Goal: Task Accomplishment & Management: Manage account settings

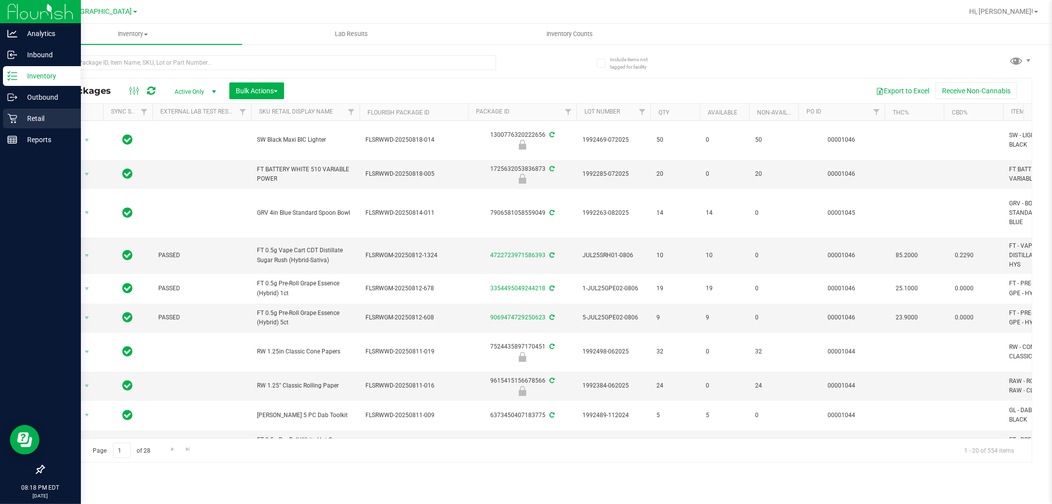
click at [35, 129] on link "Retail" at bounding box center [40, 118] width 81 height 21
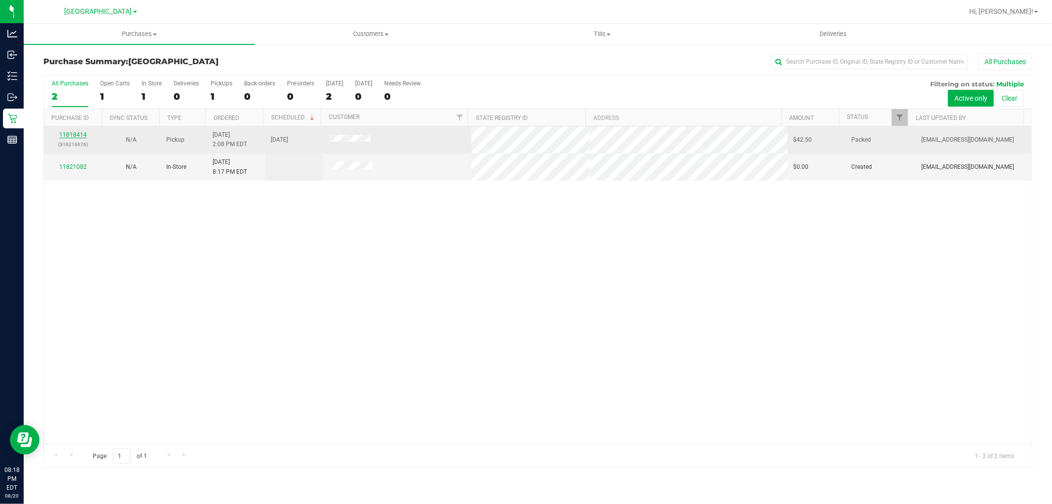
click at [75, 132] on link "11818414" at bounding box center [73, 134] width 28 height 7
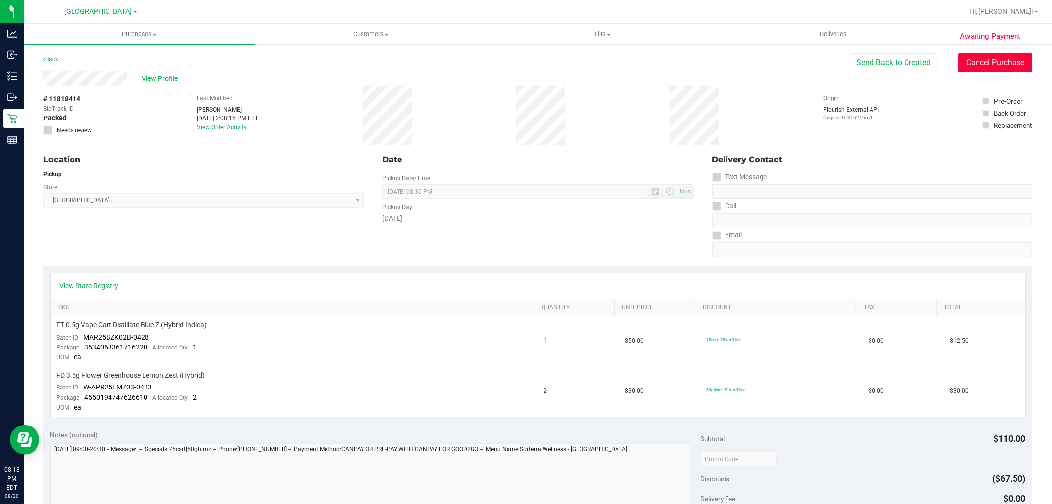
click at [989, 69] on button "Cancel Purchase" at bounding box center [995, 62] width 74 height 19
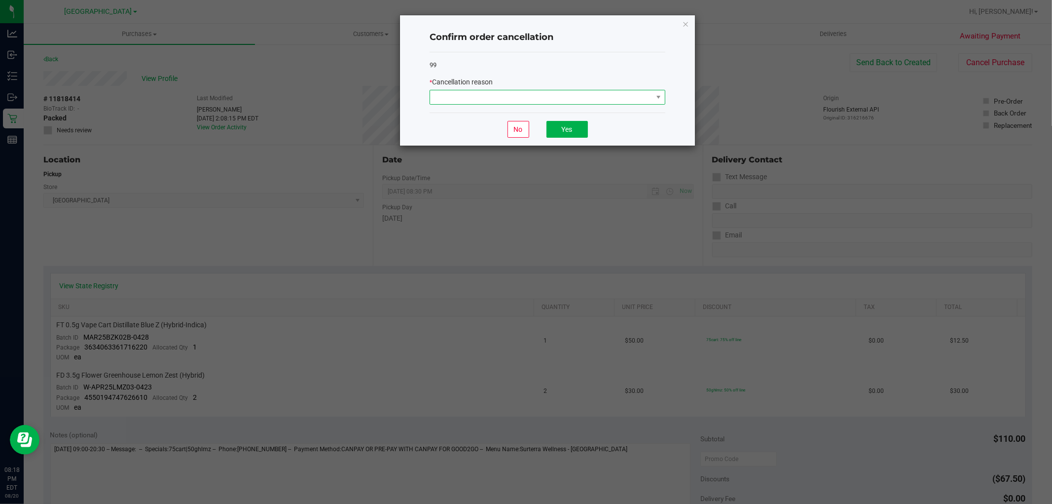
click at [628, 95] on span at bounding box center [541, 97] width 222 height 14
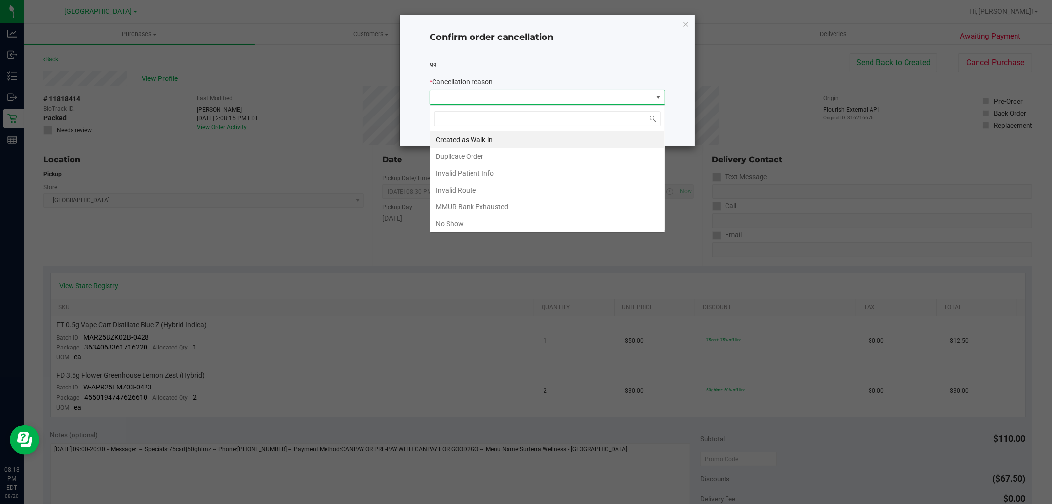
scroll to position [15, 235]
click at [460, 219] on li "No Show" at bounding box center [547, 223] width 235 height 17
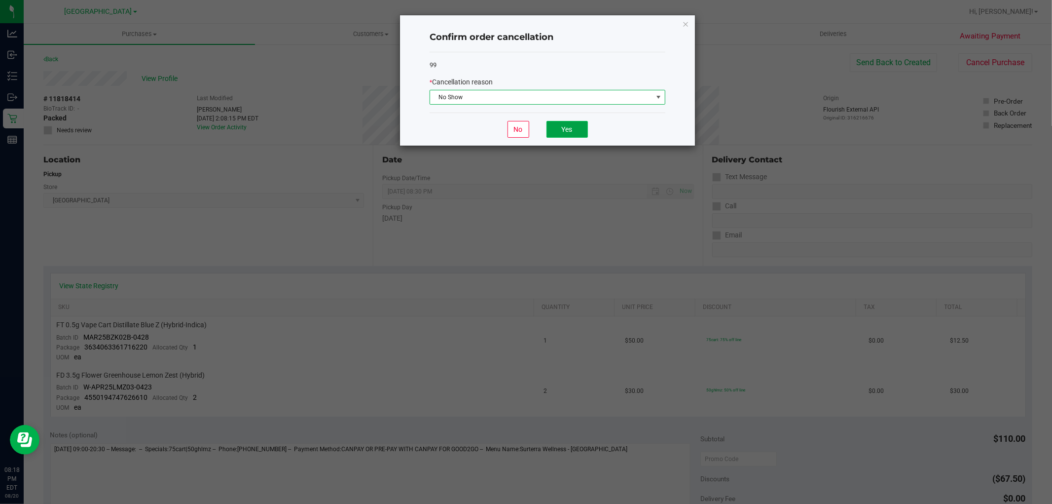
click at [575, 136] on button "Yes" at bounding box center [566, 129] width 41 height 17
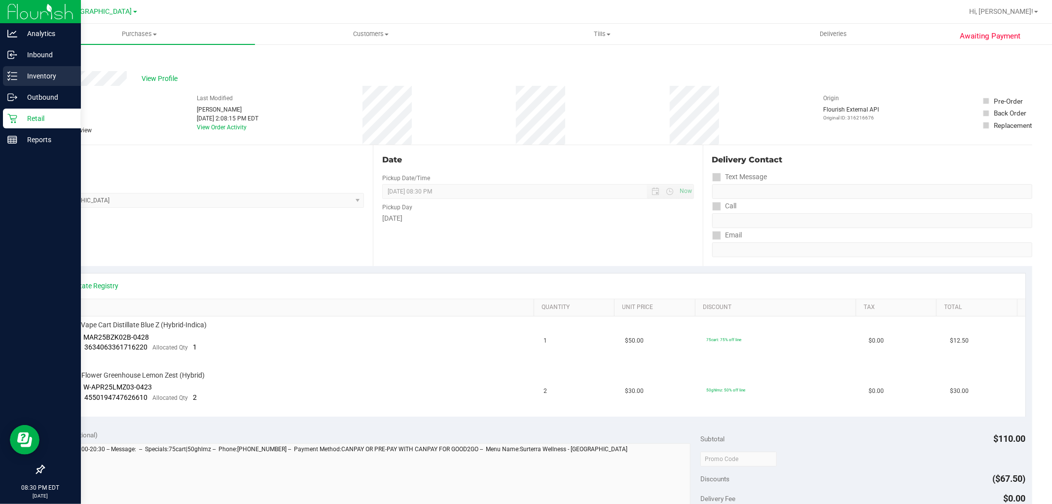
click at [45, 72] on p "Inventory" at bounding box center [46, 76] width 59 height 12
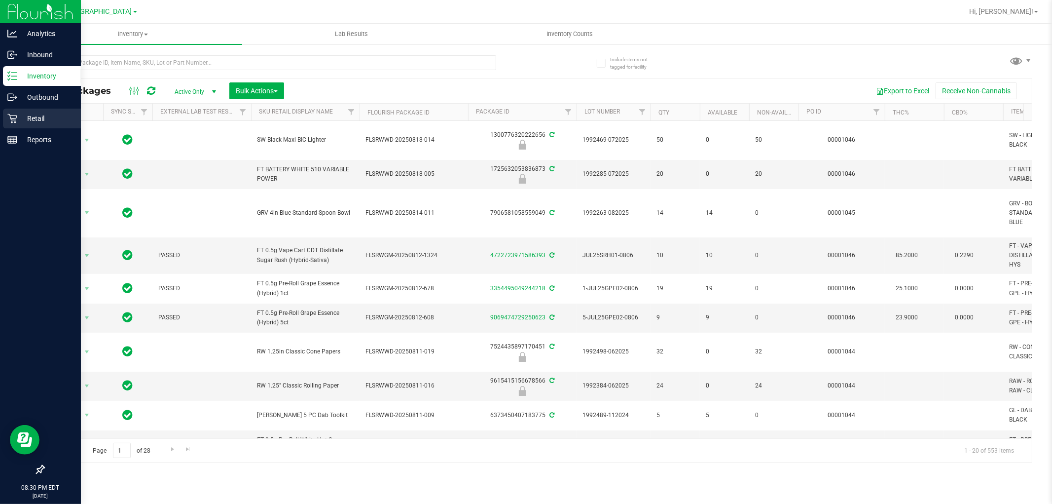
click at [43, 112] on p "Retail" at bounding box center [46, 118] width 59 height 12
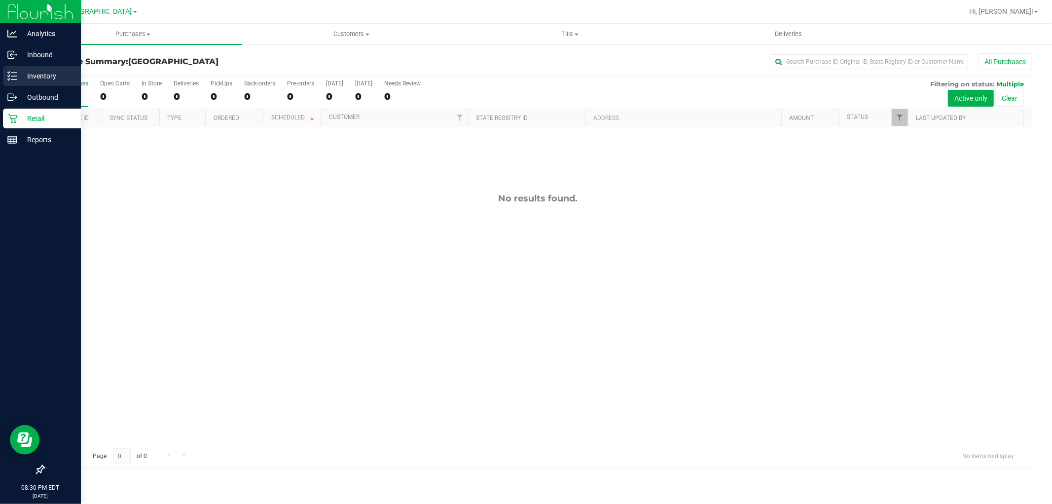
click at [45, 76] on p "Inventory" at bounding box center [46, 76] width 59 height 12
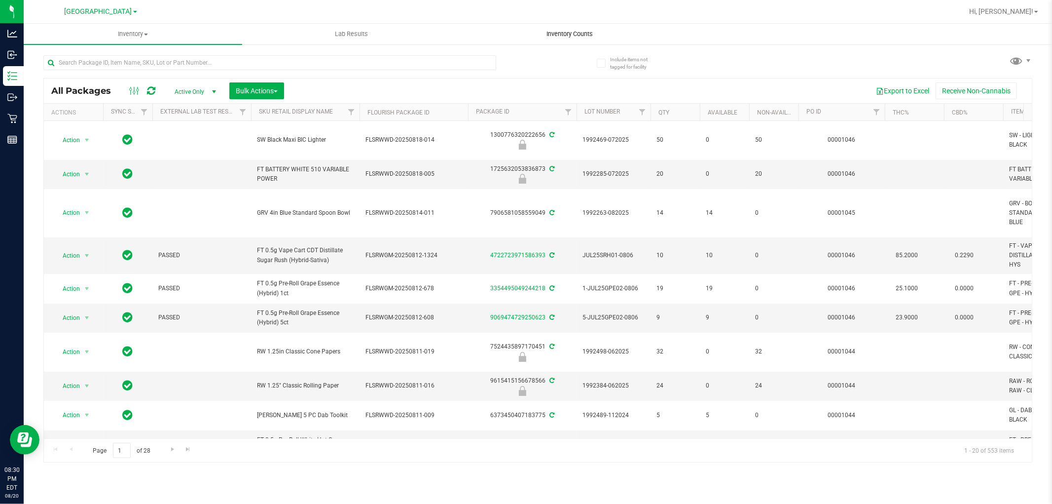
click at [578, 38] on span "Inventory Counts" at bounding box center [570, 34] width 73 height 9
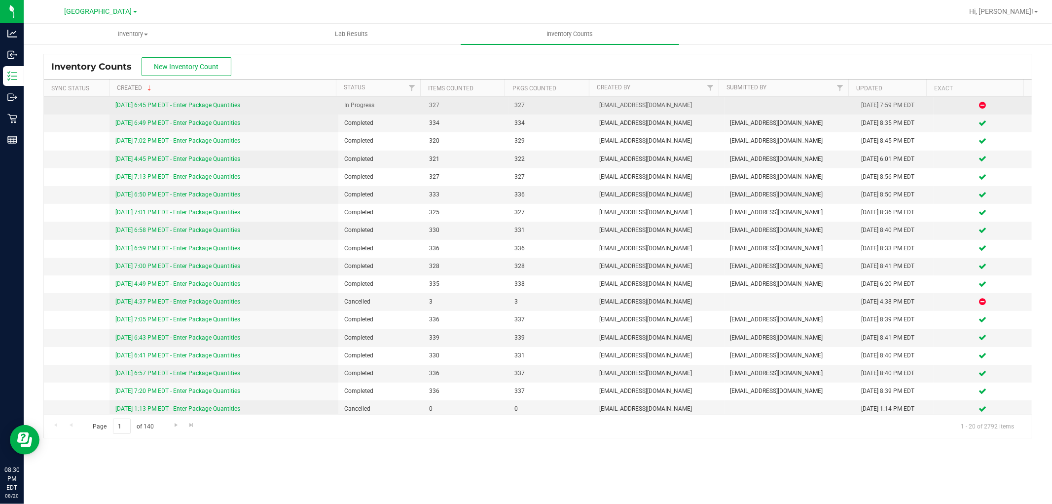
click at [222, 104] on link "[DATE] 6:45 PM EDT - Enter Package Quantities" at bounding box center [177, 105] width 125 height 7
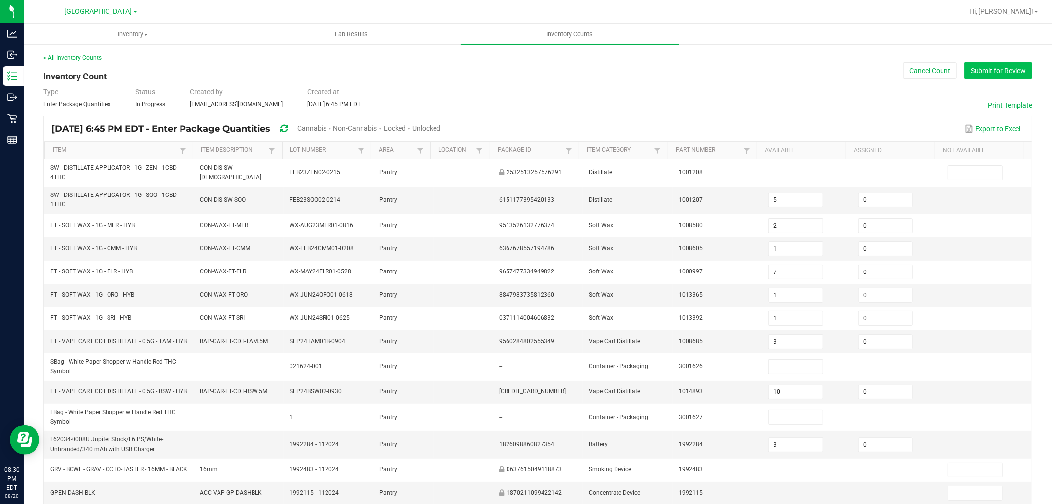
click at [983, 71] on button "Submit for Review" at bounding box center [998, 70] width 68 height 17
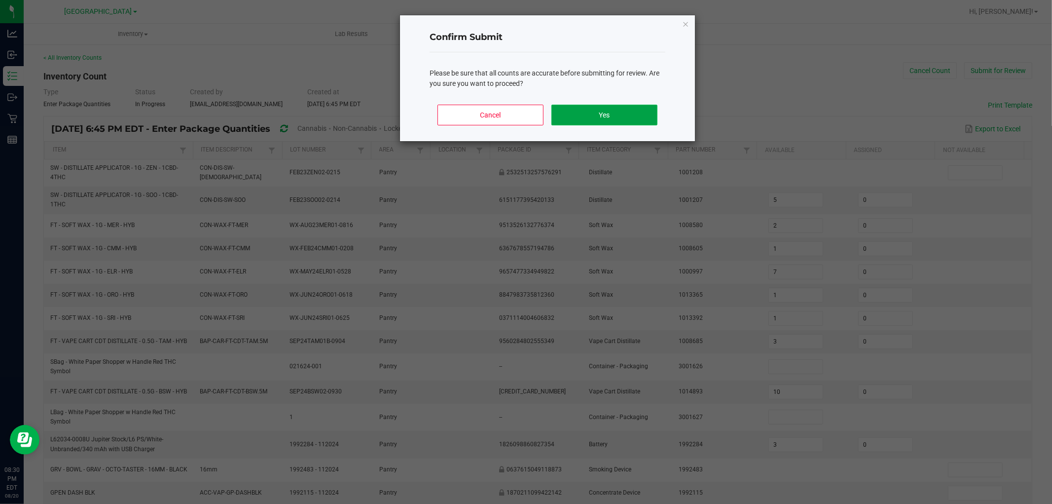
click at [604, 111] on button "Yes" at bounding box center [604, 115] width 106 height 21
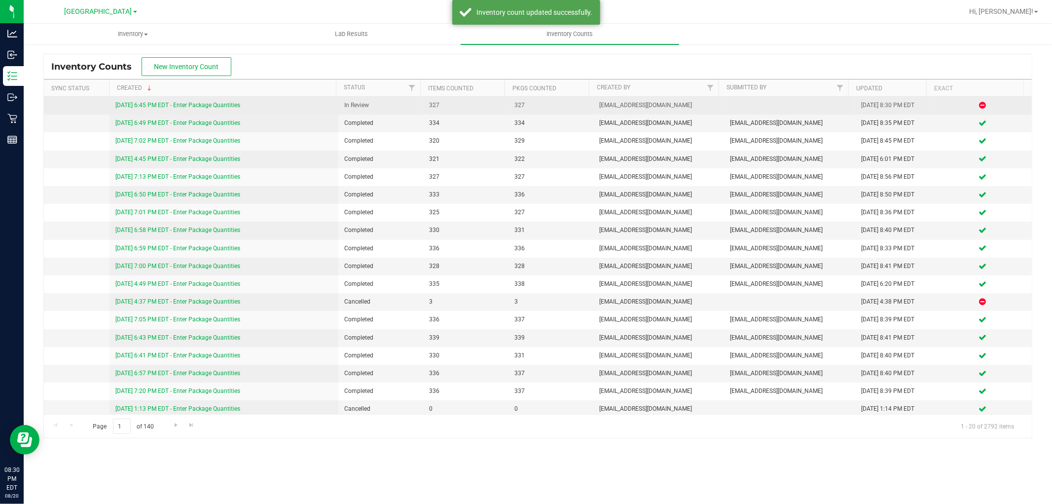
click at [175, 107] on link "[DATE] 6:45 PM EDT - Enter Package Quantities" at bounding box center [177, 105] width 125 height 7
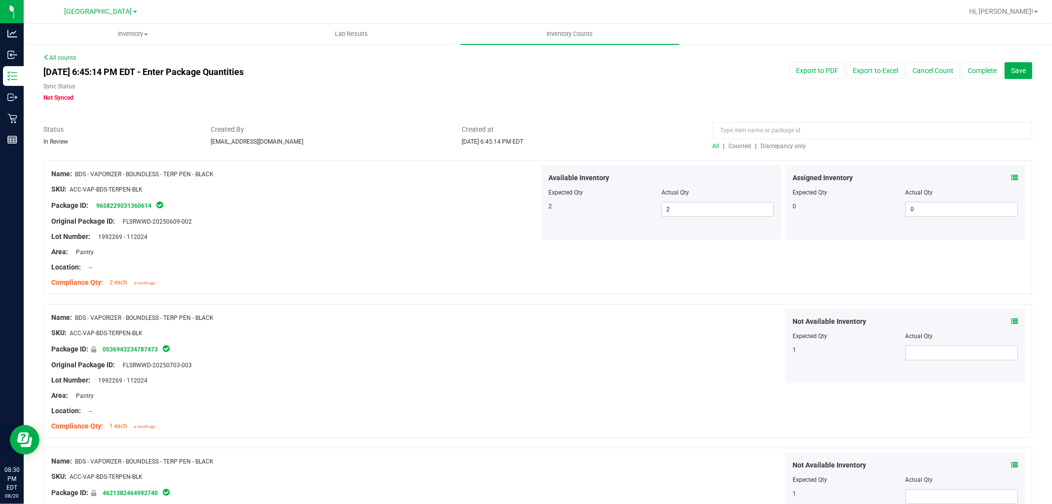
click at [789, 149] on div "All | Counted | Discrepancy only" at bounding box center [873, 146] width 320 height 9
click at [782, 144] on span "Discrepancy only" at bounding box center [783, 146] width 45 height 7
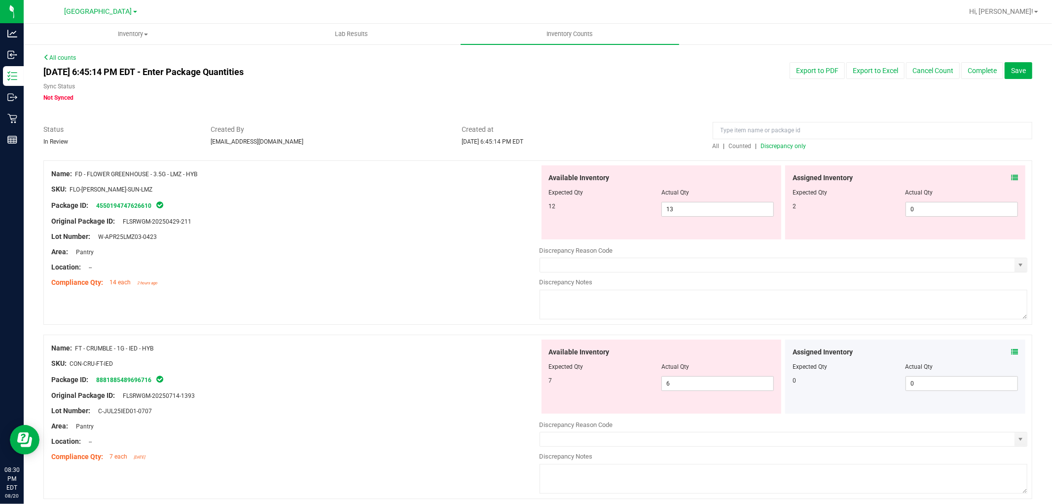
click at [1011, 174] on icon at bounding box center [1014, 177] width 7 height 7
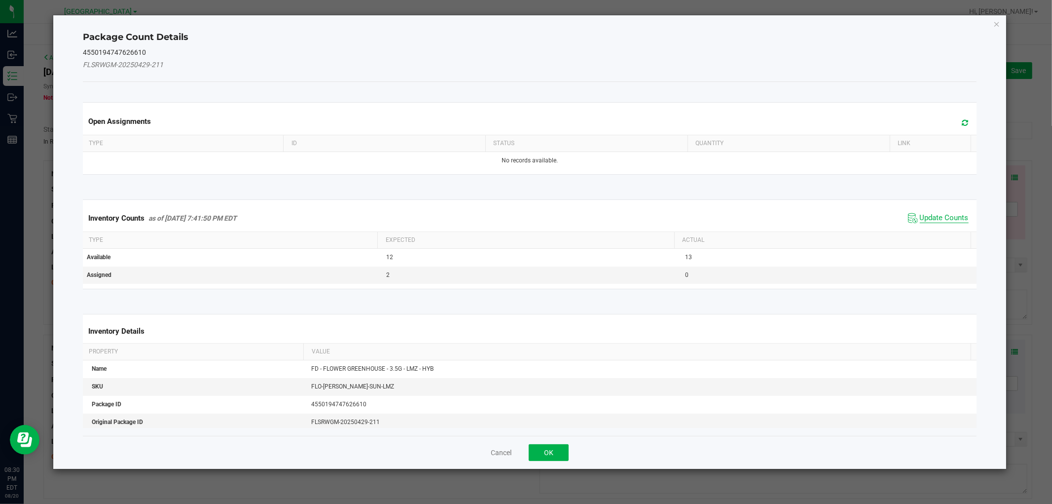
click at [933, 217] on span "Update Counts" at bounding box center [944, 218] width 49 height 10
click at [933, 217] on div "Inventory Counts as of [DATE] 7:41:50 PM EDT Update Counts" at bounding box center [529, 218] width 897 height 26
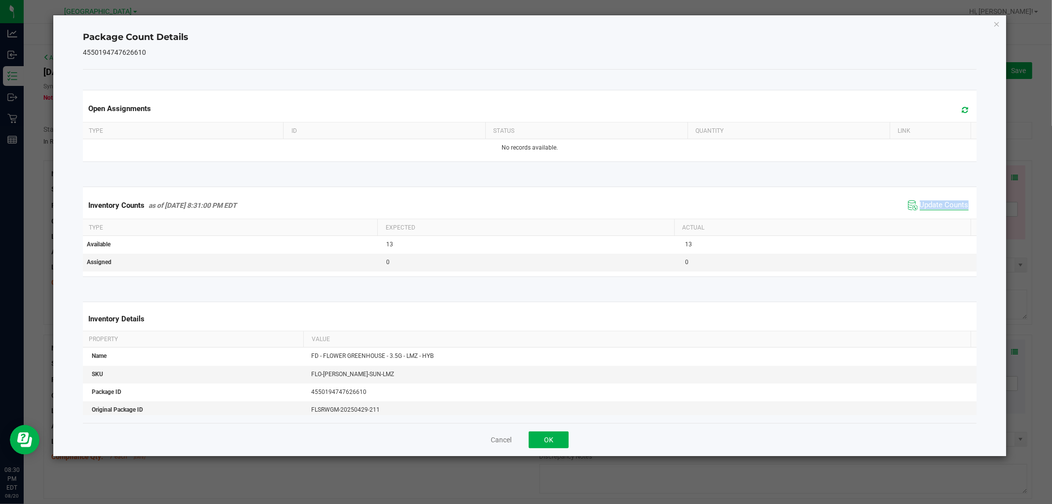
click at [933, 217] on div "Inventory Counts as of [DATE] 8:31:00 PM EDT Update Counts" at bounding box center [529, 205] width 897 height 27
click at [549, 444] on button "OK" at bounding box center [549, 439] width 40 height 17
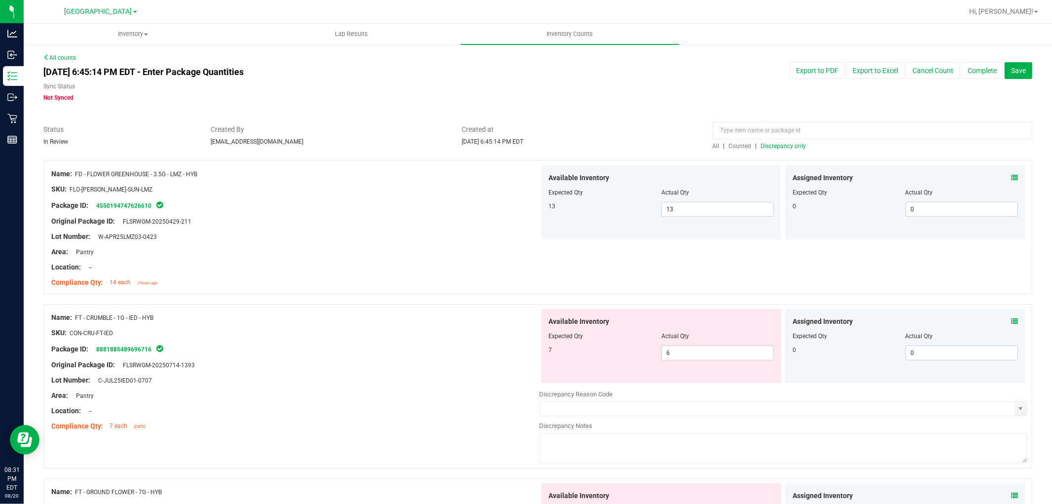
click at [1011, 319] on icon at bounding box center [1014, 321] width 7 height 7
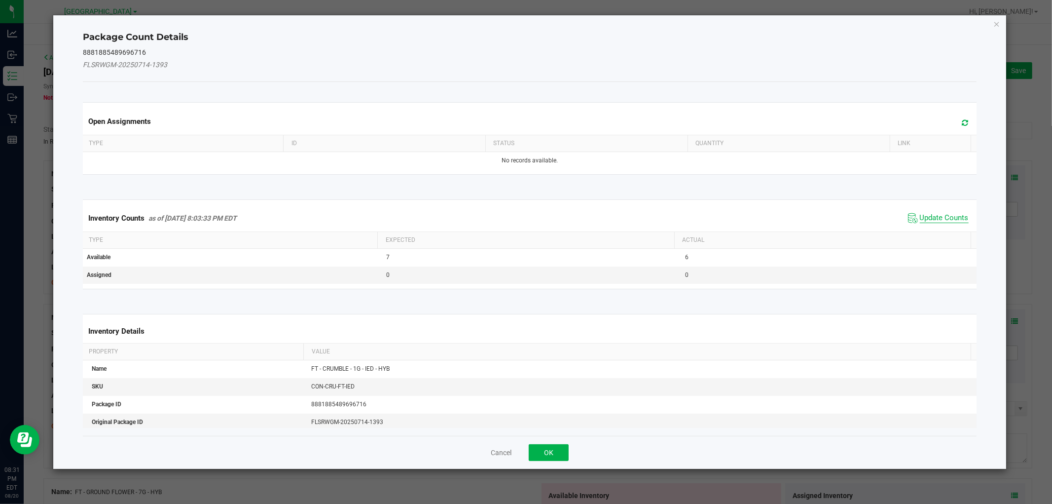
click at [920, 214] on span "Update Counts" at bounding box center [944, 218] width 49 height 10
click at [920, 214] on div "Inventory Counts as of [DATE] 8:03:33 PM EDT Update Counts" at bounding box center [529, 218] width 897 height 26
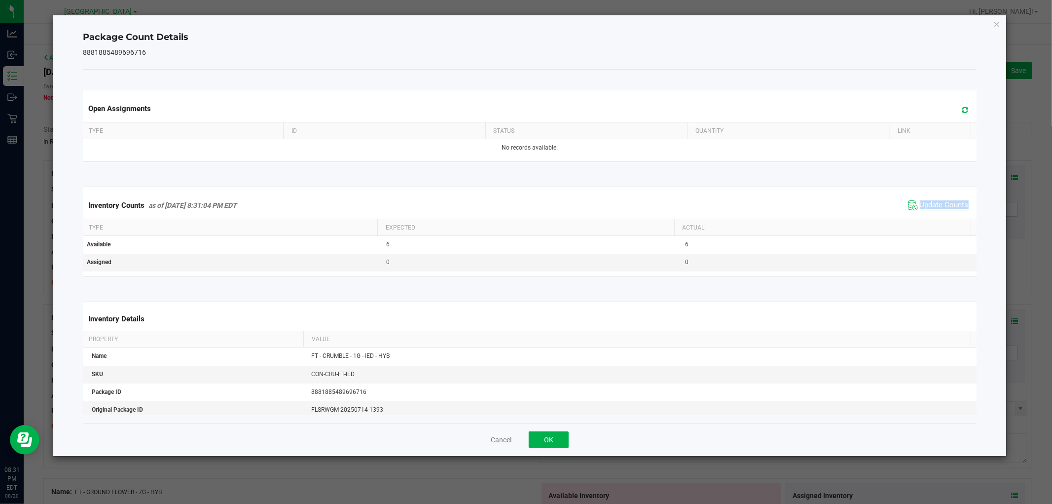
click at [920, 214] on div "Inventory Counts as of [DATE] 8:31:04 PM EDT Update Counts" at bounding box center [529, 205] width 897 height 27
drag, startPoint x: 551, startPoint y: 432, endPoint x: 566, endPoint y: 426, distance: 16.2
click at [555, 433] on button "OK" at bounding box center [549, 439] width 40 height 17
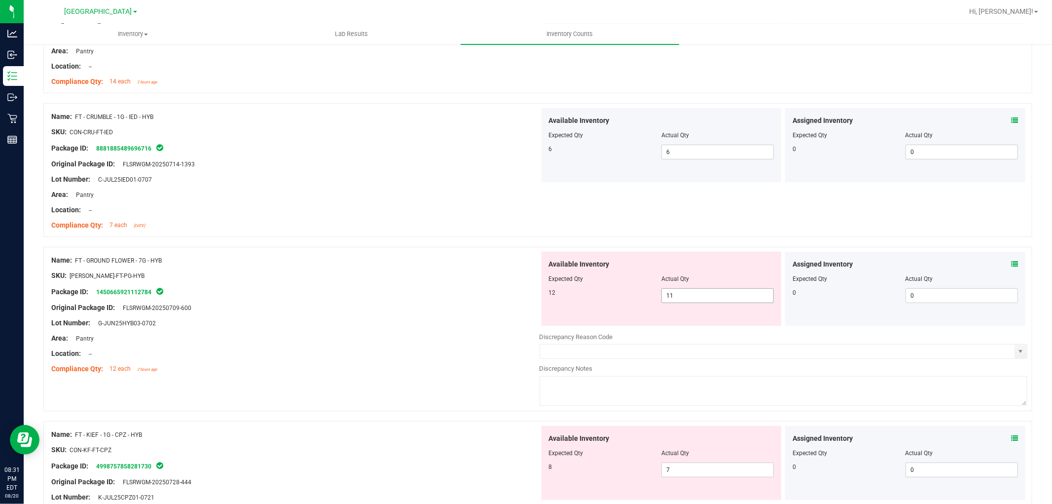
scroll to position [219, 0]
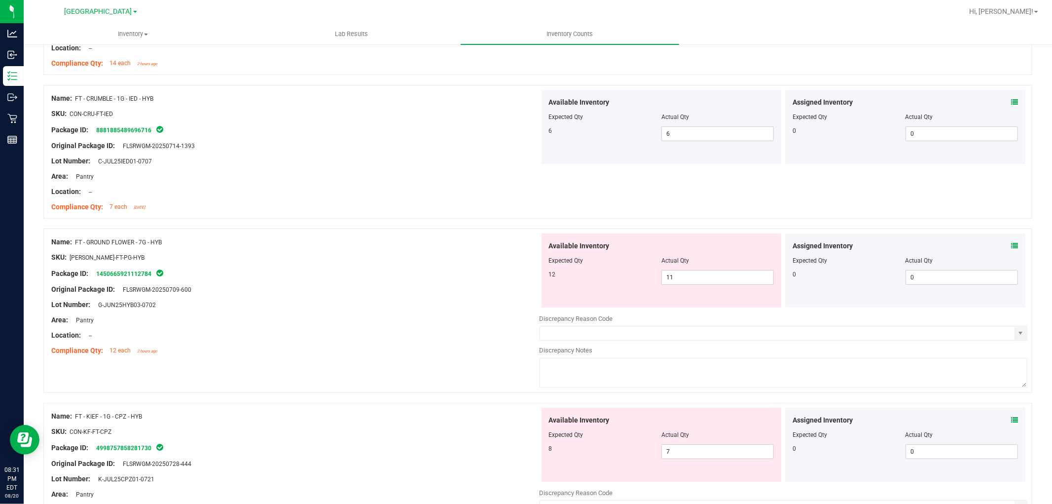
click at [1011, 245] on icon at bounding box center [1014, 245] width 7 height 7
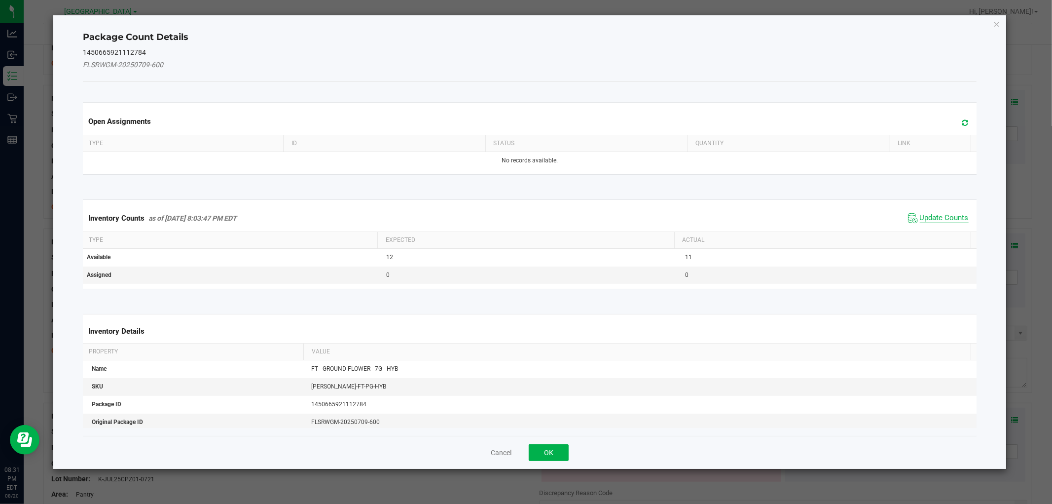
click at [944, 213] on span "Update Counts" at bounding box center [944, 218] width 49 height 10
click at [944, 213] on div "Inventory Counts as of [DATE] 8:03:47 PM EDT Update Counts" at bounding box center [529, 218] width 897 height 26
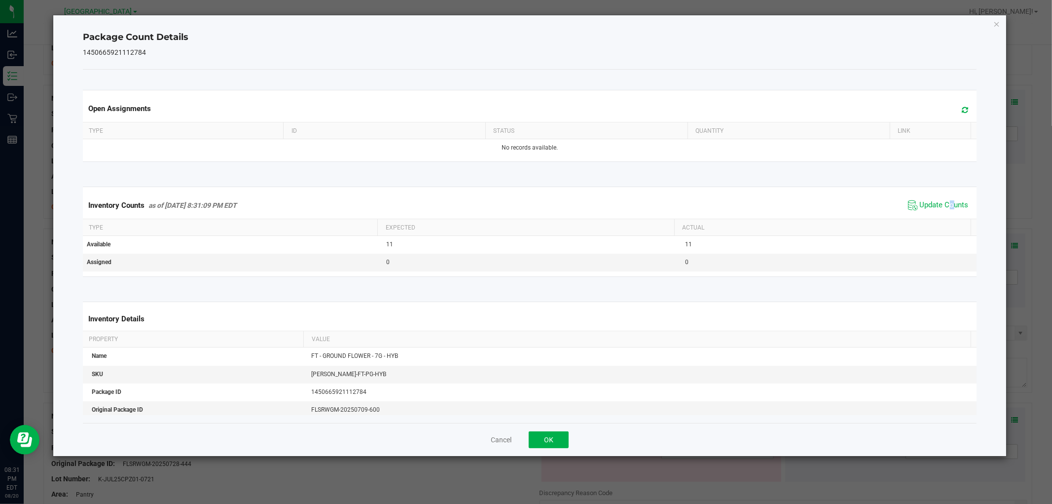
click at [945, 214] on div "Inventory Counts as of [DATE] 8:31:09 PM EDT Update Counts" at bounding box center [529, 205] width 897 height 27
drag, startPoint x: 945, startPoint y: 214, endPoint x: 930, endPoint y: 216, distance: 15.4
click at [946, 214] on div "Inventory Counts as of [DATE] 8:31:09 PM EDT Update Counts" at bounding box center [529, 205] width 897 height 27
drag, startPoint x: 560, startPoint y: 436, endPoint x: 603, endPoint y: 417, distance: 46.4
click at [563, 436] on button "OK" at bounding box center [549, 439] width 40 height 17
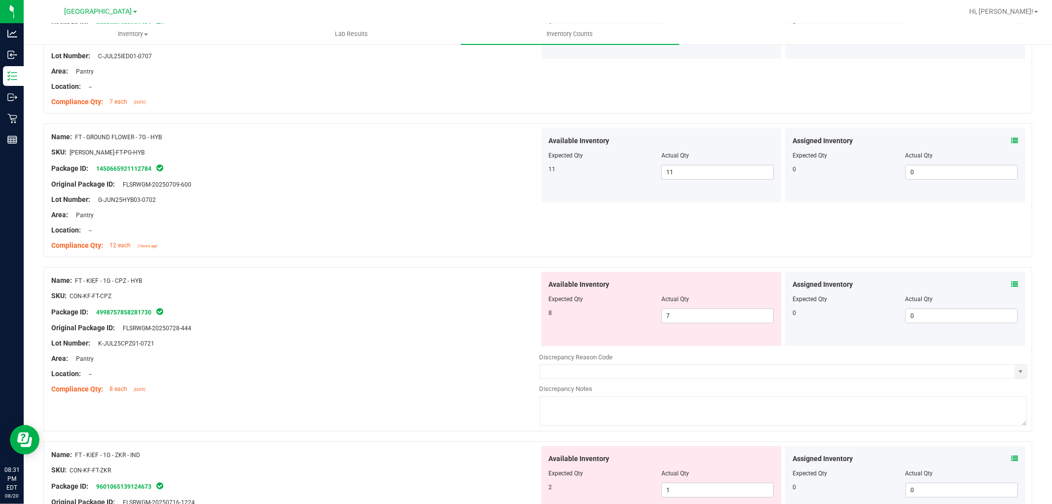
scroll to position [328, 0]
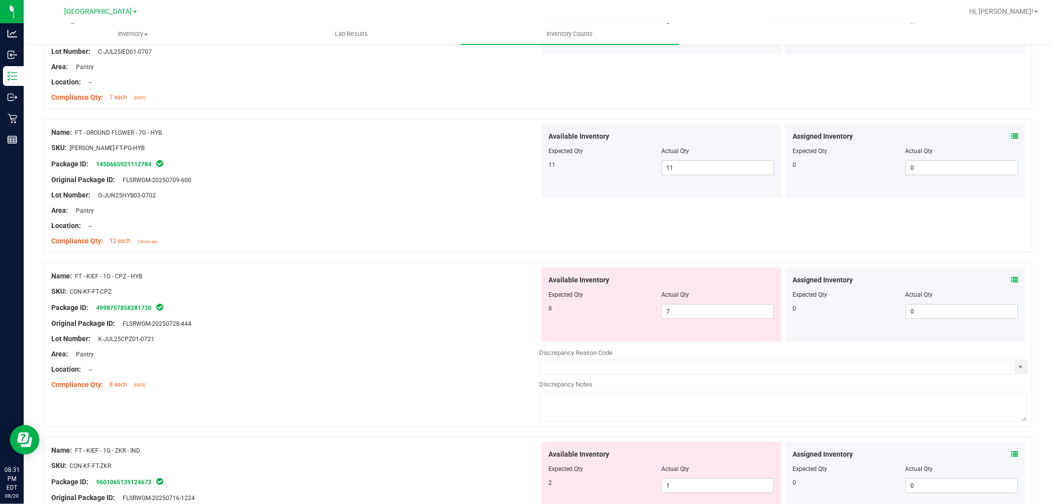
click at [1011, 279] on icon at bounding box center [1014, 279] width 7 height 7
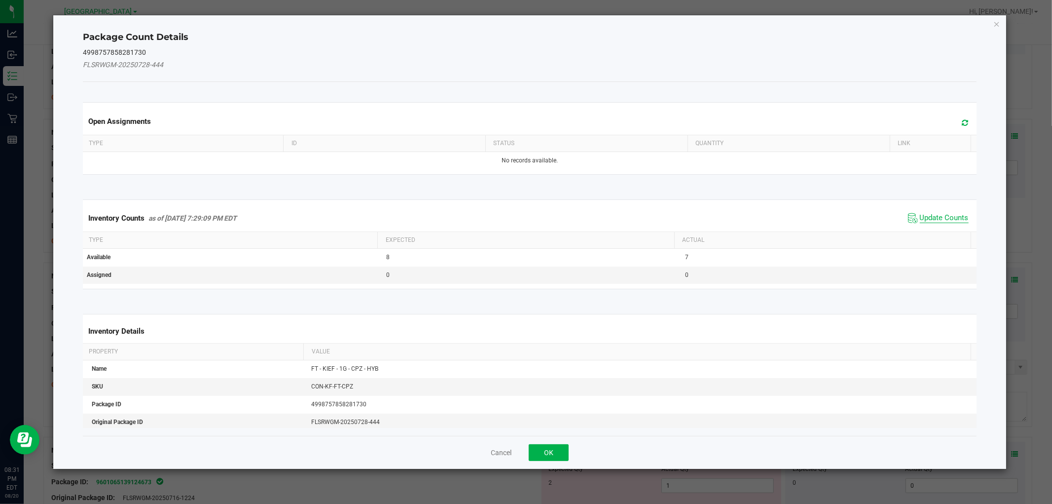
click at [924, 218] on span "Update Counts" at bounding box center [944, 218] width 49 height 10
click at [924, 218] on span "Update Counts" at bounding box center [944, 217] width 49 height 9
click at [924, 231] on th "Actual" at bounding box center [822, 239] width 296 height 17
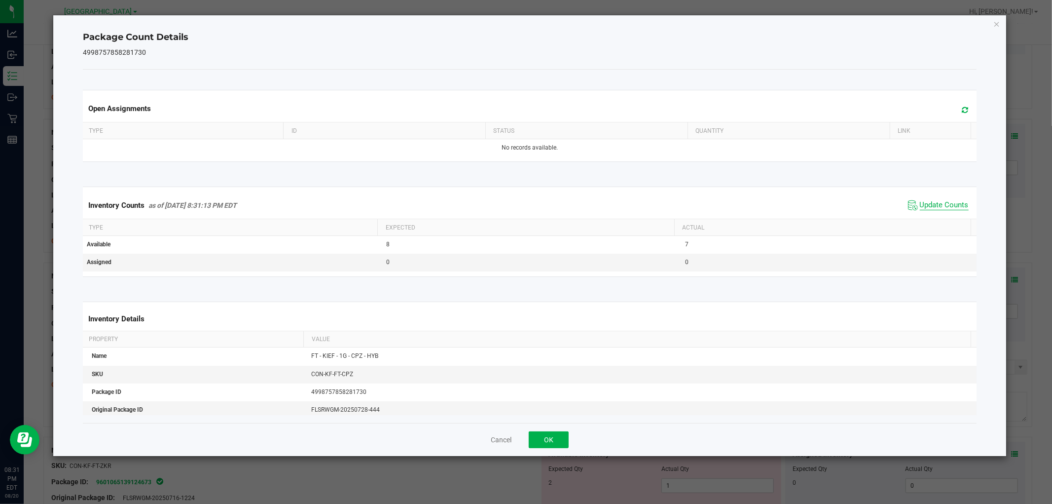
click at [928, 203] on span "Update Counts" at bounding box center [944, 205] width 49 height 10
click at [928, 203] on span "Update Counts" at bounding box center [944, 204] width 49 height 9
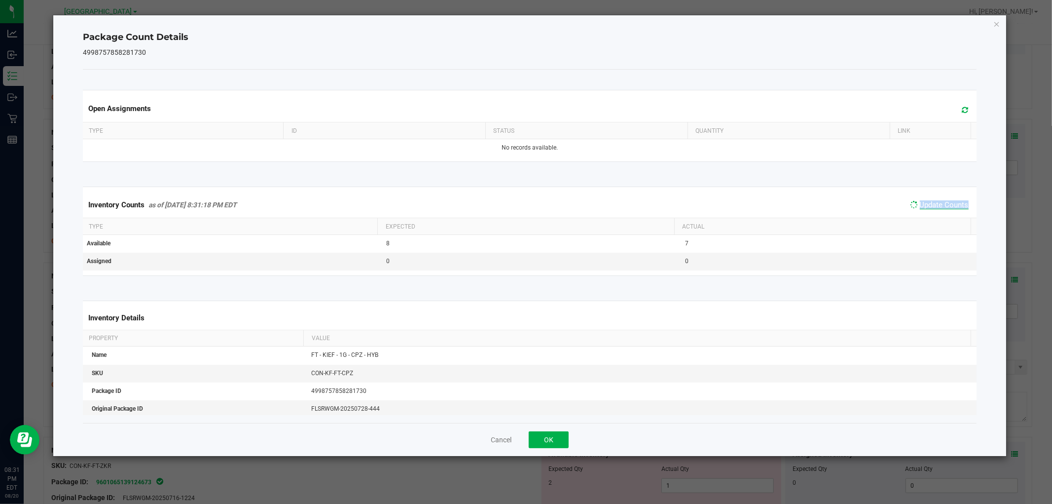
click at [928, 203] on span "Update Counts" at bounding box center [944, 204] width 49 height 9
click at [928, 203] on span "Update Counts" at bounding box center [944, 205] width 49 height 10
click at [929, 203] on span "Update Counts" at bounding box center [944, 204] width 49 height 9
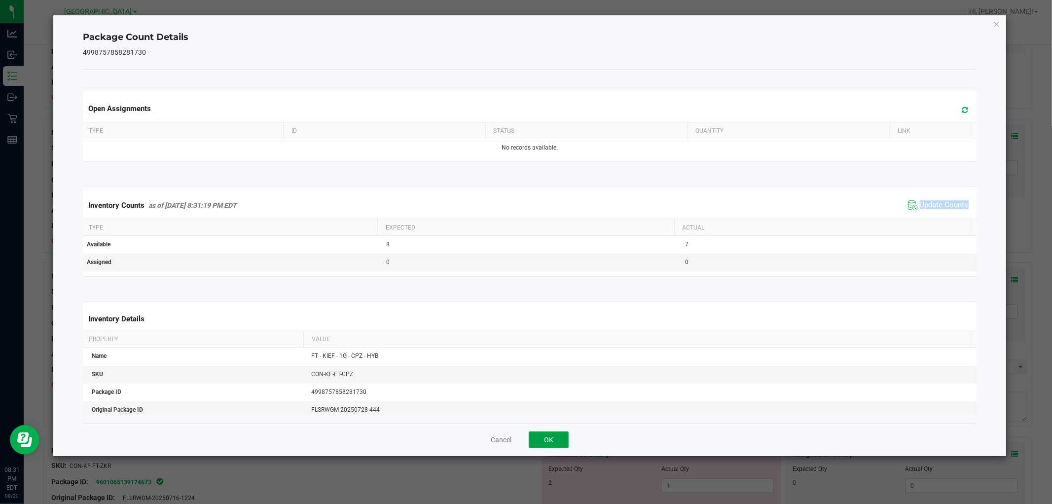
click at [545, 433] on button "OK" at bounding box center [549, 439] width 40 height 17
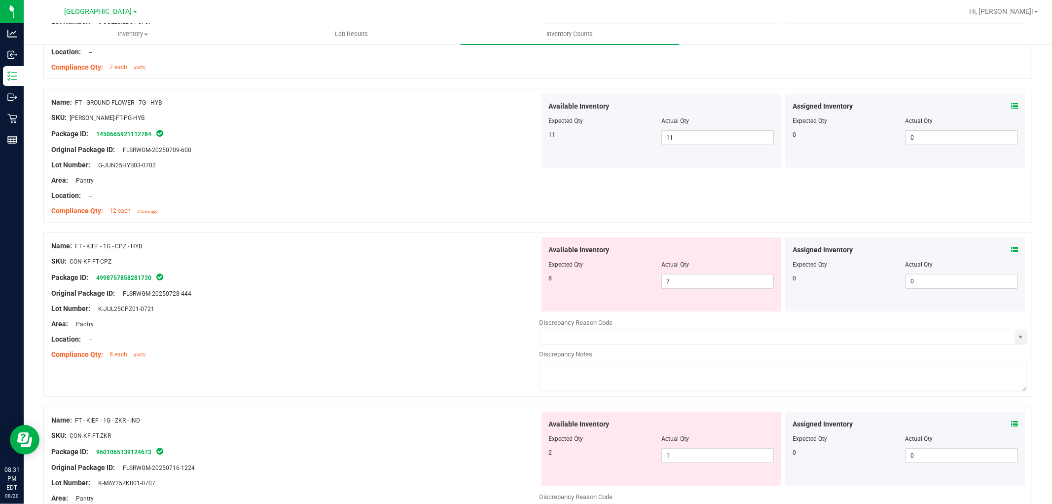
scroll to position [438, 0]
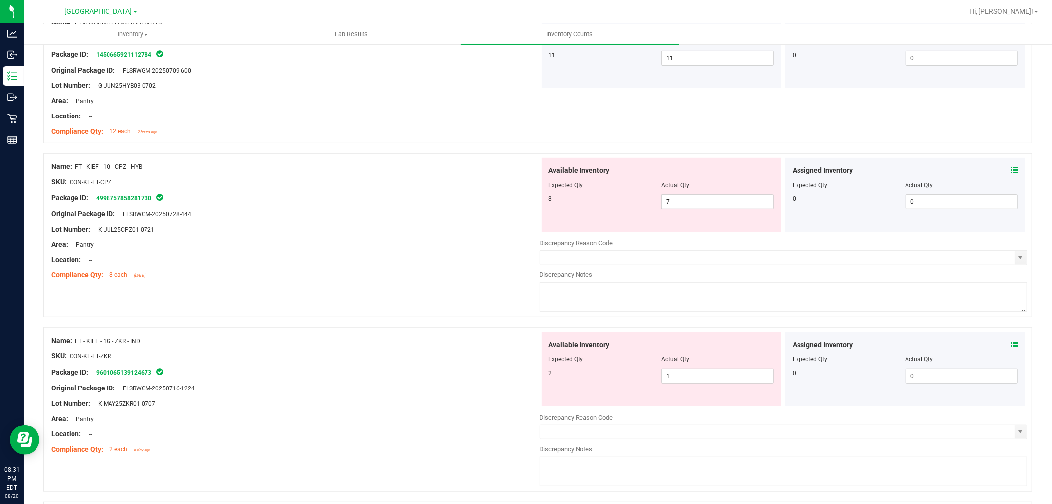
click at [1011, 342] on icon at bounding box center [1014, 344] width 7 height 7
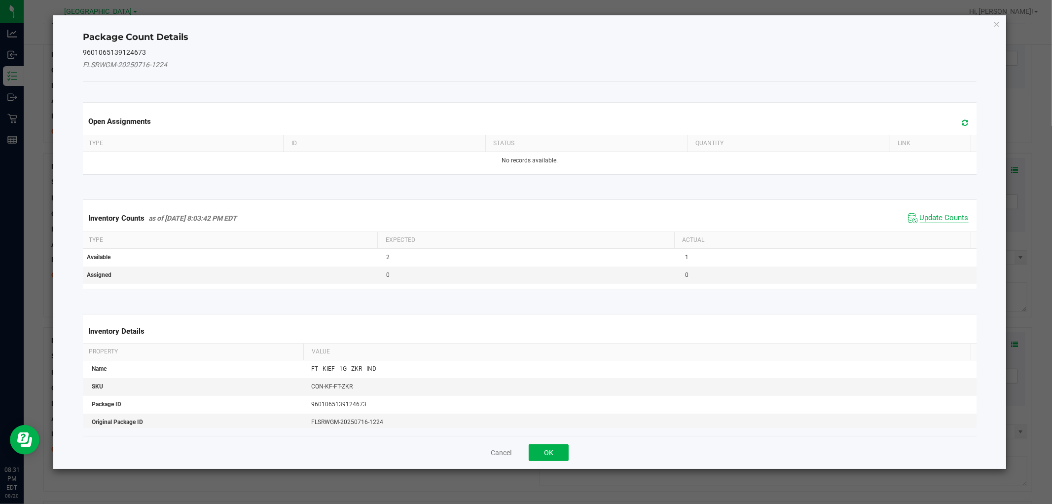
click at [921, 215] on span "Update Counts" at bounding box center [944, 218] width 49 height 10
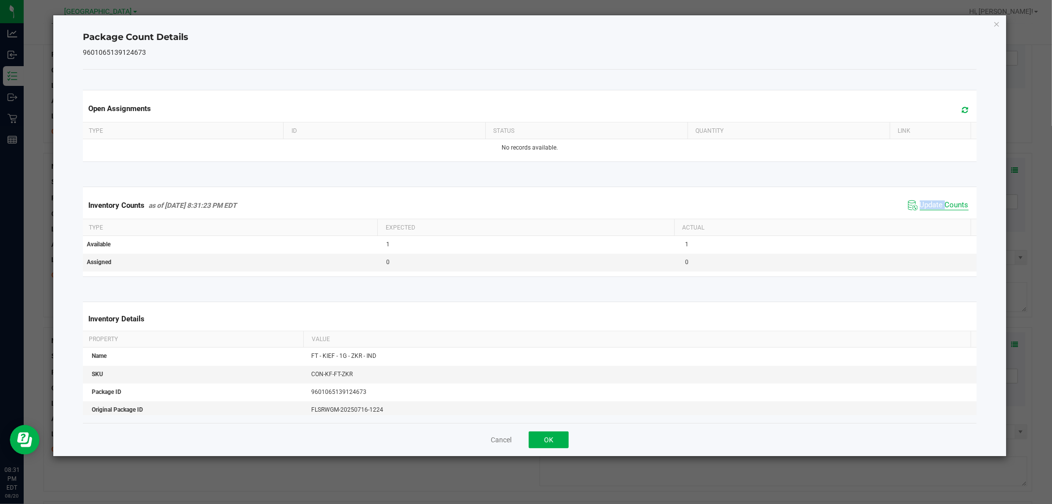
click at [921, 215] on div "Inventory Counts as of [DATE] 8:31:23 PM EDT Update Counts" at bounding box center [529, 205] width 897 height 27
drag, startPoint x: 558, startPoint y: 435, endPoint x: 616, endPoint y: 400, distance: 68.6
click at [562, 433] on button "OK" at bounding box center [549, 439] width 40 height 17
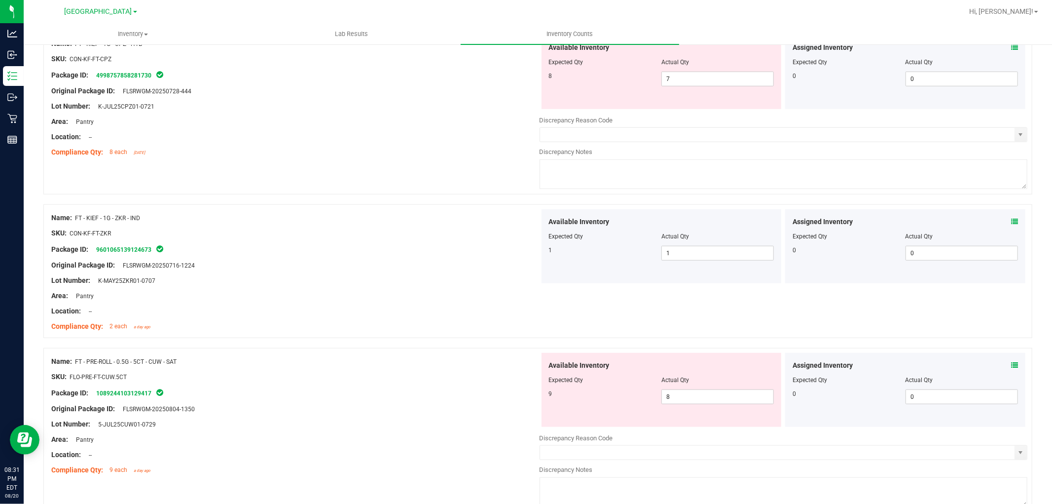
scroll to position [603, 0]
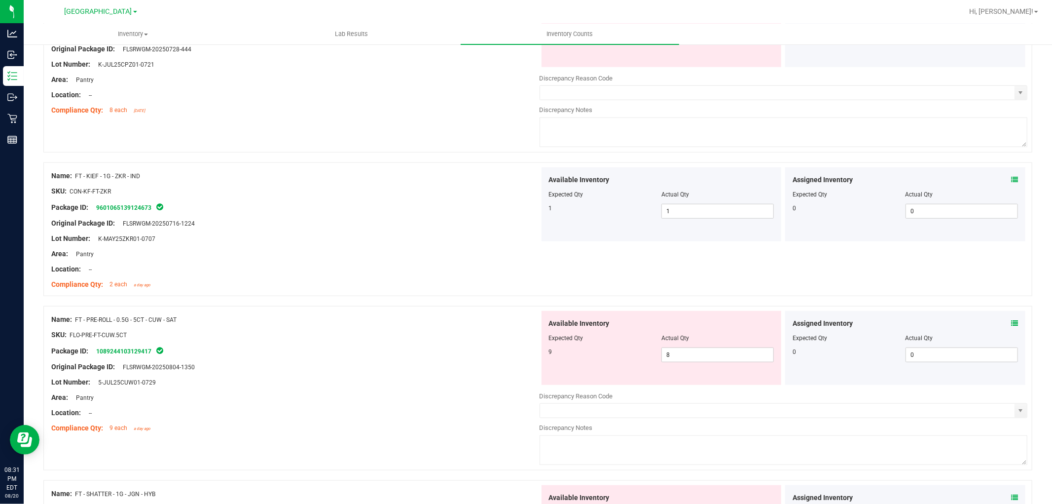
click at [1011, 323] on icon at bounding box center [1014, 323] width 7 height 7
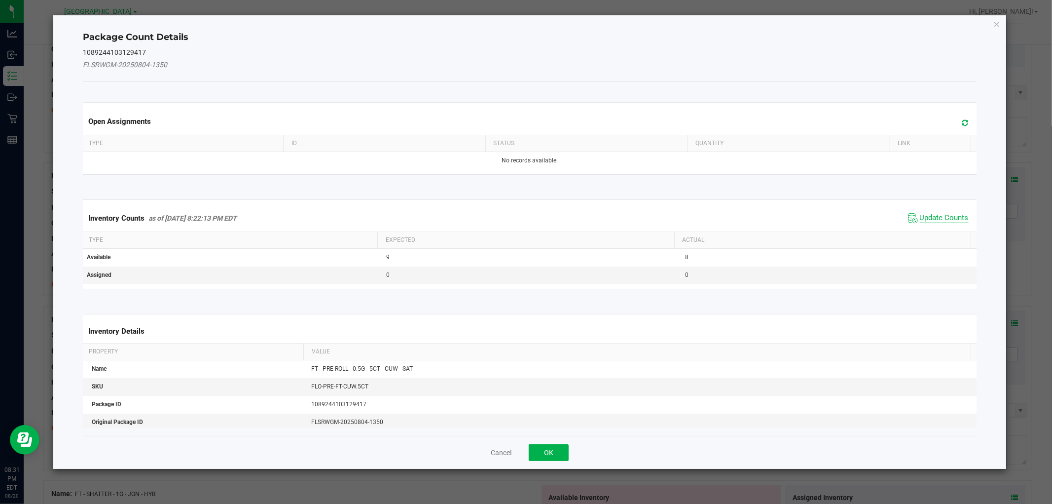
click at [920, 219] on span "Update Counts" at bounding box center [944, 218] width 49 height 10
click at [920, 219] on span "Update Counts" at bounding box center [944, 217] width 49 height 9
click at [919, 231] on th "Actual" at bounding box center [822, 239] width 296 height 17
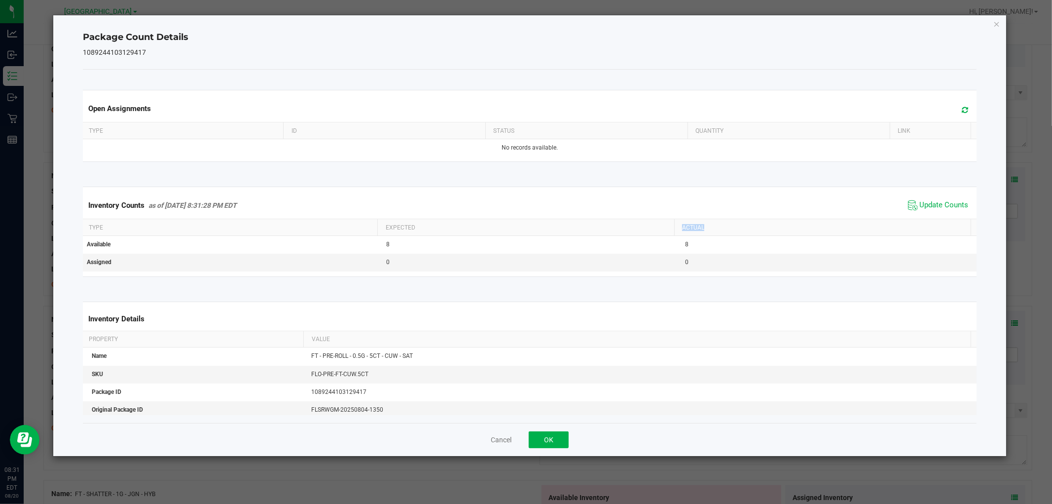
drag, startPoint x: 920, startPoint y: 219, endPoint x: 854, endPoint y: 229, distance: 66.8
click at [921, 219] on th "Actual" at bounding box center [822, 227] width 296 height 17
drag, startPoint x: 542, startPoint y: 438, endPoint x: 587, endPoint y: 406, distance: 55.2
click at [544, 438] on button "OK" at bounding box center [549, 439] width 40 height 17
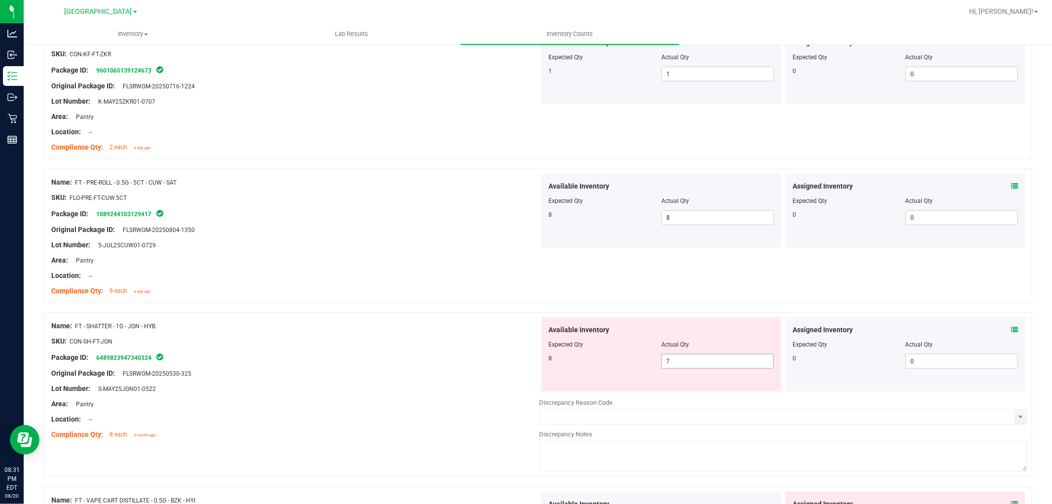
scroll to position [767, 0]
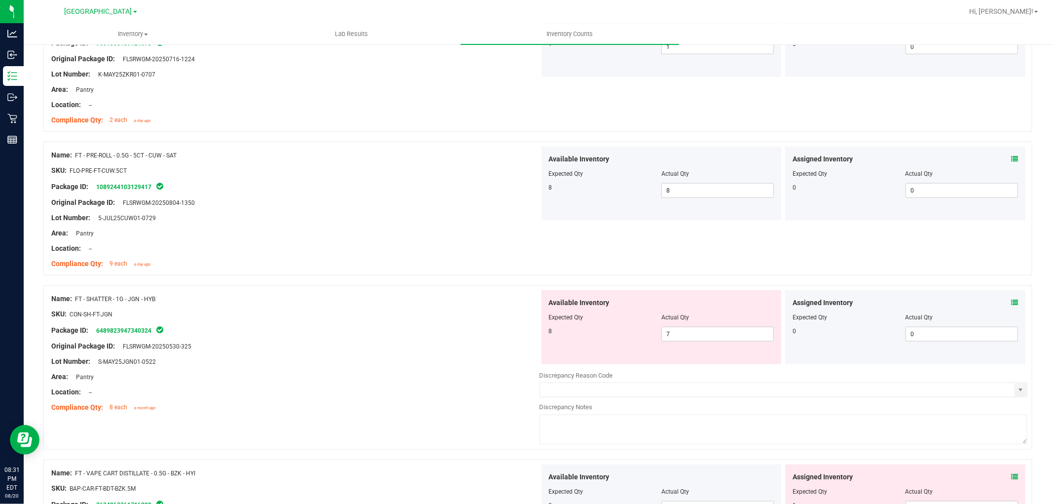
click at [1002, 299] on div "Assigned Inventory" at bounding box center [905, 302] width 225 height 10
click at [1011, 302] on div "Assigned Inventory Expected Qty Actual Qty 0 0 0" at bounding box center [905, 327] width 240 height 74
click at [1011, 302] on icon at bounding box center [1014, 302] width 7 height 7
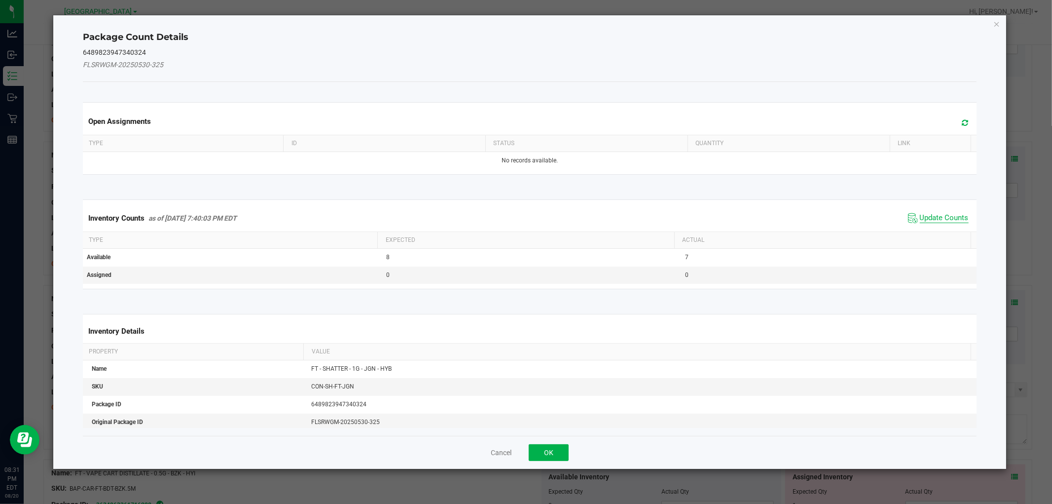
click at [933, 214] on span "Update Counts" at bounding box center [944, 218] width 49 height 10
click at [933, 214] on div "Inventory Counts as of [DATE] 7:40:03 PM EDT Update Counts" at bounding box center [529, 218] width 897 height 27
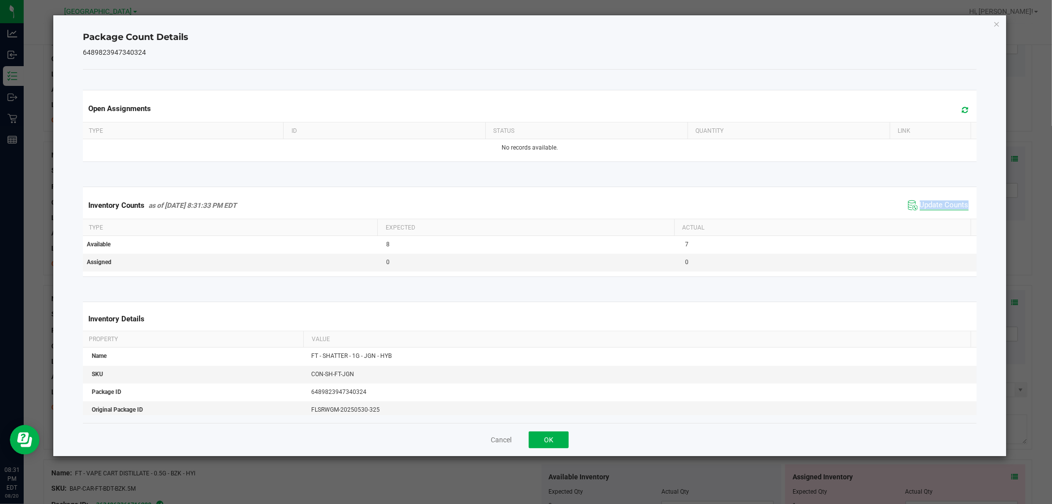
click at [933, 214] on div "Inventory Counts as of [DATE] 8:31:33 PM EDT Update Counts" at bounding box center [529, 205] width 897 height 27
click at [926, 202] on span "Update Counts" at bounding box center [944, 205] width 49 height 10
click at [926, 202] on span "Update Counts" at bounding box center [944, 204] width 49 height 9
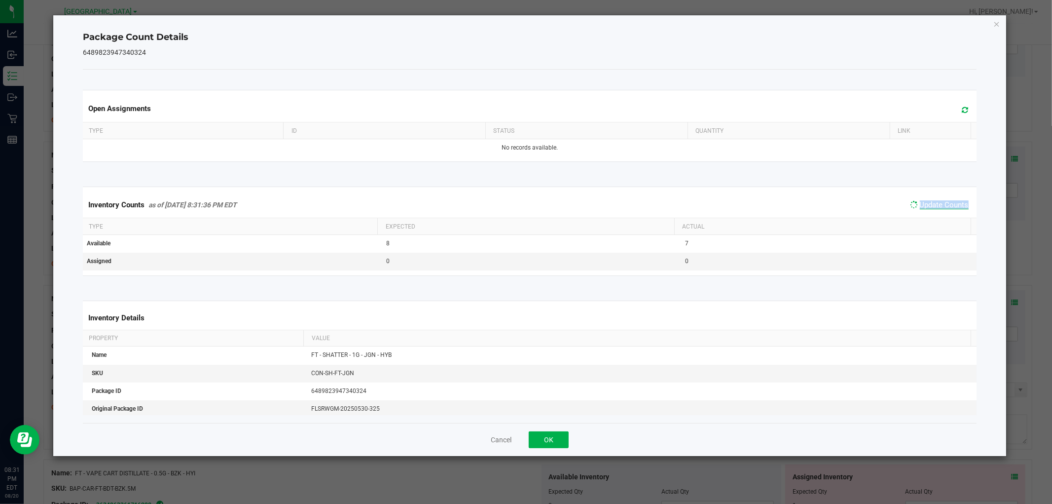
click at [926, 202] on span "Update Counts" at bounding box center [944, 204] width 49 height 9
click at [926, 202] on span "Update Counts" at bounding box center [944, 205] width 49 height 10
click at [926, 202] on span "Update Counts" at bounding box center [944, 204] width 49 height 9
click at [556, 436] on button "OK" at bounding box center [549, 439] width 40 height 17
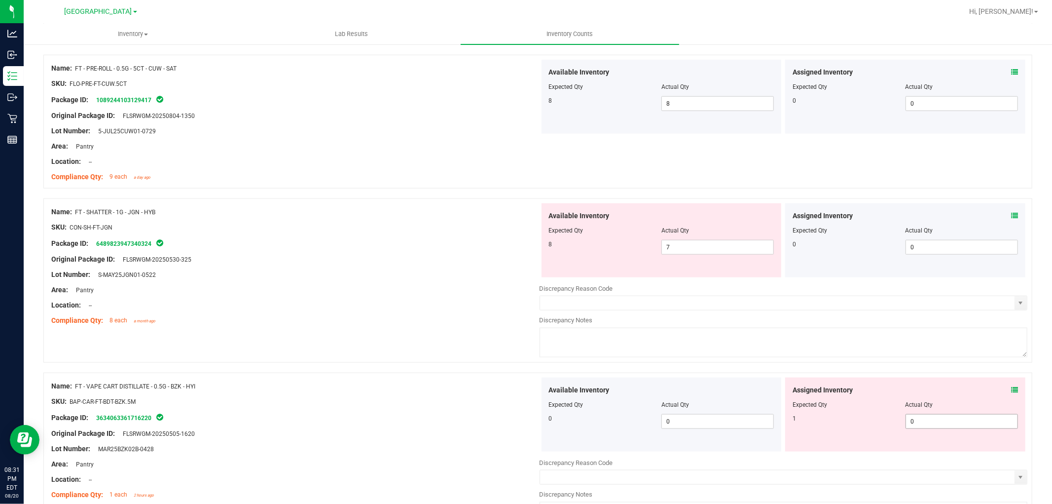
scroll to position [931, 0]
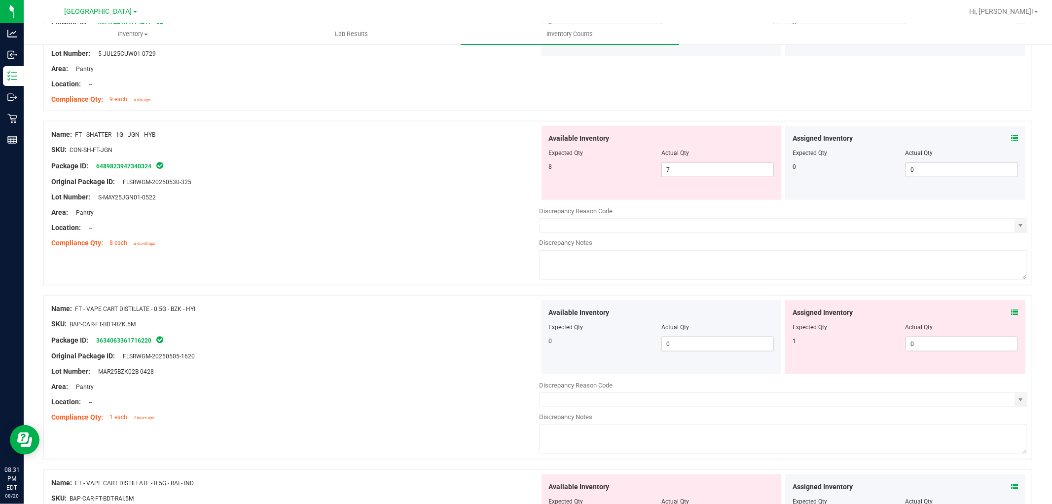
click at [1011, 312] on icon at bounding box center [1014, 312] width 7 height 7
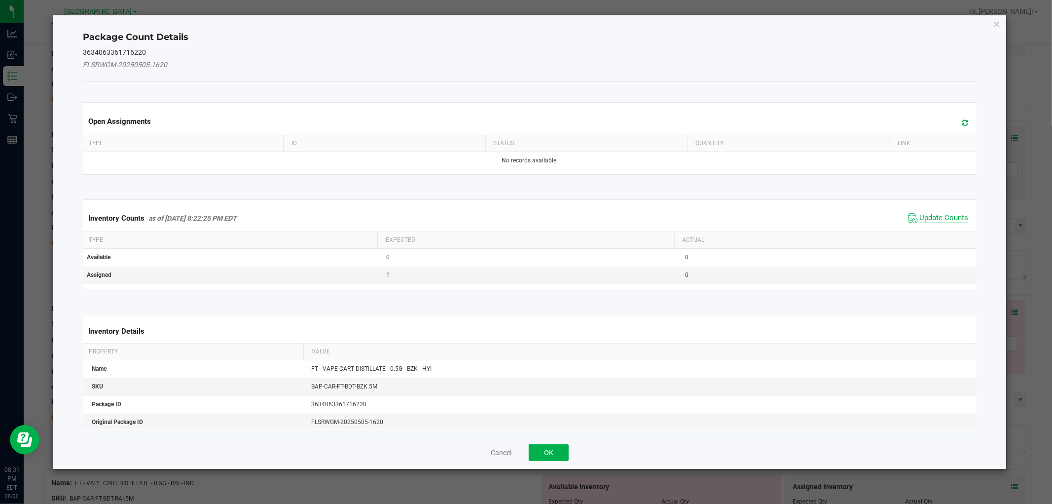
click at [931, 217] on span "Update Counts" at bounding box center [944, 218] width 49 height 10
click at [931, 217] on div "Inventory Counts as of [DATE] 8:22:25 PM EDT Update Counts" at bounding box center [529, 218] width 897 height 27
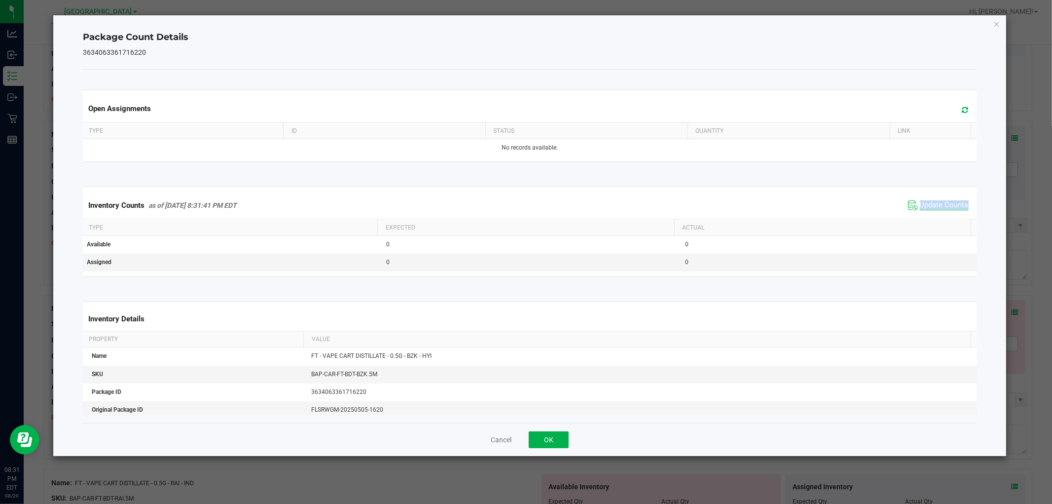
click at [931, 217] on div "Inventory Counts as of [DATE] 8:31:41 PM EDT Update Counts" at bounding box center [529, 205] width 897 height 27
click at [555, 433] on button "OK" at bounding box center [549, 439] width 40 height 17
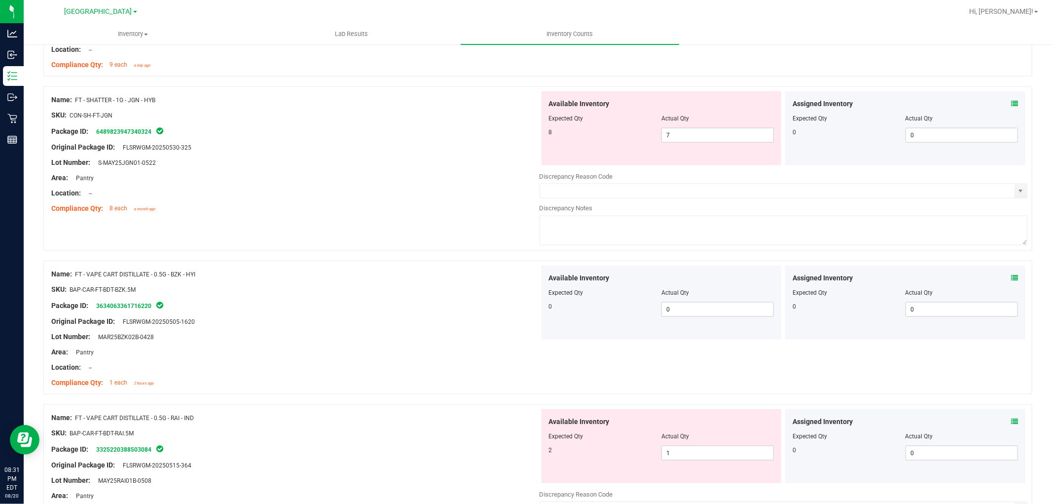
scroll to position [1096, 0]
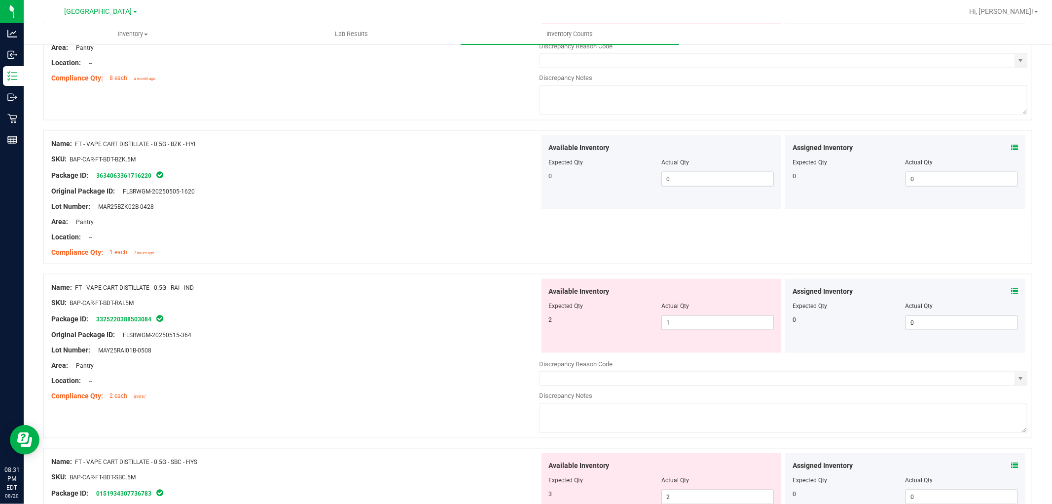
click at [1011, 290] on icon at bounding box center [1014, 291] width 7 height 7
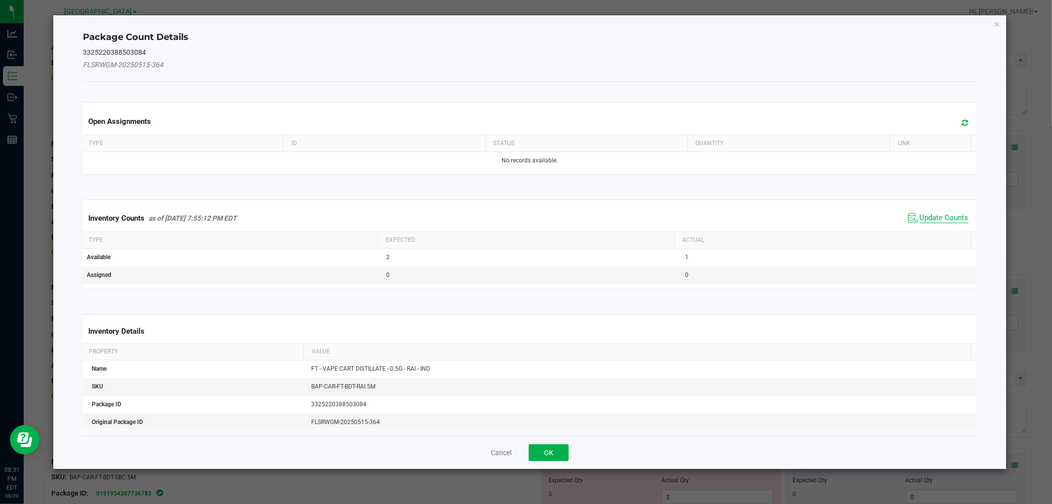
click at [920, 216] on span "Update Counts" at bounding box center [944, 218] width 49 height 10
click at [918, 216] on div "Inventory Counts as of [DATE] 7:55:12 PM EDT Update Counts" at bounding box center [529, 218] width 897 height 27
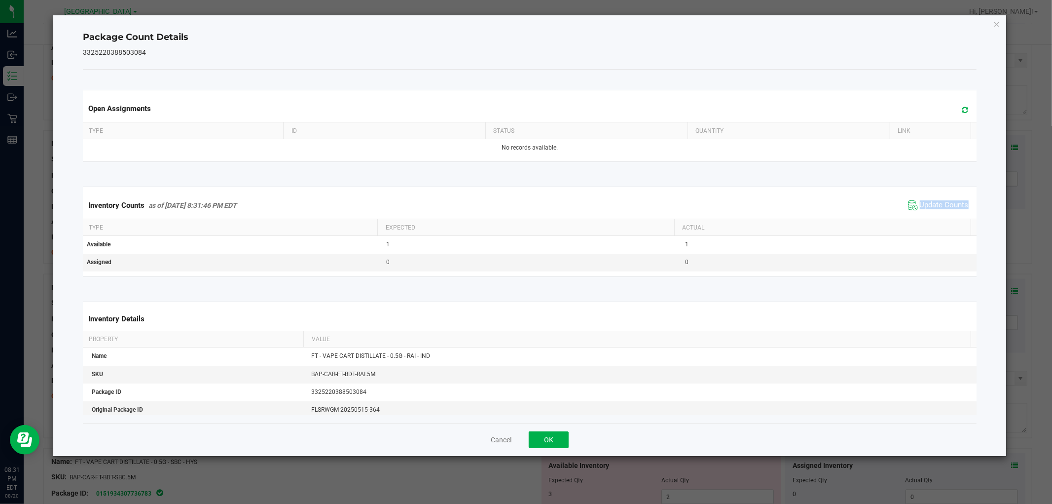
click at [919, 216] on div "Inventory Counts as of [DATE] 8:31:46 PM EDT Update Counts" at bounding box center [529, 205] width 897 height 27
click at [919, 215] on div "Inventory Counts as of [DATE] 8:31:46 PM EDT Update Counts" at bounding box center [529, 205] width 897 height 27
drag, startPoint x: 541, startPoint y: 439, endPoint x: 747, endPoint y: 316, distance: 239.8
click at [546, 437] on button "OK" at bounding box center [549, 439] width 40 height 17
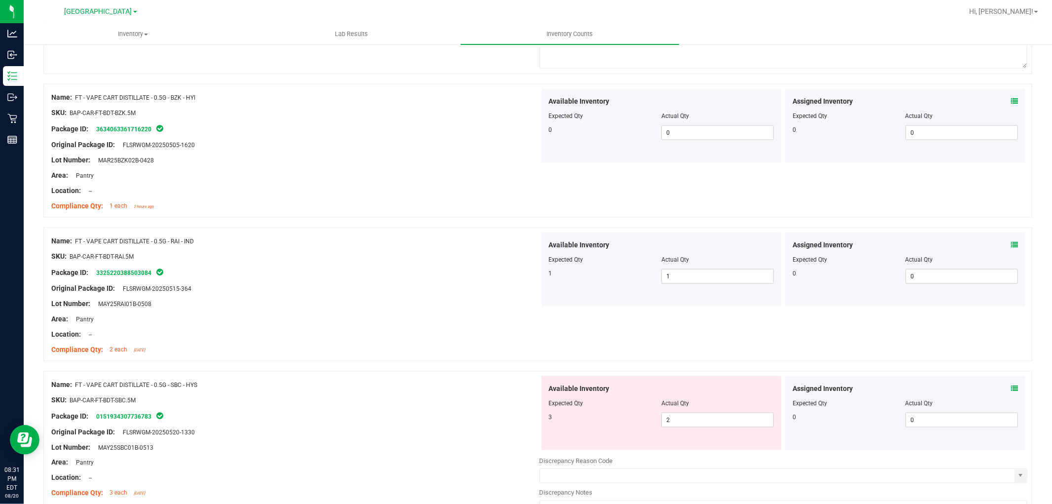
scroll to position [1205, 0]
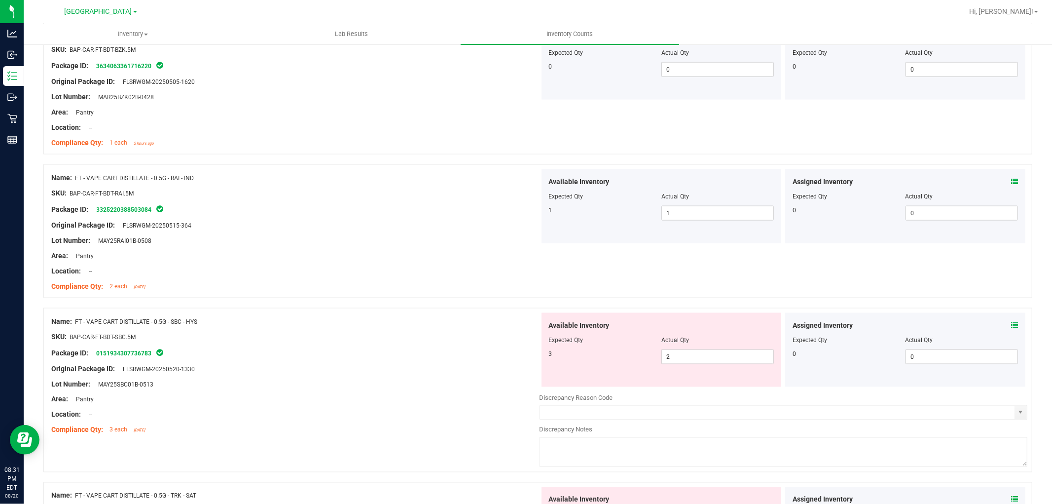
click at [1011, 323] on icon at bounding box center [1014, 325] width 7 height 7
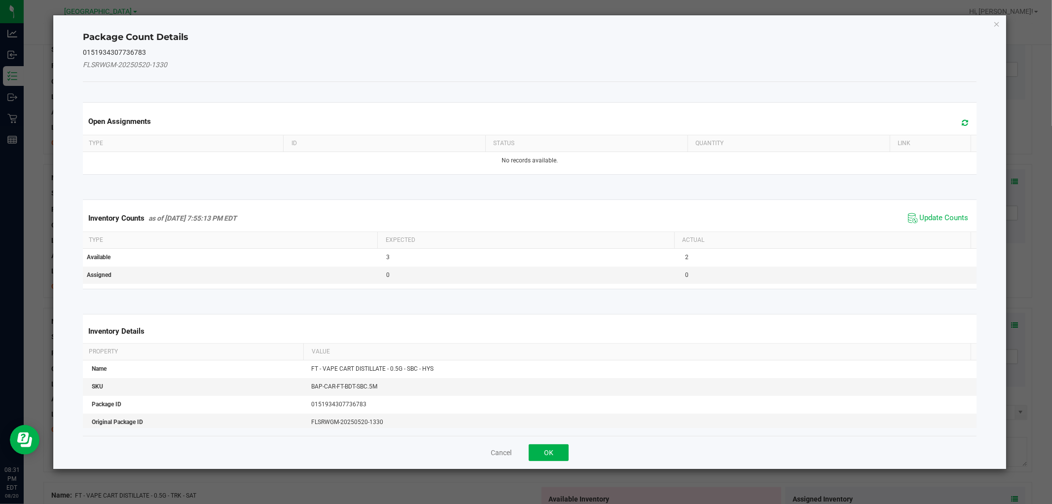
click at [920, 213] on span "Update Counts" at bounding box center [944, 218] width 49 height 10
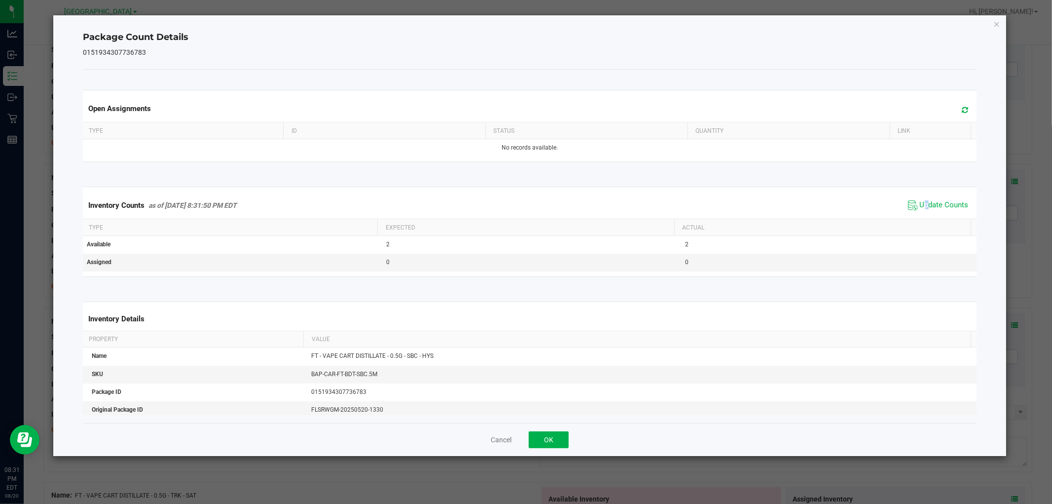
click at [921, 212] on span "Update Counts" at bounding box center [938, 205] width 66 height 15
click at [922, 211] on div "Inventory Counts as of [DATE] 8:31:50 PM EDT Update Counts" at bounding box center [529, 205] width 897 height 27
click at [922, 211] on span "Update Counts" at bounding box center [938, 205] width 66 height 15
drag, startPoint x: 551, startPoint y: 439, endPoint x: 585, endPoint y: 422, distance: 38.2
click at [554, 439] on button "OK" at bounding box center [549, 439] width 40 height 17
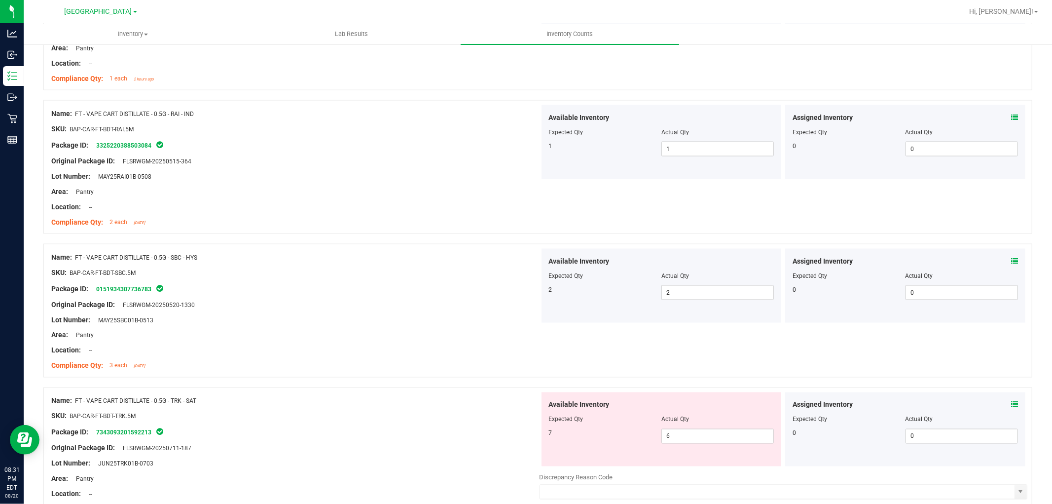
scroll to position [1370, 0]
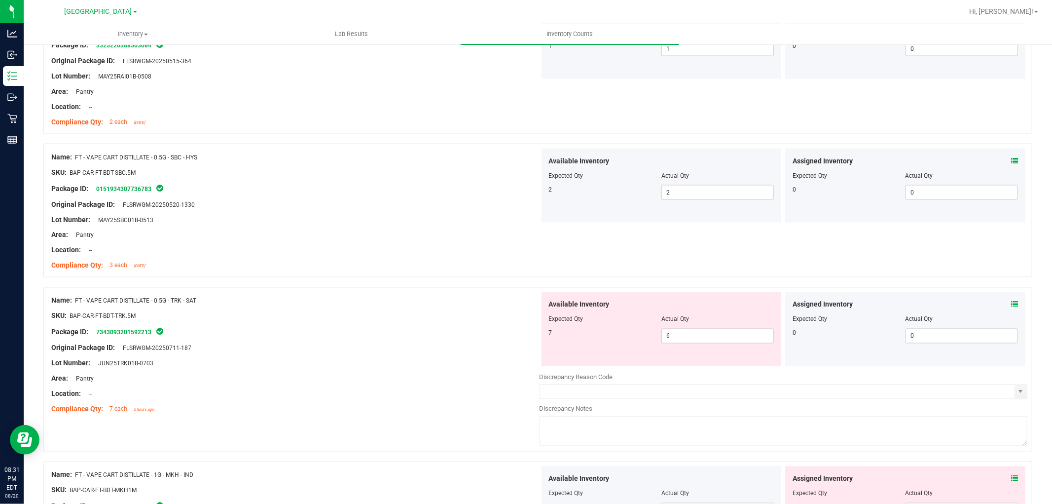
click at [1011, 303] on icon at bounding box center [1014, 304] width 7 height 7
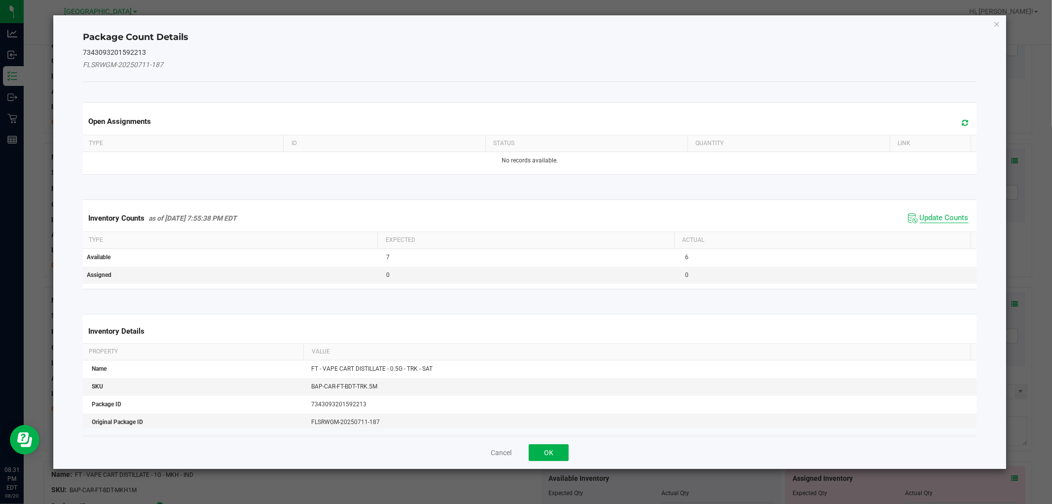
click at [934, 216] on span "Update Counts" at bounding box center [944, 218] width 49 height 10
click at [934, 216] on div "Inventory Counts as of [DATE] 7:55:38 PM EDT Update Counts" at bounding box center [529, 218] width 897 height 26
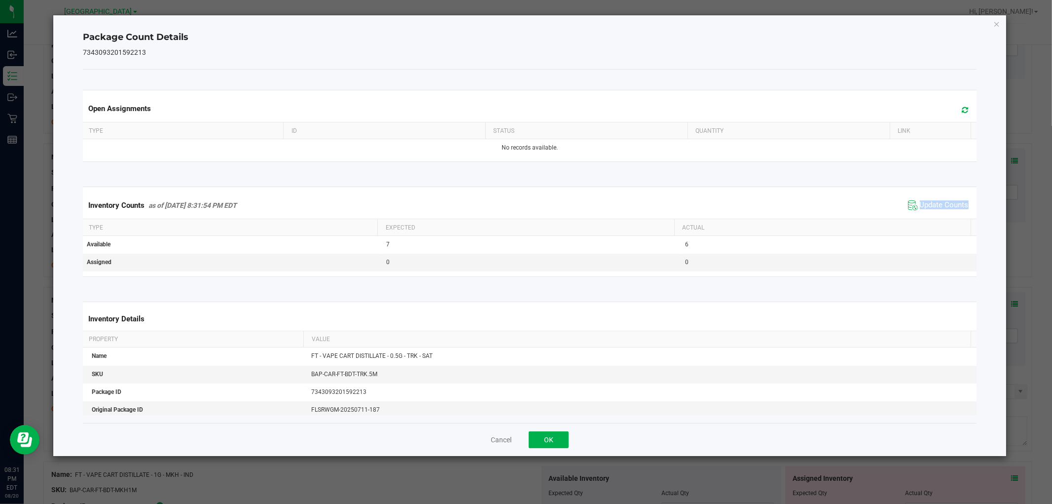
click at [934, 216] on div "Inventory Counts as of [DATE] 8:31:54 PM EDT Update Counts" at bounding box center [529, 205] width 897 height 27
click at [935, 216] on div "Inventory Counts as of [DATE] 8:31:54 PM EDT Update Counts" at bounding box center [529, 205] width 897 height 27
click at [920, 205] on span "Update Counts" at bounding box center [944, 205] width 49 height 10
click at [920, 205] on span "Update Counts" at bounding box center [944, 204] width 49 height 9
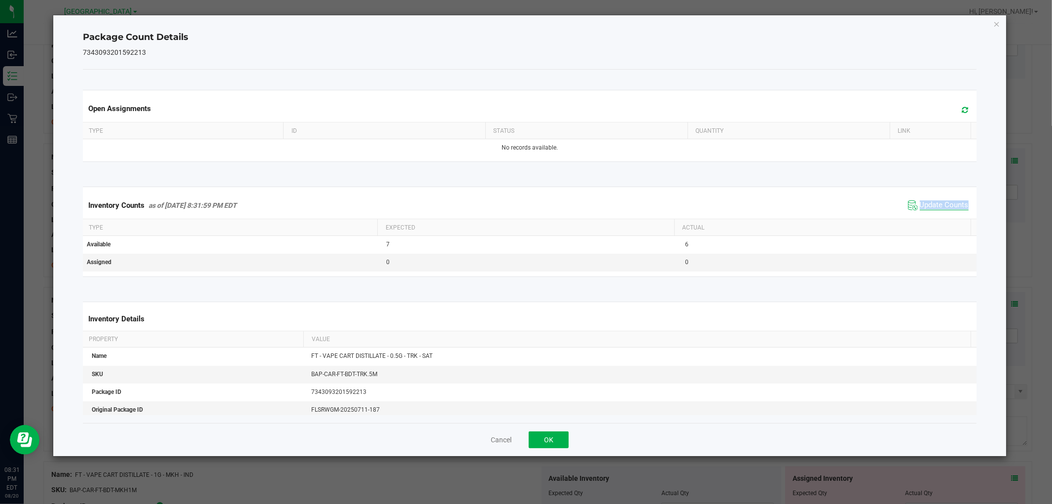
click at [920, 205] on span "Update Counts" at bounding box center [944, 205] width 49 height 10
click at [920, 205] on span "Update Counts" at bounding box center [944, 204] width 49 height 9
click at [921, 205] on span "Update Counts" at bounding box center [944, 204] width 49 height 9
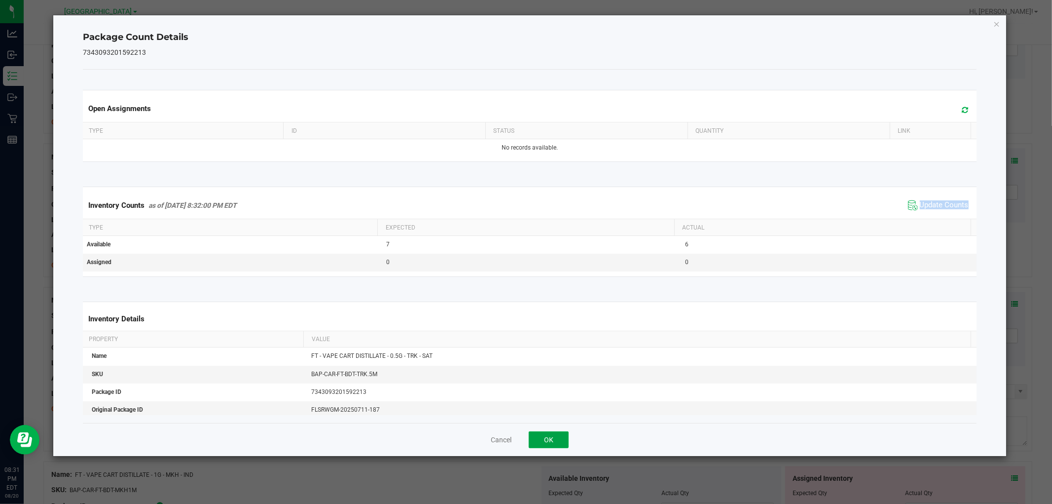
click at [553, 434] on button "OK" at bounding box center [549, 439] width 40 height 17
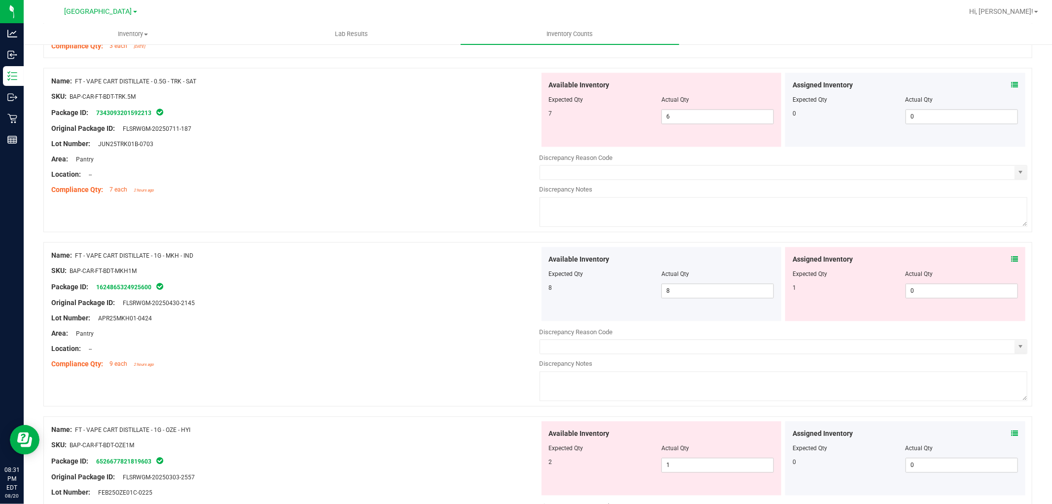
scroll to position [1589, 0]
click at [1011, 258] on icon at bounding box center [1014, 258] width 7 height 7
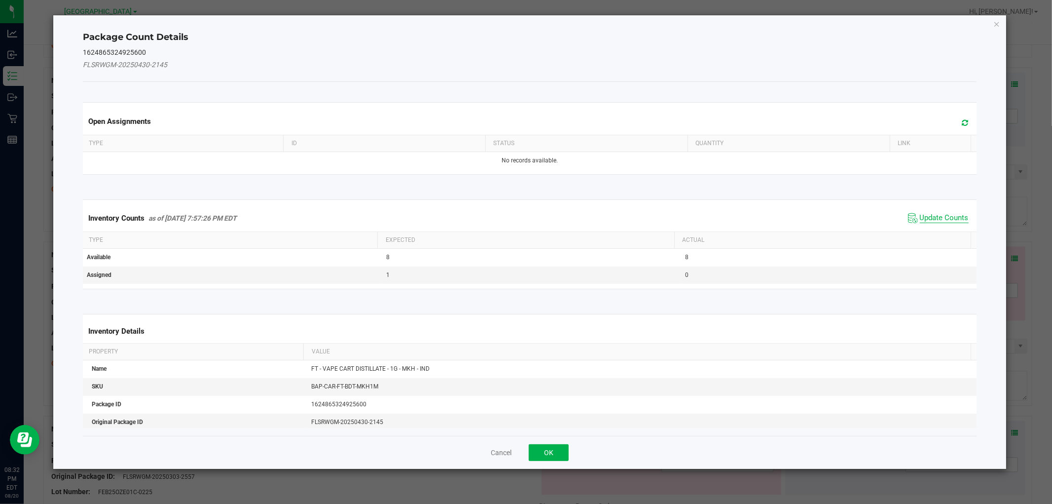
click at [921, 217] on span "Update Counts" at bounding box center [944, 218] width 49 height 10
click at [921, 217] on div "Inventory Counts as of [DATE] 7:57:26 PM EDT Update Counts" at bounding box center [529, 218] width 897 height 26
click at [921, 216] on div "Inventory Counts as of [DATE] 7:57:26 PM EDT Update Counts" at bounding box center [529, 218] width 897 height 26
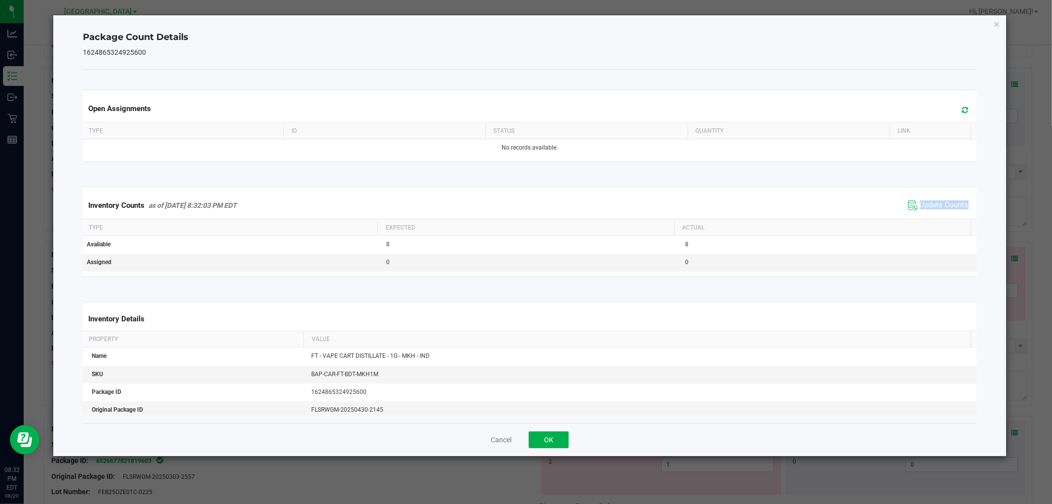
click at [921, 216] on div "Inventory Counts as of [DATE] 8:32:03 PM EDT Update Counts" at bounding box center [529, 205] width 897 height 27
click at [540, 434] on button "OK" at bounding box center [549, 439] width 40 height 17
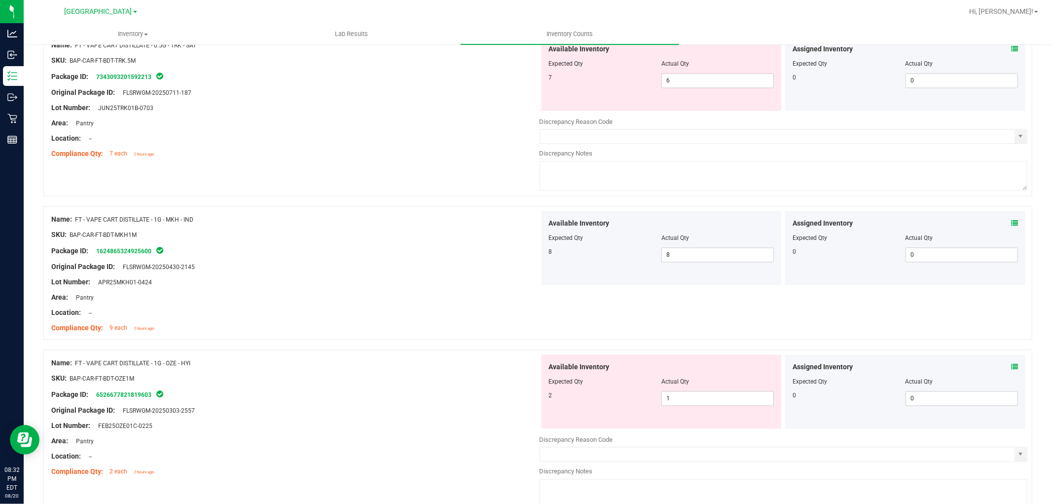
scroll to position [1644, 0]
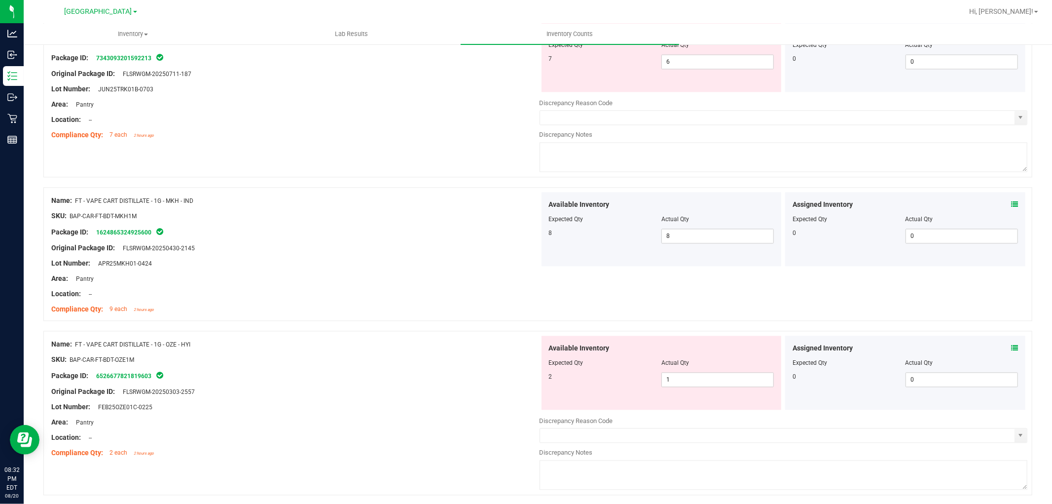
click at [1011, 348] on icon at bounding box center [1014, 347] width 7 height 7
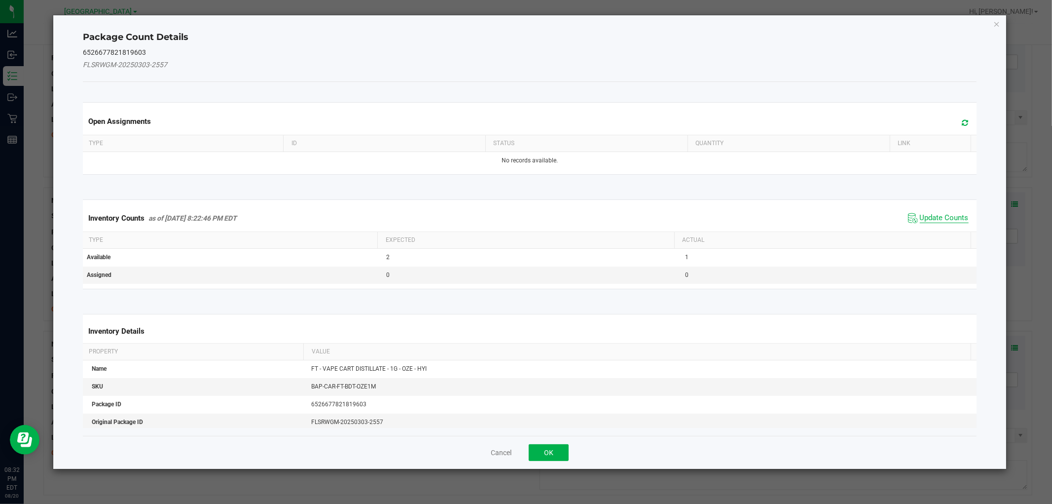
click at [939, 217] on span "Update Counts" at bounding box center [944, 218] width 49 height 10
click at [939, 217] on div "Inventory Counts as of [DATE] 8:22:46 PM EDT Update Counts" at bounding box center [529, 218] width 897 height 26
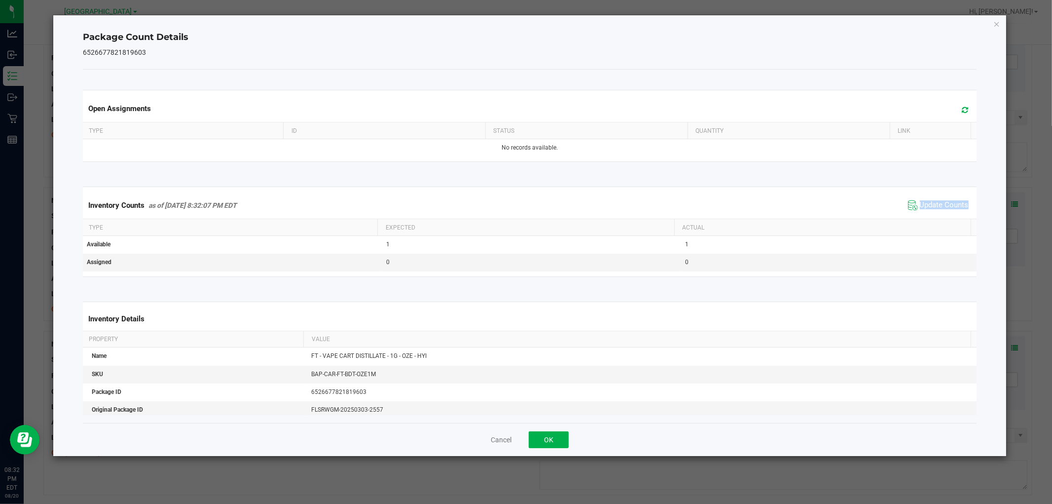
click at [940, 216] on div "Inventory Counts as of [DATE] 8:32:07 PM EDT Update Counts" at bounding box center [529, 205] width 897 height 27
click at [941, 216] on div "Inventory Counts as of [DATE] 8:32:07 PM EDT Update Counts" at bounding box center [529, 205] width 897 height 27
drag, startPoint x: 555, startPoint y: 437, endPoint x: 561, endPoint y: 437, distance: 5.9
click at [556, 437] on button "OK" at bounding box center [549, 439] width 40 height 17
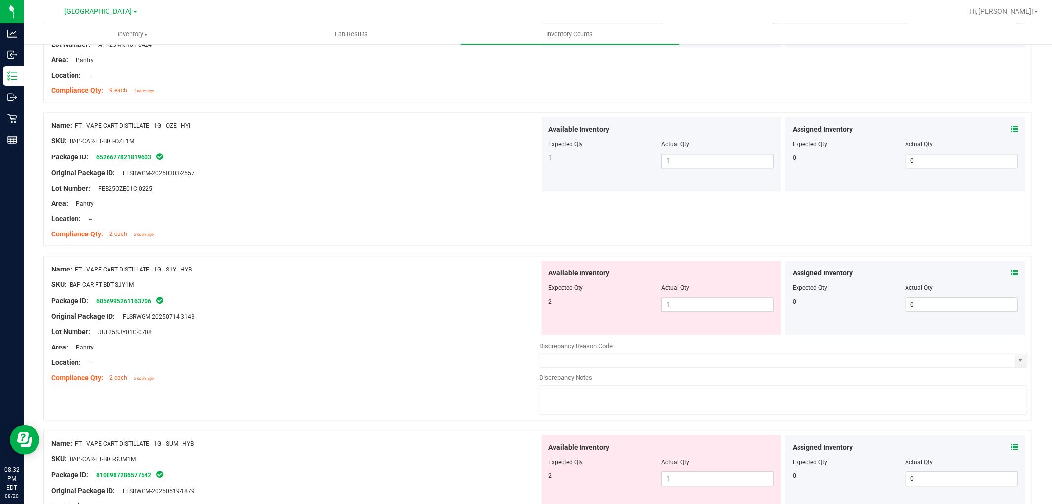
scroll to position [1863, 0]
click at [1011, 273] on icon at bounding box center [1014, 272] width 7 height 7
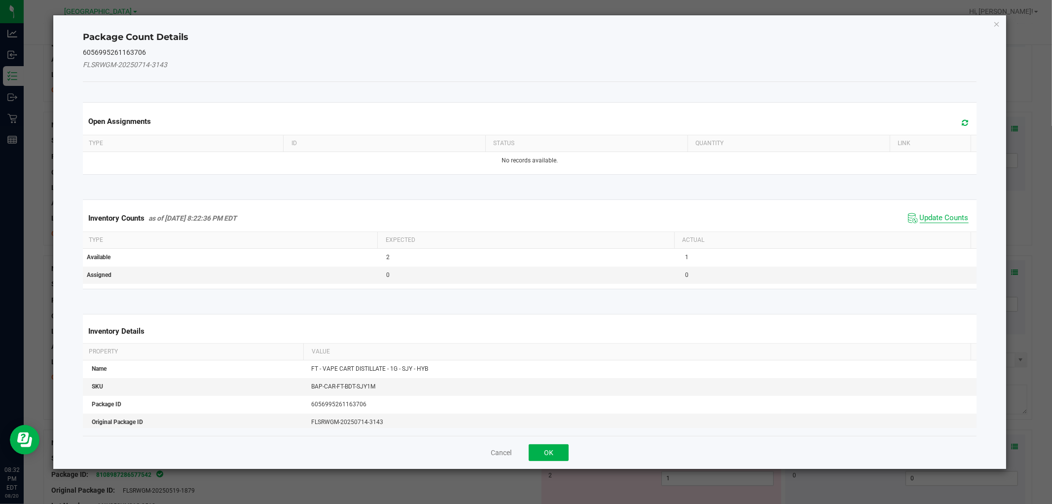
click at [923, 214] on span "Update Counts" at bounding box center [944, 218] width 49 height 10
click at [924, 214] on div "Inventory Counts as of [DATE] 8:22:36 PM EDT Update Counts" at bounding box center [529, 218] width 897 height 27
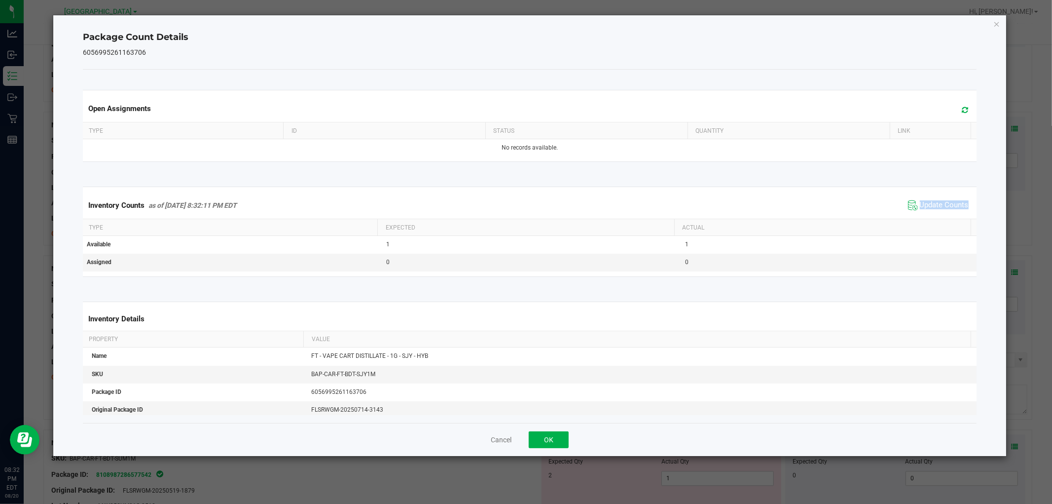
click at [925, 214] on div "Inventory Counts as of [DATE] 8:32:11 PM EDT Update Counts" at bounding box center [529, 205] width 897 height 27
click at [928, 213] on div "Inventory Counts as of [DATE] 8:32:11 PM EDT Update Counts" at bounding box center [529, 205] width 897 height 27
drag, startPoint x: 539, startPoint y: 433, endPoint x: 558, endPoint y: 421, distance: 22.2
click at [543, 433] on button "OK" at bounding box center [549, 439] width 40 height 17
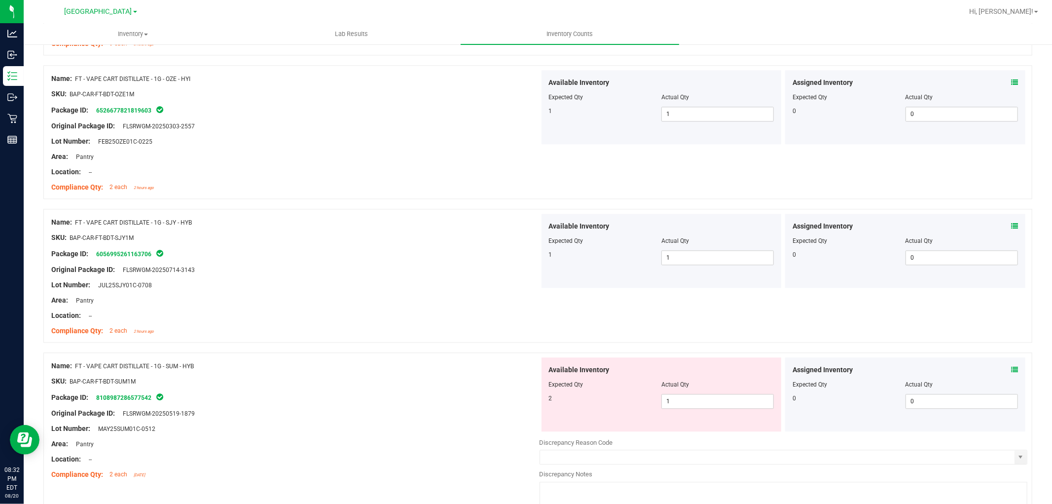
scroll to position [2027, 0]
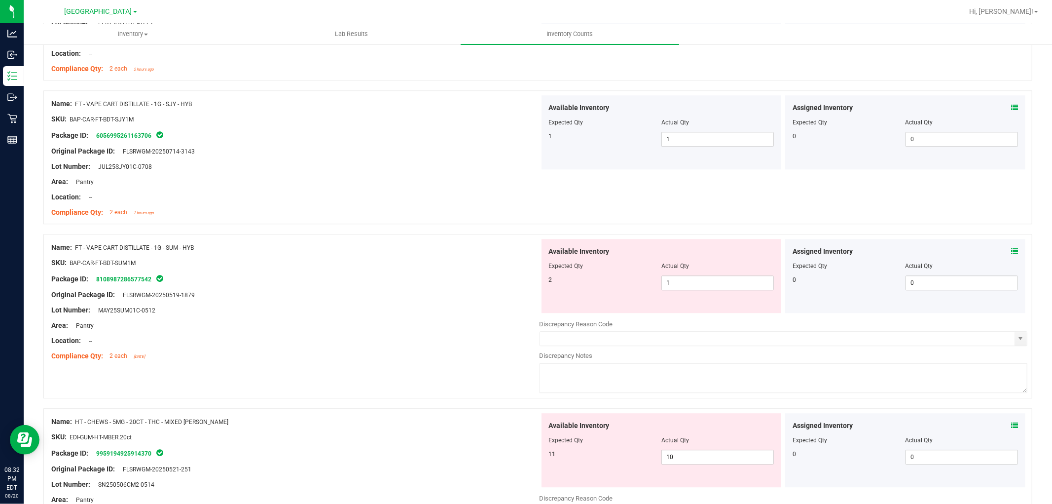
click at [1011, 253] on icon at bounding box center [1014, 251] width 7 height 7
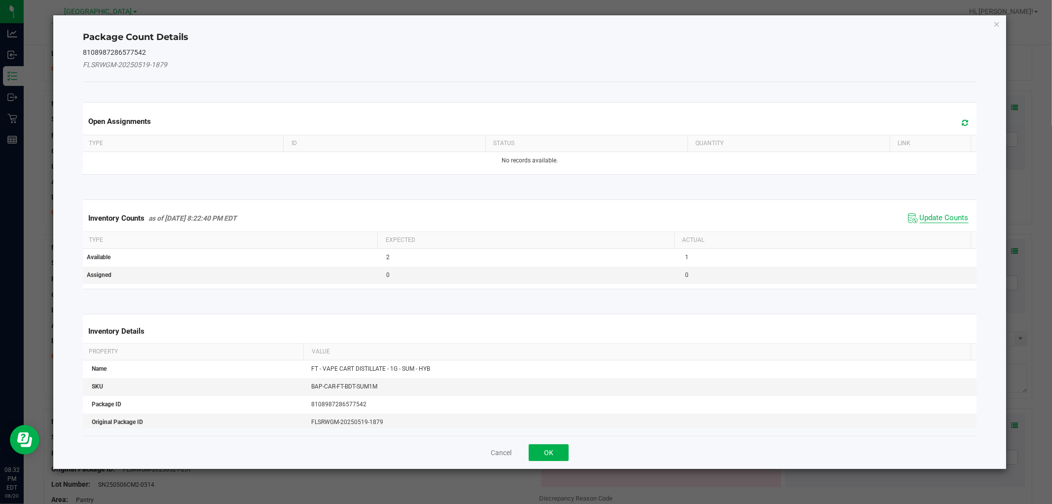
click at [920, 214] on span "Update Counts" at bounding box center [944, 218] width 49 height 10
click at [919, 214] on div "Inventory Counts as of [DATE] 8:22:40 PM EDT Update Counts" at bounding box center [529, 218] width 897 height 26
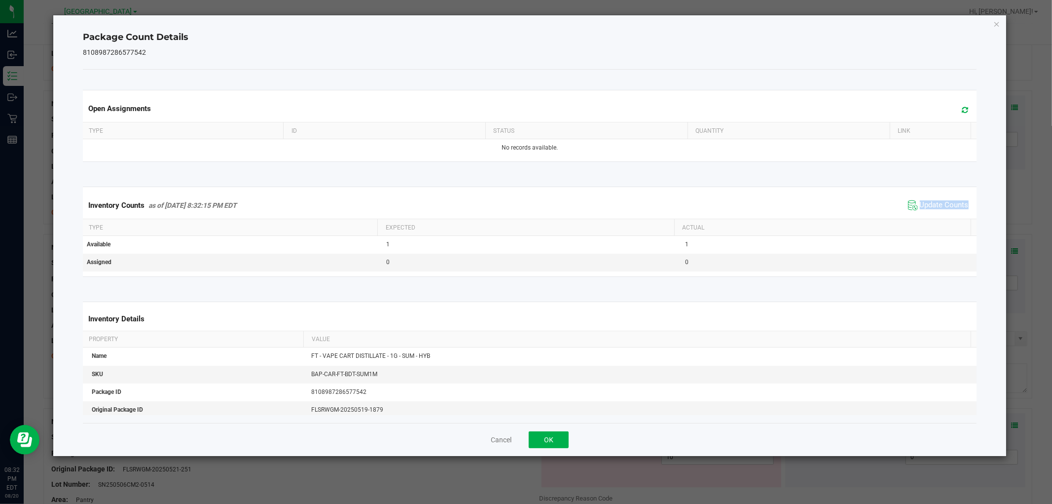
drag, startPoint x: 919, startPoint y: 214, endPoint x: 915, endPoint y: 218, distance: 6.3
click at [920, 215] on div "Inventory Counts as of [DATE] 8:32:15 PM EDT Update Counts" at bounding box center [529, 205] width 897 height 27
drag, startPoint x: 555, startPoint y: 432, endPoint x: 568, endPoint y: 437, distance: 13.7
click at [558, 436] on button "OK" at bounding box center [549, 439] width 40 height 17
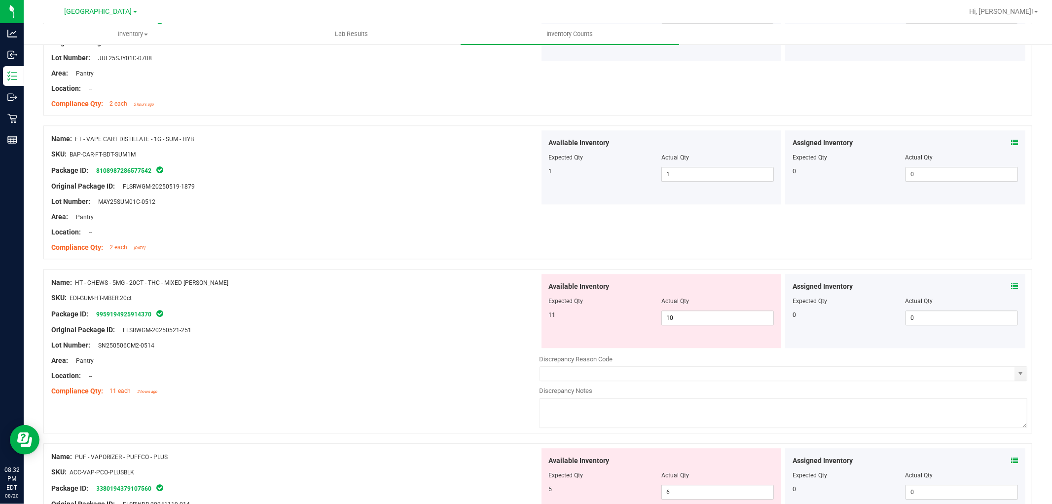
scroll to position [2137, 0]
click at [1011, 285] on icon at bounding box center [1014, 285] width 7 height 7
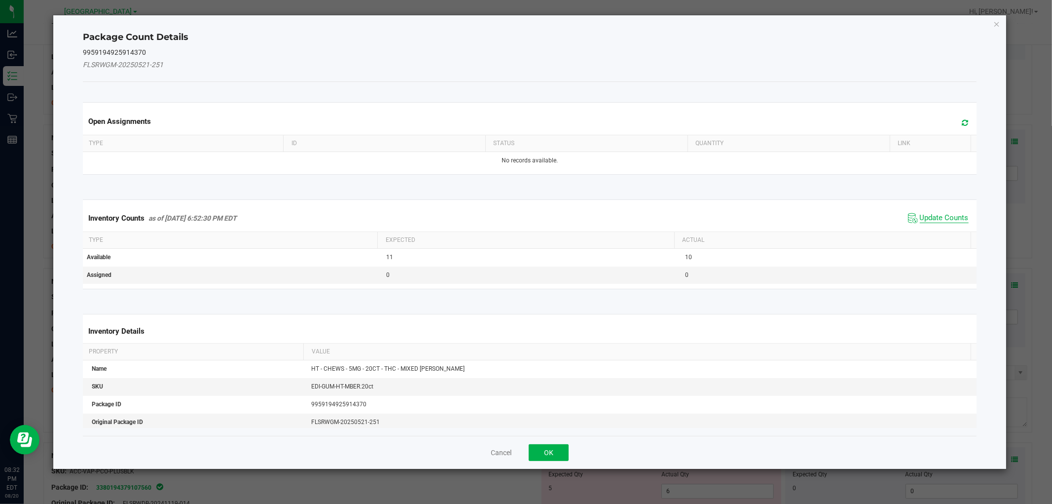
click at [926, 213] on span "Update Counts" at bounding box center [944, 218] width 49 height 10
click at [926, 214] on div "Inventory Counts as of [DATE] 6:52:30 PM EDT Update Counts" at bounding box center [529, 218] width 897 height 26
click at [926, 215] on div "Inventory Counts as of [DATE] 6:52:30 PM EDT Update Counts" at bounding box center [529, 218] width 897 height 26
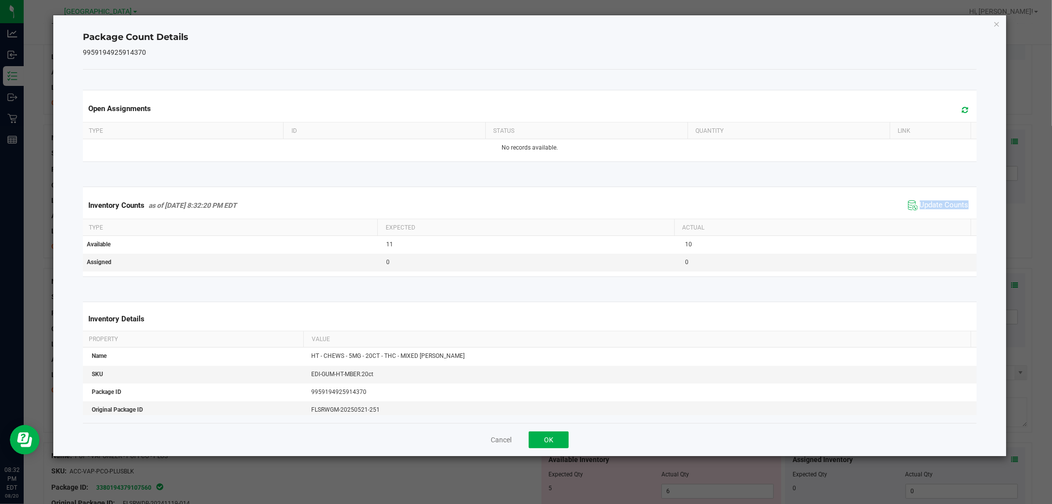
click at [926, 216] on div "Inventory Counts as of [DATE] 8:32:20 PM EDT Update Counts" at bounding box center [529, 205] width 897 height 27
click at [927, 208] on span "Update Counts" at bounding box center [944, 205] width 49 height 10
click at [929, 207] on span "Update Counts" at bounding box center [944, 204] width 49 height 9
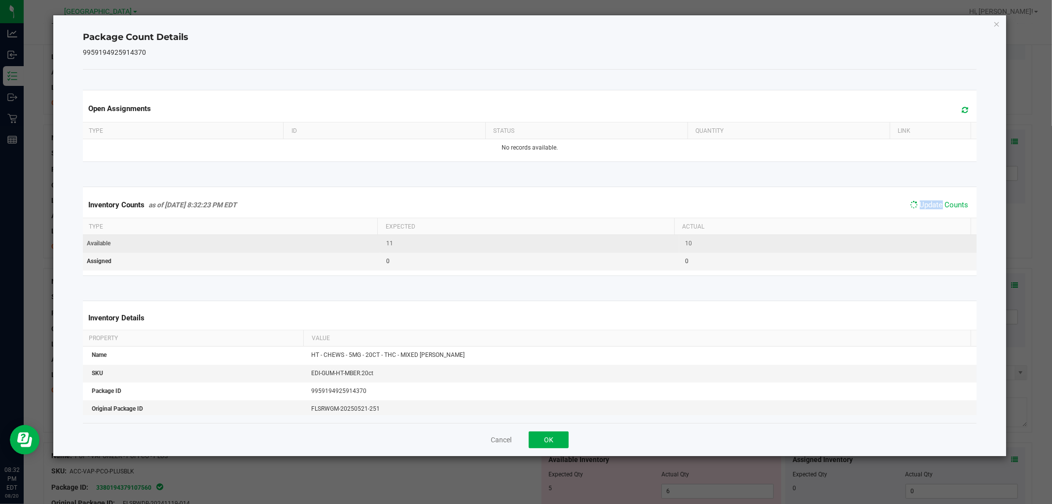
drag, startPoint x: 930, startPoint y: 207, endPoint x: 901, endPoint y: 239, distance: 43.3
click at [931, 207] on span "Update Counts" at bounding box center [944, 204] width 49 height 9
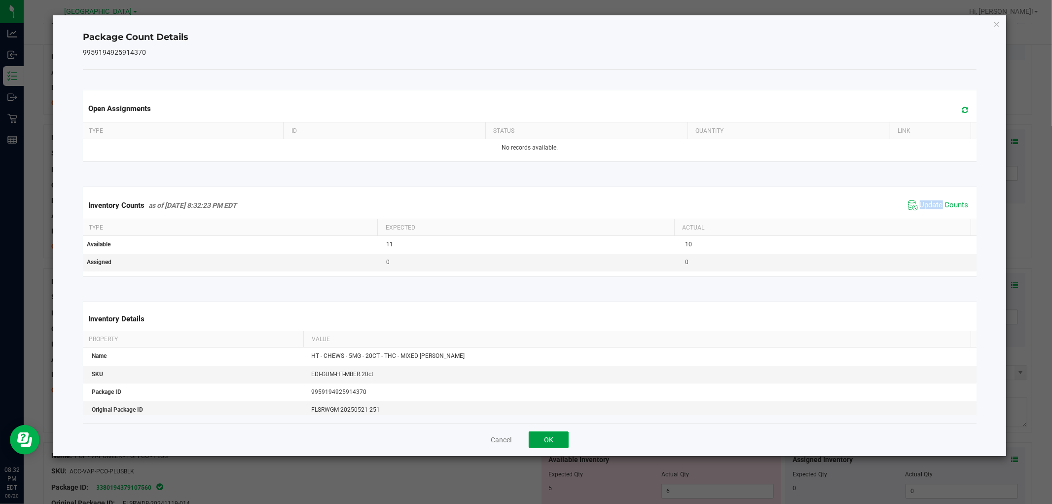
drag, startPoint x: 559, startPoint y: 433, endPoint x: 565, endPoint y: 434, distance: 6.2
click at [560, 435] on button "OK" at bounding box center [549, 439] width 40 height 17
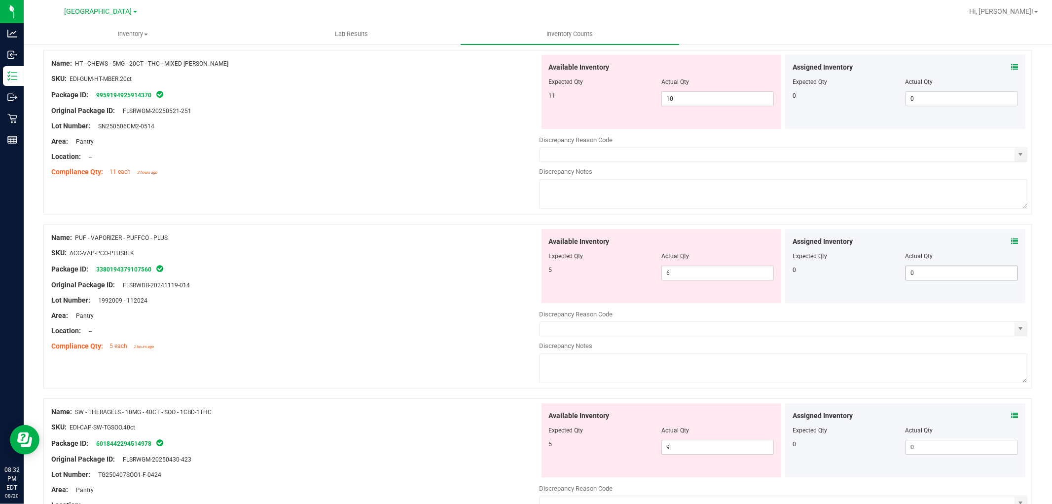
scroll to position [2356, 0]
click at [1011, 241] on icon at bounding box center [1014, 240] width 7 height 7
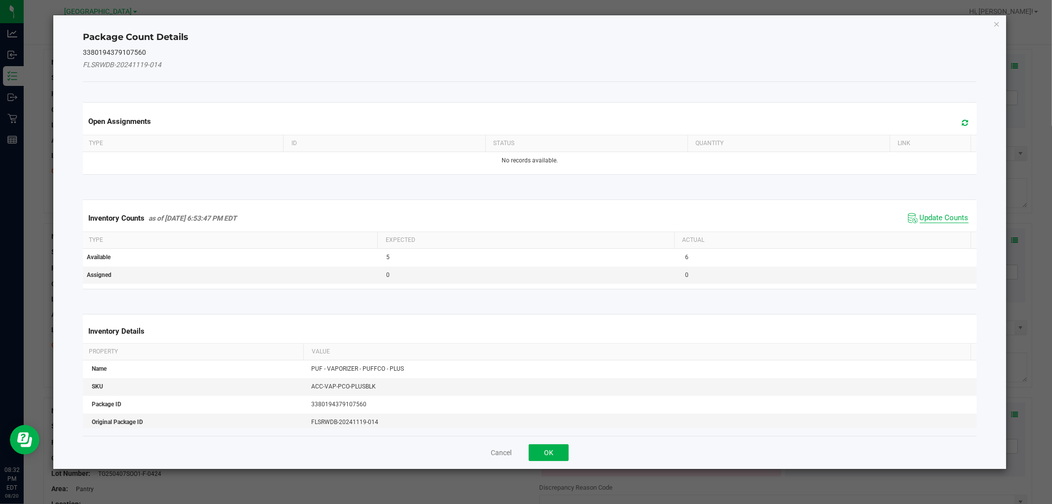
click at [921, 222] on span "Update Counts" at bounding box center [944, 218] width 49 height 10
click at [924, 222] on kendo-grid "Inventory Counts as of [DATE] 6:53:47 PM EDT Update Counts Type Expected Actual…" at bounding box center [529, 243] width 908 height 89
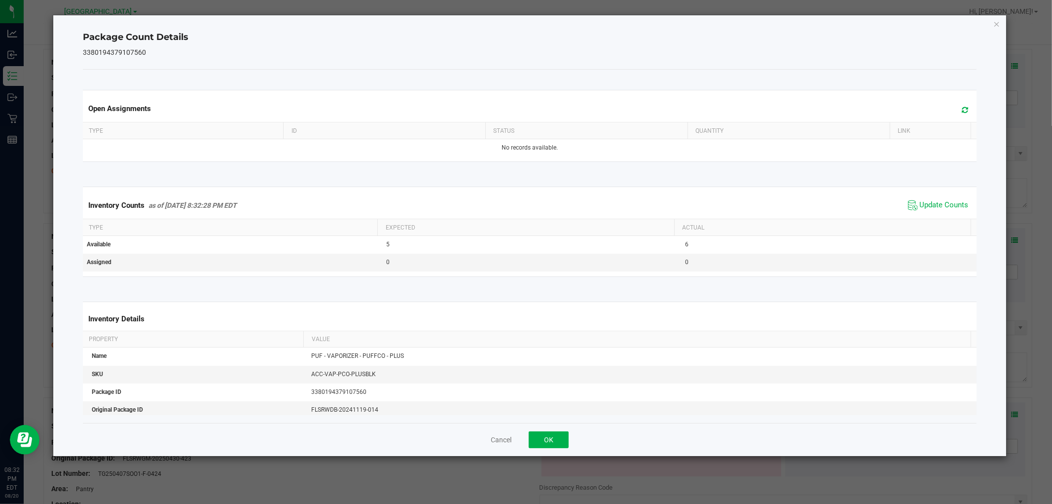
click at [926, 222] on th "Actual" at bounding box center [822, 227] width 296 height 17
click at [928, 222] on th "Actual" at bounding box center [822, 227] width 296 height 17
click at [920, 205] on span "Update Counts" at bounding box center [944, 205] width 49 height 10
click at [921, 204] on span "Update Counts" at bounding box center [944, 204] width 49 height 9
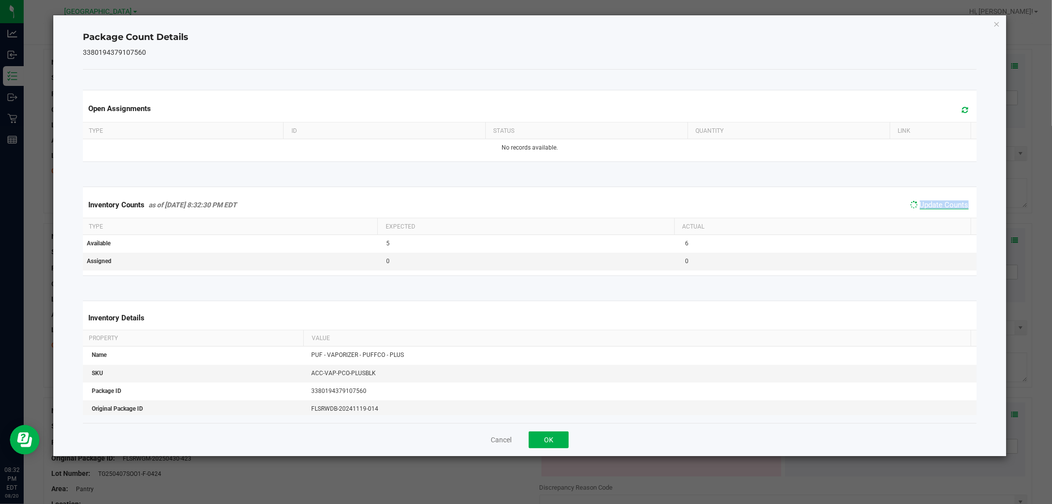
click at [921, 204] on span "Update Counts" at bounding box center [944, 204] width 49 height 9
click at [921, 204] on span "Update Counts" at bounding box center [944, 205] width 49 height 10
click at [923, 204] on span "Update Counts" at bounding box center [944, 204] width 49 height 9
click at [558, 438] on button "OK" at bounding box center [549, 439] width 40 height 17
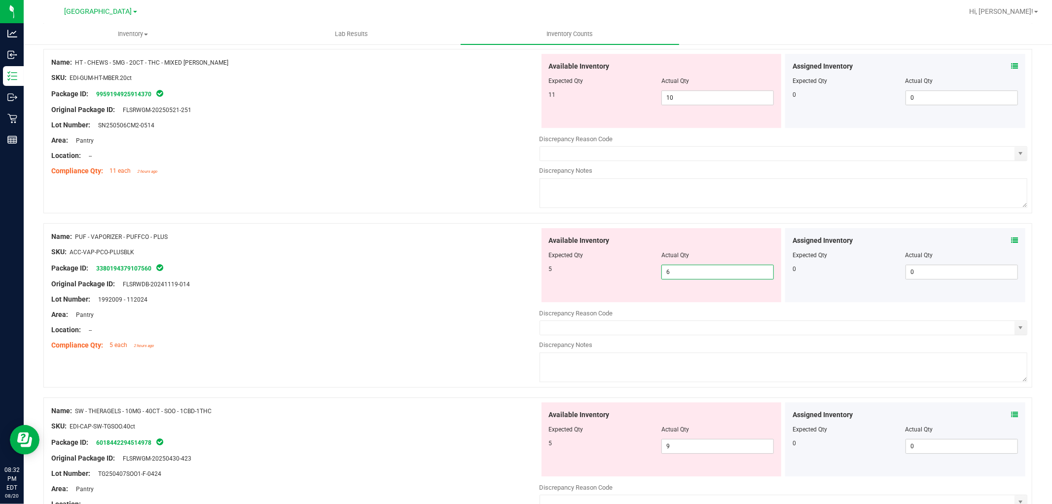
click at [686, 275] on span "6 6" at bounding box center [717, 271] width 112 height 15
type input "5"
drag, startPoint x: 724, startPoint y: 328, endPoint x: 730, endPoint y: 328, distance: 5.9
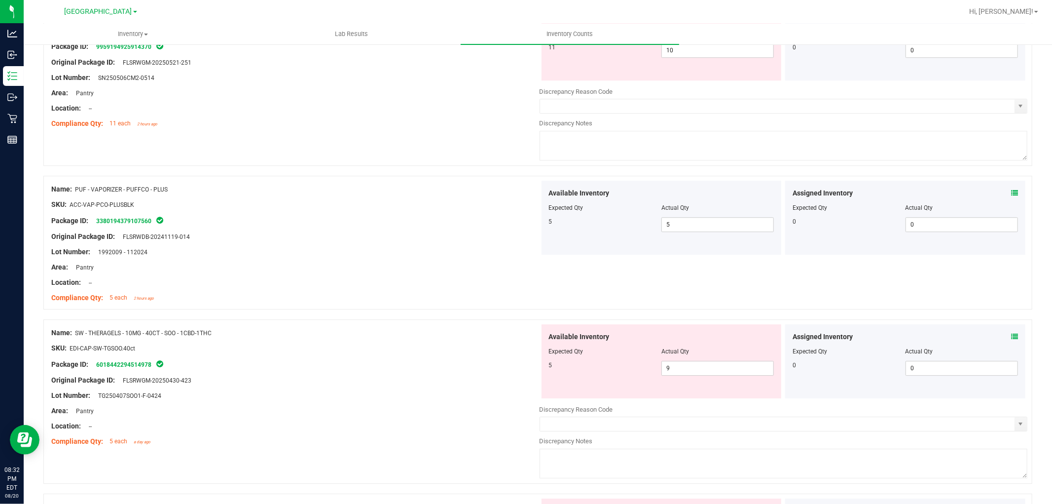
scroll to position [2466, 0]
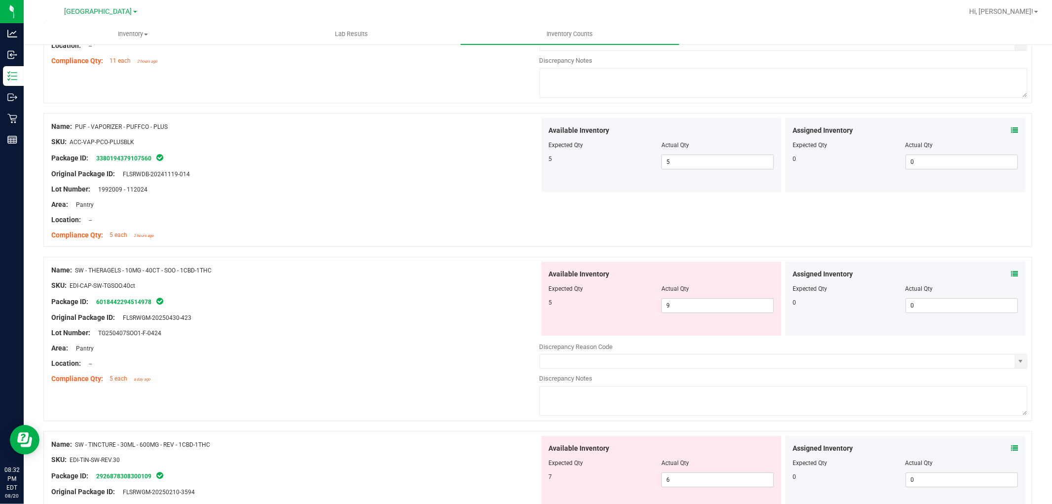
click at [1011, 275] on icon at bounding box center [1014, 273] width 7 height 7
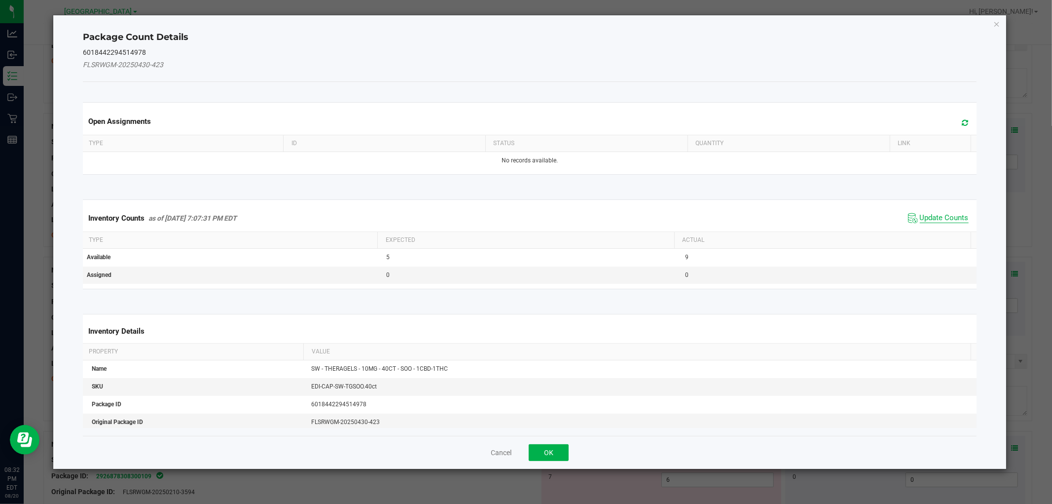
click at [925, 218] on span "Update Counts" at bounding box center [944, 218] width 49 height 10
click at [925, 218] on div "Inventory Counts as of [DATE] 7:07:31 PM EDT Update Counts" at bounding box center [529, 218] width 897 height 27
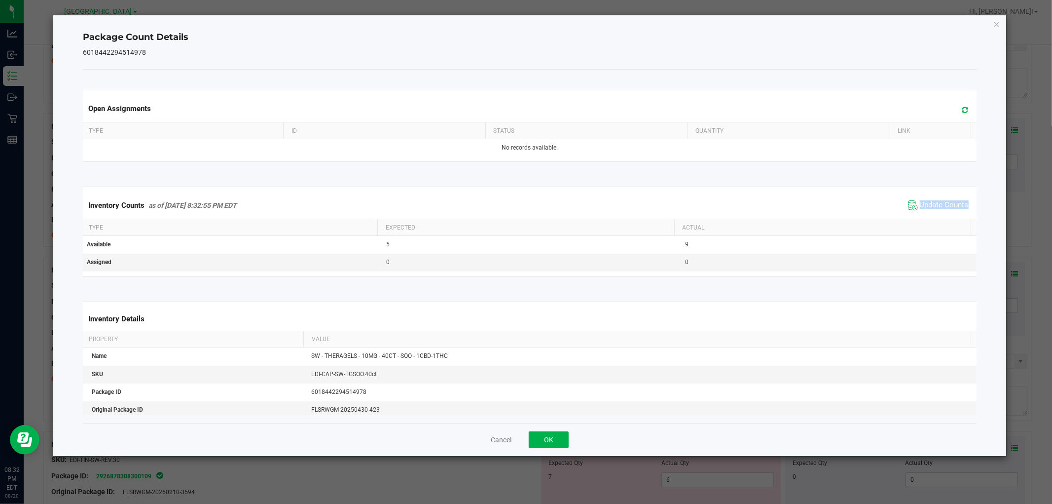
click at [926, 218] on div "Inventory Counts as of [DATE] 8:32:55 PM EDT Update Counts" at bounding box center [529, 205] width 897 height 27
click at [926, 206] on span "Update Counts" at bounding box center [944, 205] width 49 height 10
click at [926, 206] on span "Update Counts" at bounding box center [944, 204] width 49 height 9
click at [925, 199] on span "Update Counts" at bounding box center [938, 205] width 66 height 15
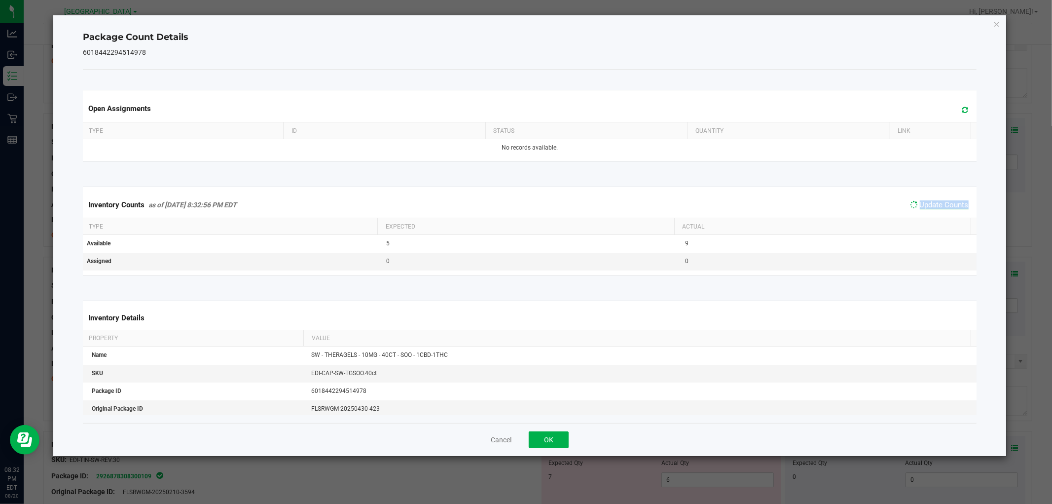
click at [927, 201] on span "Update Counts" at bounding box center [944, 204] width 49 height 9
click at [928, 208] on span "Update Counts" at bounding box center [944, 205] width 49 height 10
click at [930, 208] on span "Update Counts" at bounding box center [944, 204] width 49 height 9
drag, startPoint x: 542, startPoint y: 434, endPoint x: 546, endPoint y: 431, distance: 5.2
click at [543, 434] on button "OK" at bounding box center [549, 439] width 40 height 17
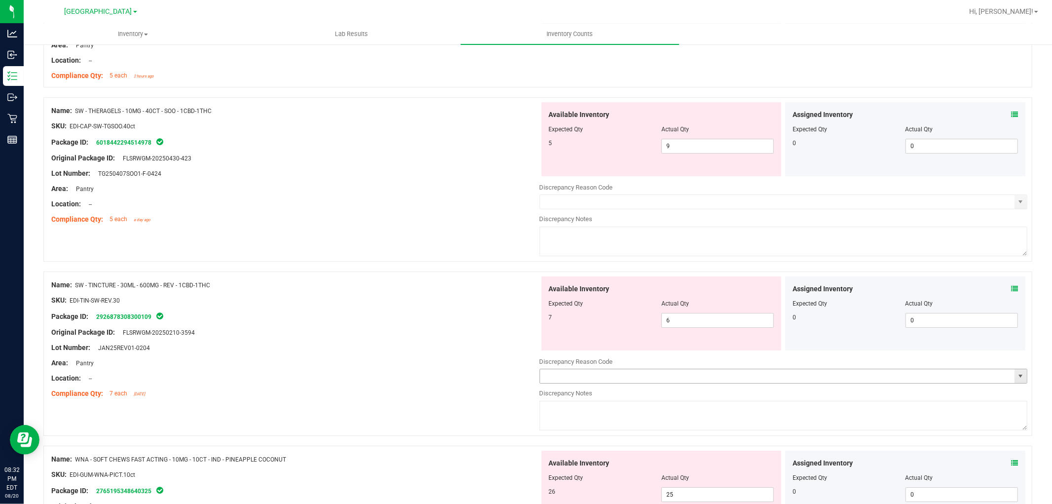
scroll to position [2630, 0]
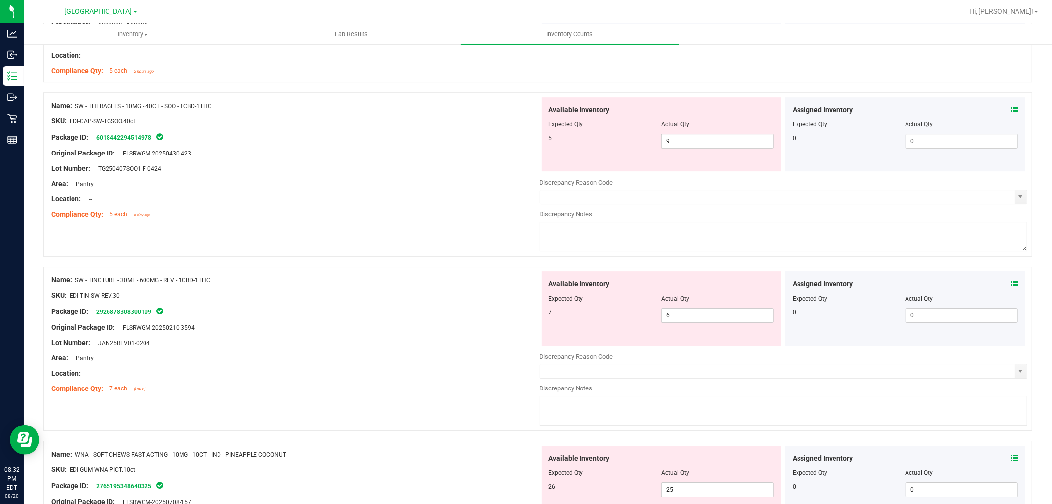
click at [1011, 287] on icon at bounding box center [1014, 283] width 7 height 7
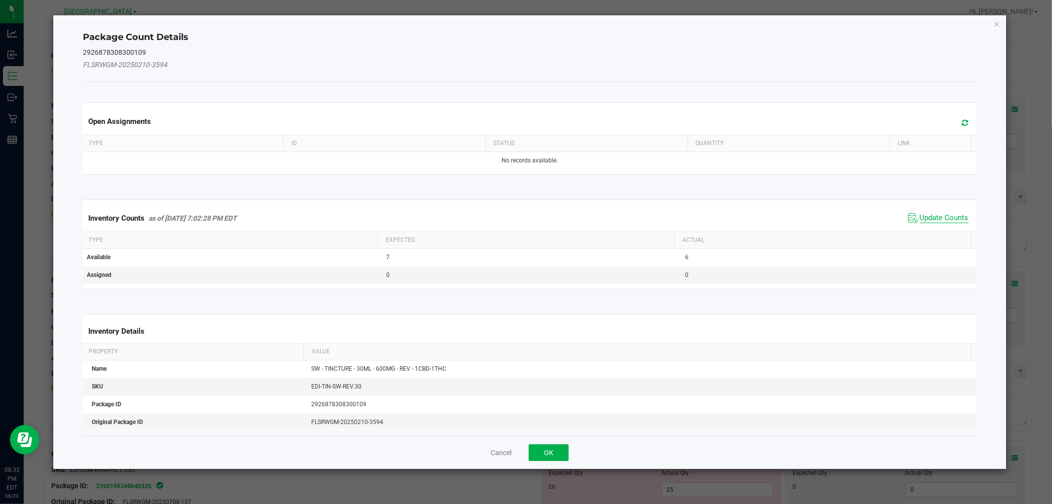
click at [938, 215] on span "Update Counts" at bounding box center [944, 218] width 49 height 10
click at [938, 215] on div "Inventory Counts as of [DATE] 7:02:28 PM EDT Update Counts" at bounding box center [529, 218] width 897 height 26
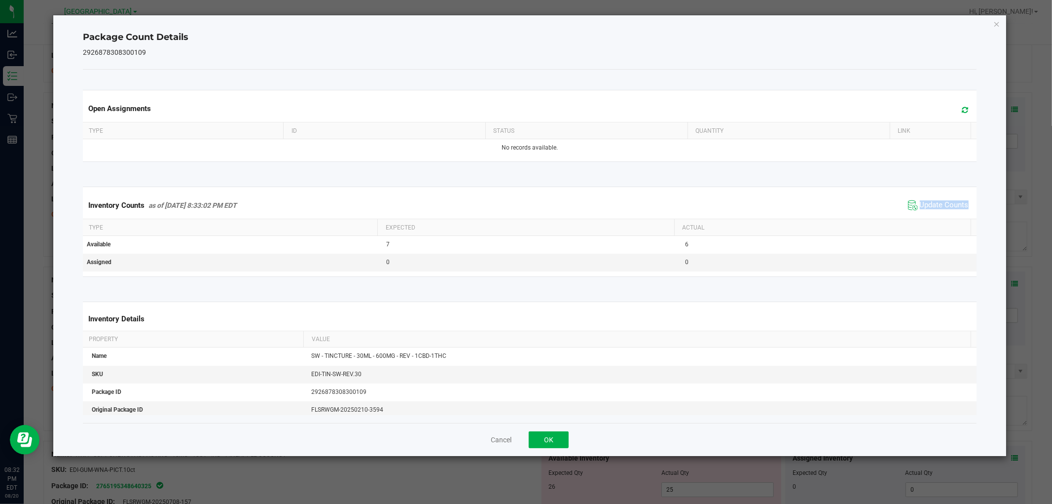
click at [939, 215] on div "Inventory Counts as of [DATE] 8:33:02 PM EDT Update Counts" at bounding box center [529, 205] width 897 height 27
click at [943, 201] on span "Update Counts" at bounding box center [944, 205] width 49 height 10
click at [944, 203] on span "Update Counts" at bounding box center [944, 205] width 49 height 10
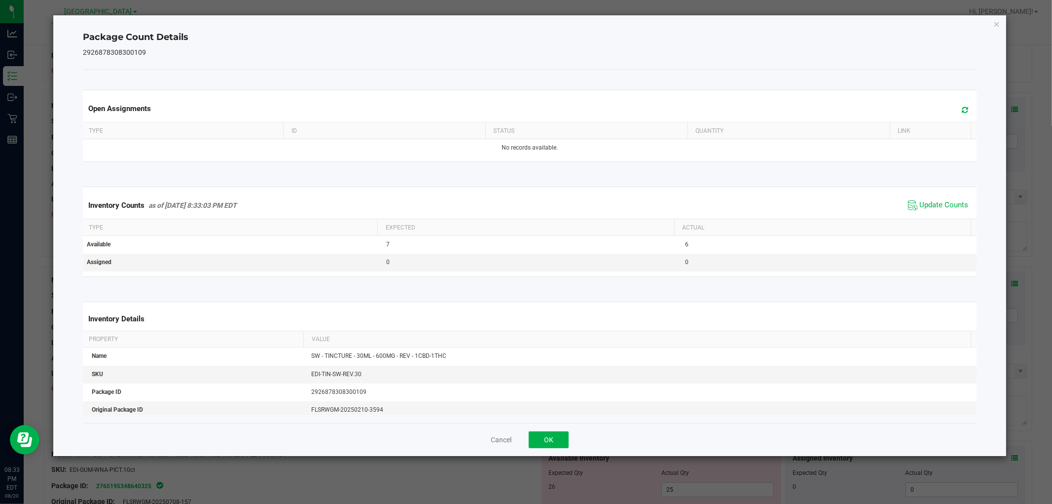
click at [540, 428] on div "Cancel OK" at bounding box center [529, 439] width 893 height 33
drag, startPoint x: 552, startPoint y: 437, endPoint x: 565, endPoint y: 428, distance: 15.5
click at [555, 438] on button "OK" at bounding box center [549, 439] width 40 height 17
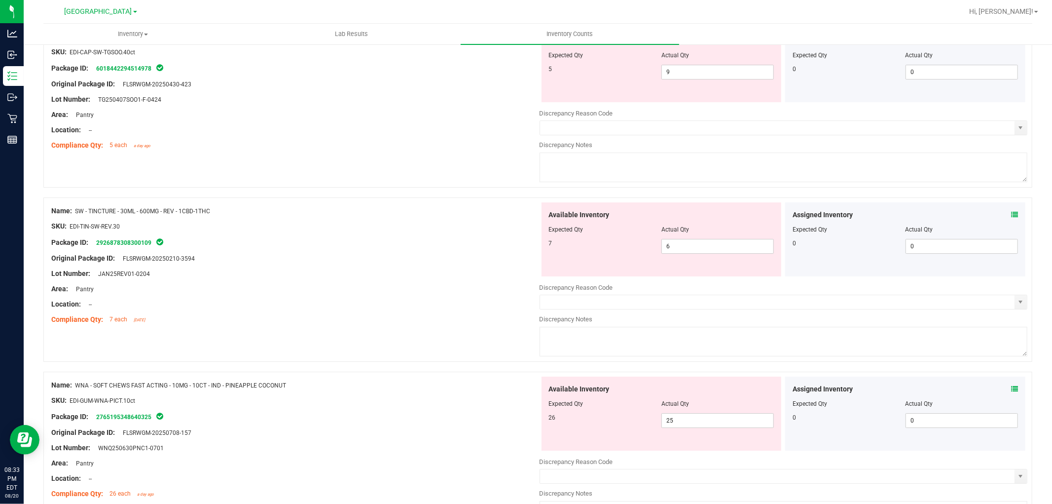
scroll to position [2779, 0]
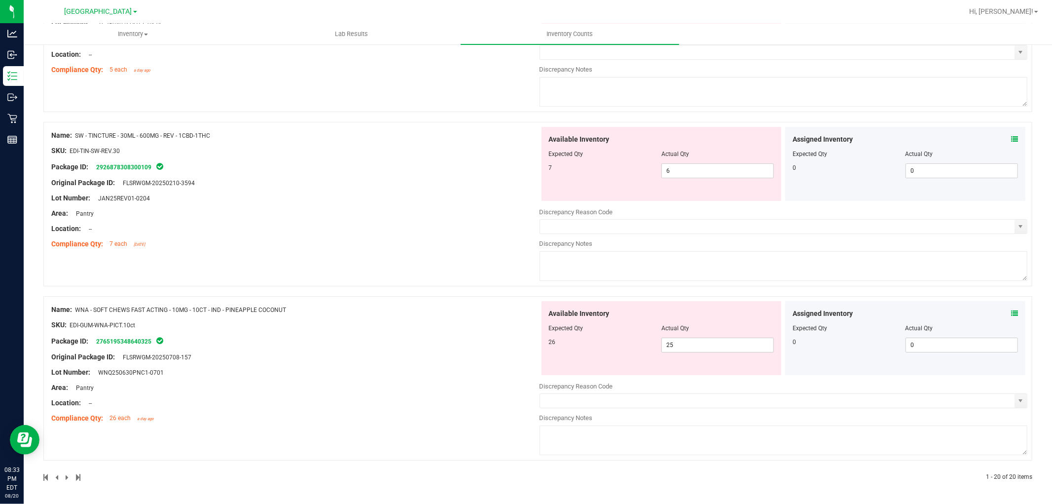
click at [1011, 311] on div "Assigned Inventory Expected Qty Actual Qty 0 0 0" at bounding box center [905, 338] width 240 height 74
click at [1011, 312] on icon at bounding box center [1014, 313] width 7 height 7
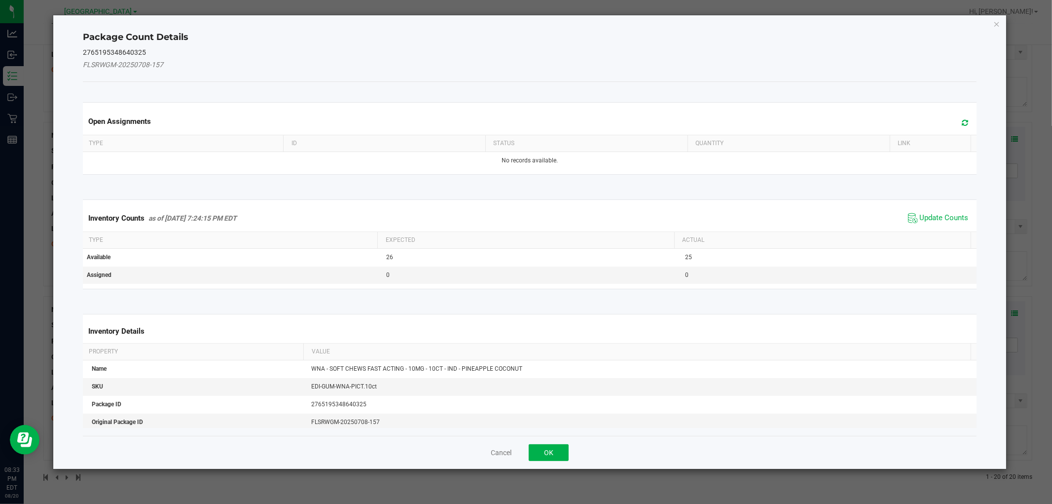
click at [915, 205] on div "Inventory Counts as of [DATE] 7:24:15 PM EDT Update Counts" at bounding box center [529, 218] width 897 height 27
click at [926, 219] on span "Update Counts" at bounding box center [944, 218] width 49 height 10
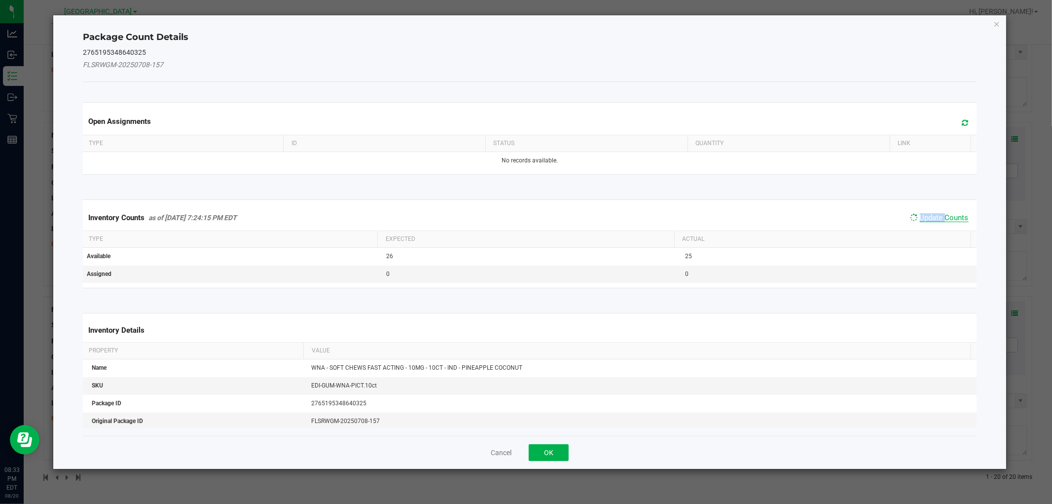
click at [926, 219] on kendo-grid "Inventory Counts as of [DATE] 7:24:15 PM EDT Update Counts Type Expected Actual…" at bounding box center [529, 243] width 908 height 89
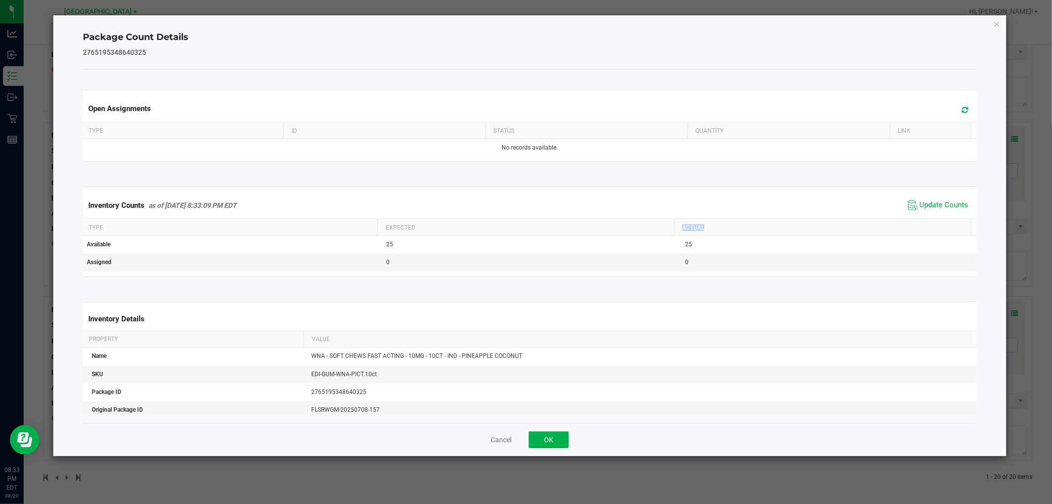
click at [927, 219] on th "Actual" at bounding box center [822, 227] width 296 height 17
click at [928, 219] on th "Actual" at bounding box center [822, 227] width 296 height 17
click at [552, 439] on button "OK" at bounding box center [549, 439] width 40 height 17
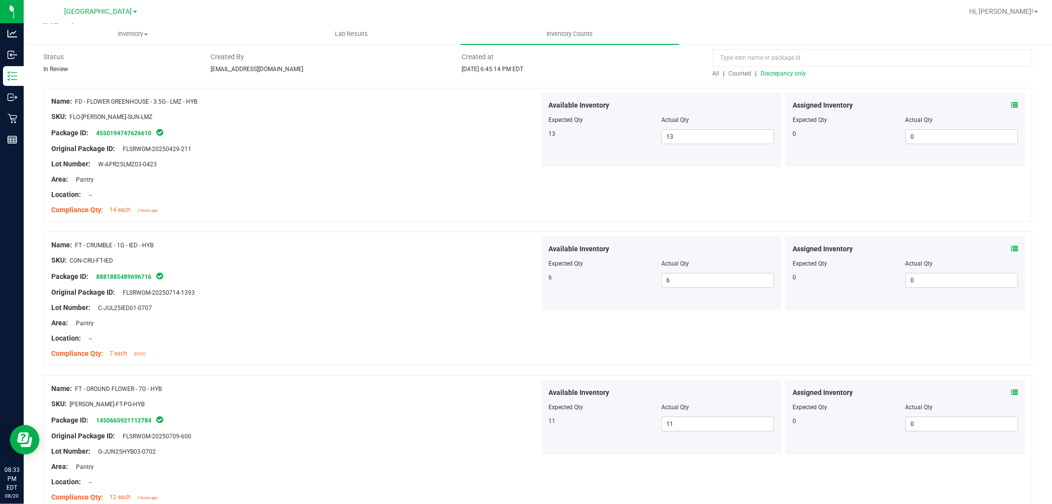
scroll to position [0, 0]
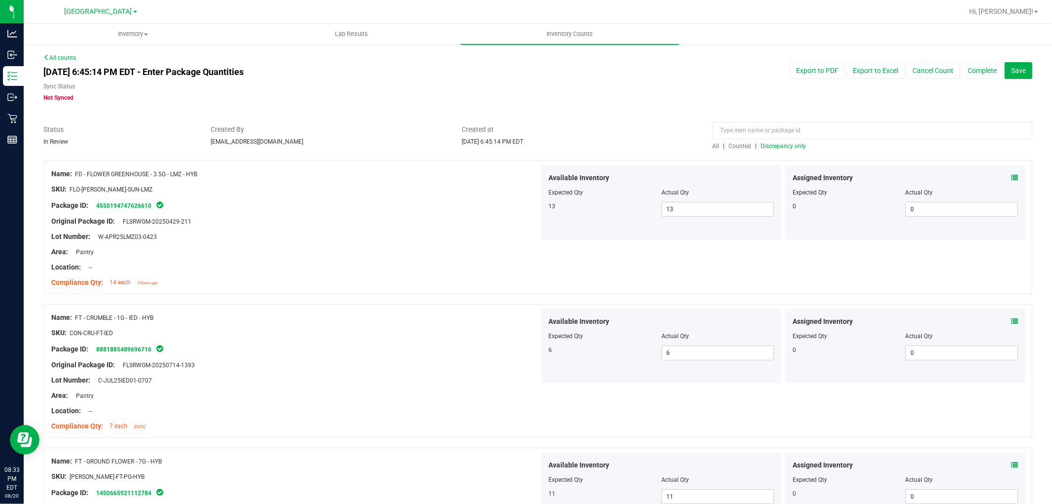
click at [774, 146] on span "Discrepancy only" at bounding box center [783, 146] width 45 height 7
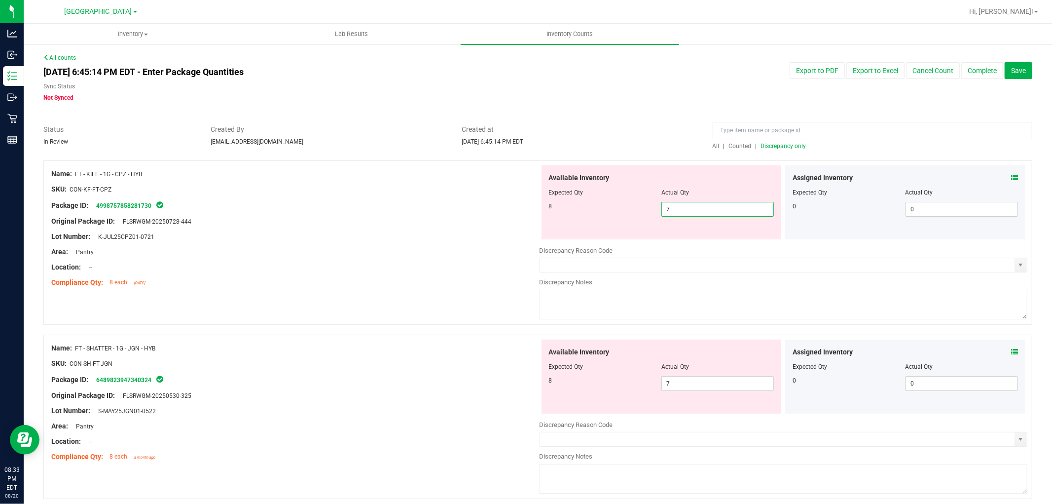
click at [747, 214] on span "7 7" at bounding box center [717, 209] width 112 height 15
type input "8"
click at [372, 235] on div "Lot Number: K-JUL25CPZ01-0721" at bounding box center [295, 236] width 488 height 10
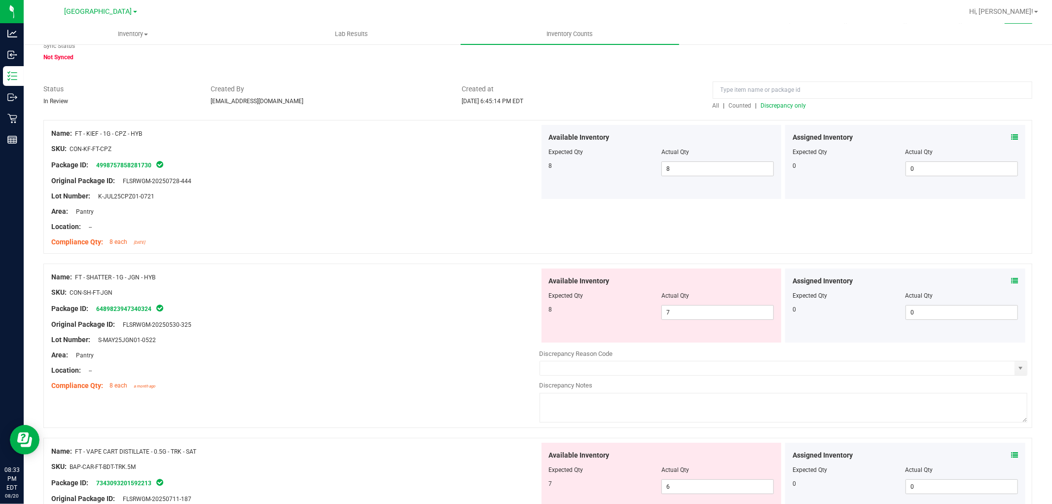
scroll to position [164, 0]
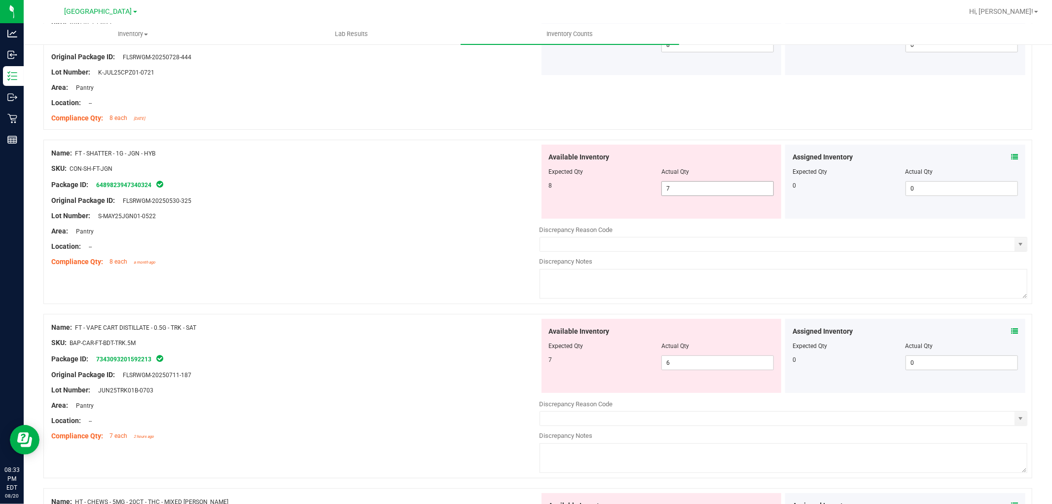
click at [734, 191] on span "7 7" at bounding box center [717, 188] width 112 height 15
type input "8"
click at [499, 221] on div at bounding box center [295, 223] width 488 height 5
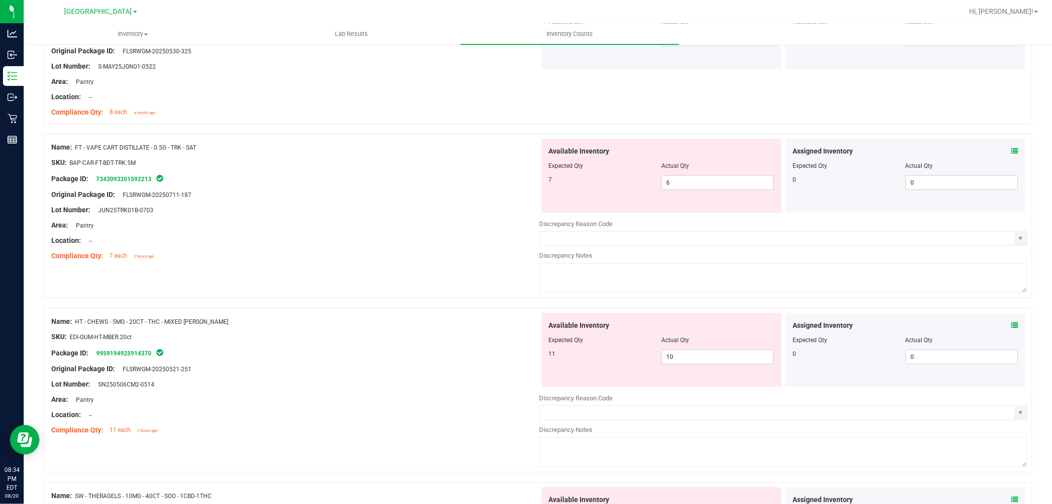
scroll to position [328, 0]
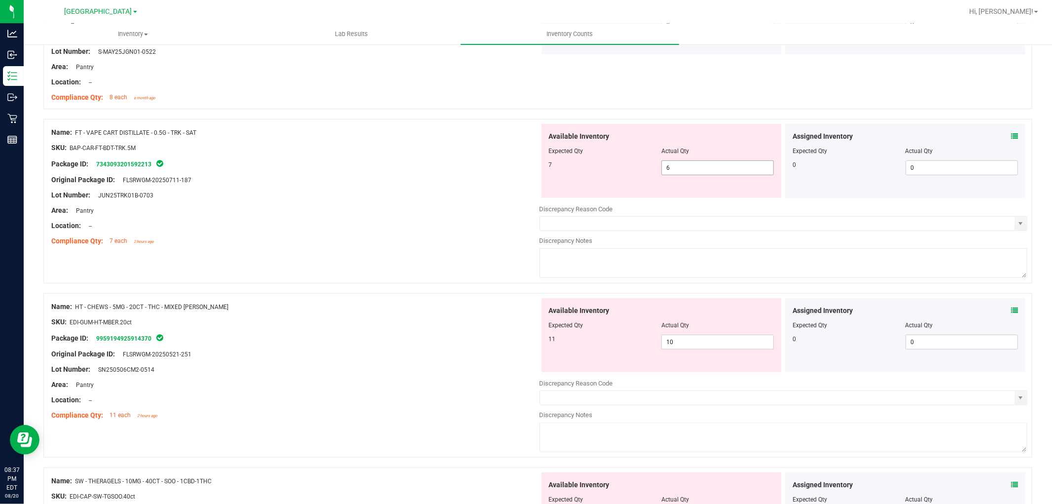
click at [688, 173] on span "6 6" at bounding box center [717, 167] width 112 height 15
click at [688, 173] on input "6" at bounding box center [717, 168] width 111 height 14
type input "7"
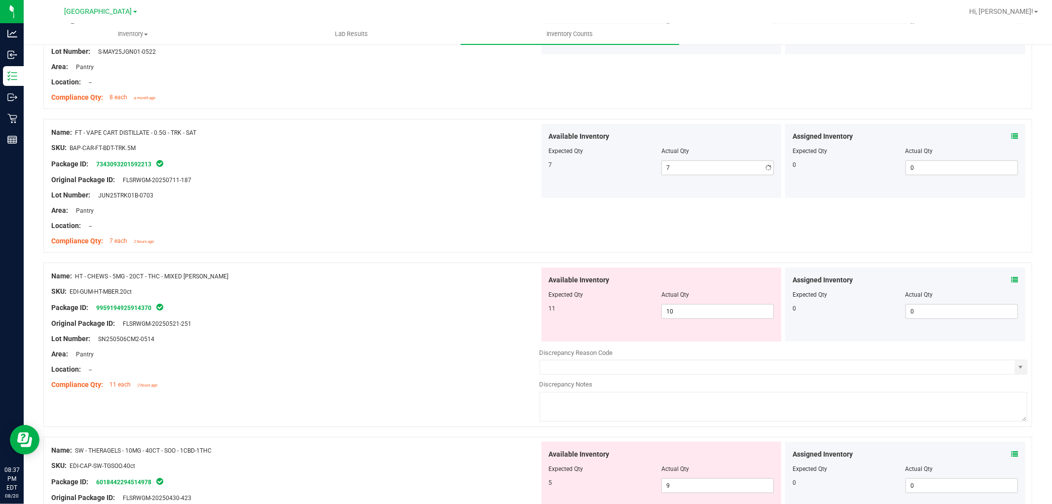
click at [479, 268] on div "Name: FT - KIEF - 1G - CPZ - HYB SKU: CON-KF-FT-CPZ Package ID: 499875785828173…" at bounding box center [537, 314] width 989 height 964
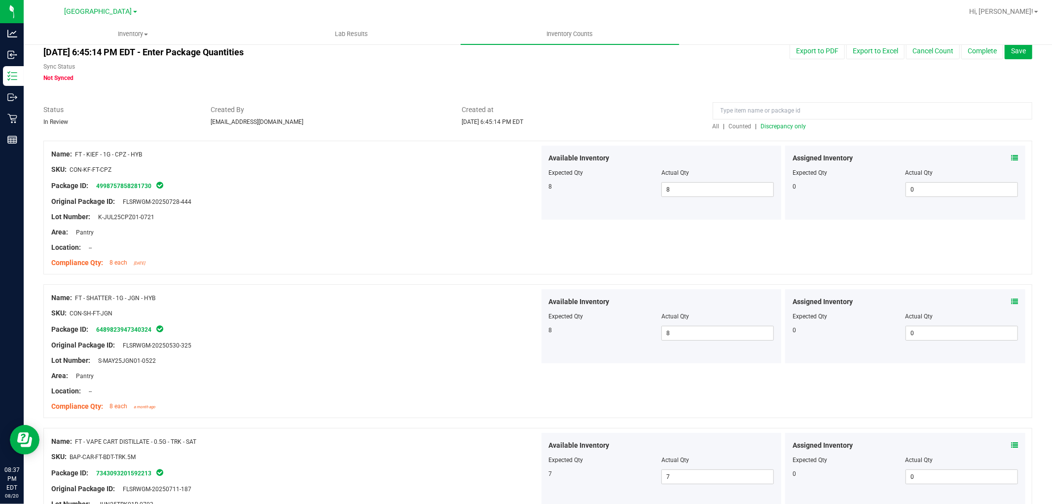
scroll to position [0, 0]
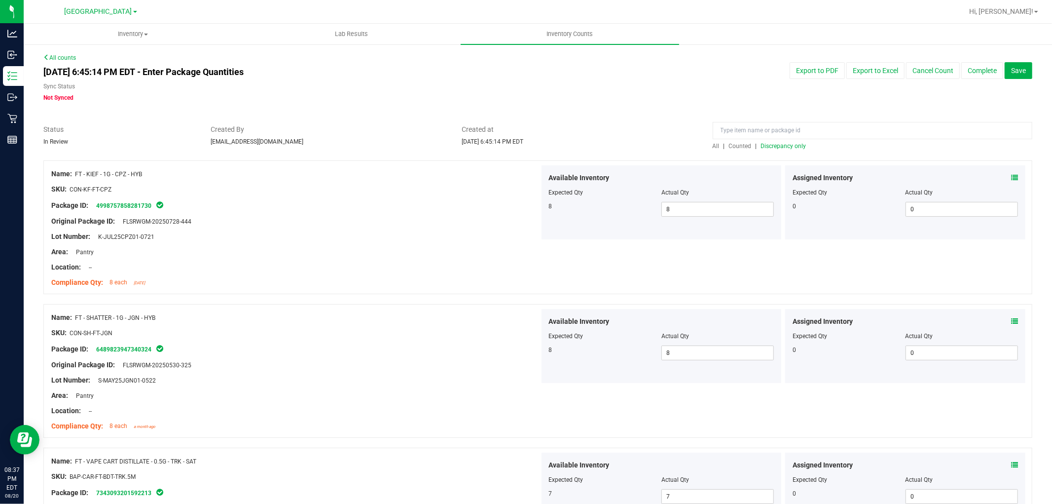
click at [786, 149] on div "All | Counted | Discrepancy only" at bounding box center [873, 146] width 320 height 9
click at [786, 148] on span "Discrepancy only" at bounding box center [783, 146] width 45 height 7
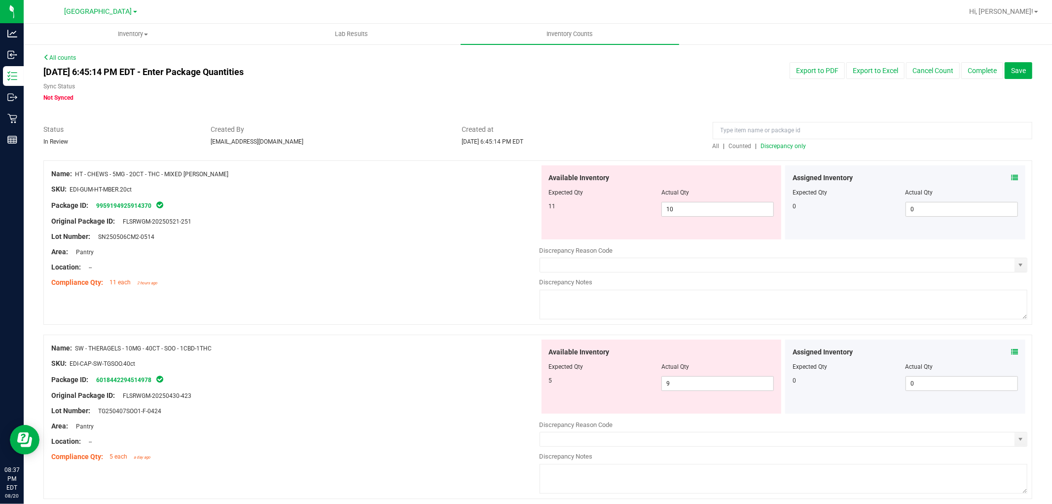
click at [1011, 179] on icon at bounding box center [1014, 177] width 7 height 7
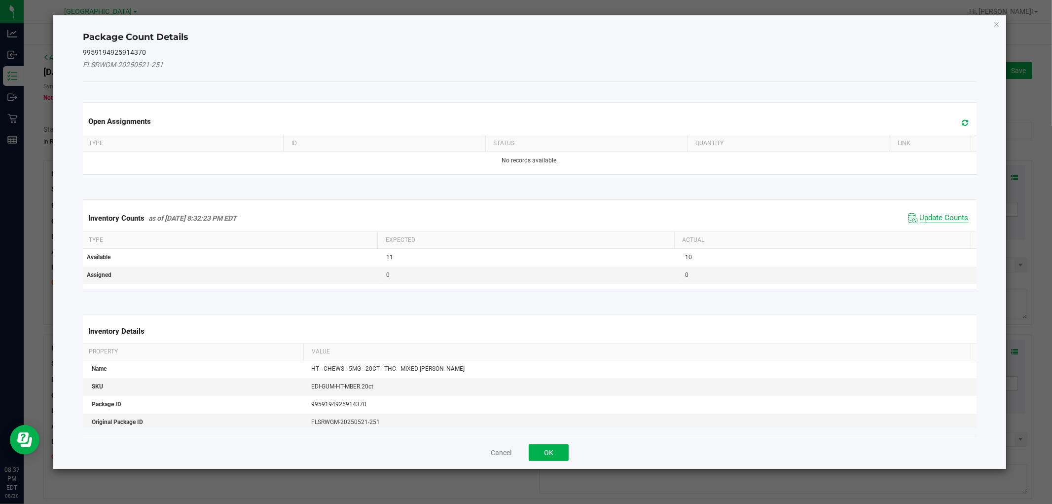
click at [925, 217] on span "Update Counts" at bounding box center [944, 218] width 49 height 10
click at [925, 217] on span "Update Counts" at bounding box center [944, 217] width 49 height 9
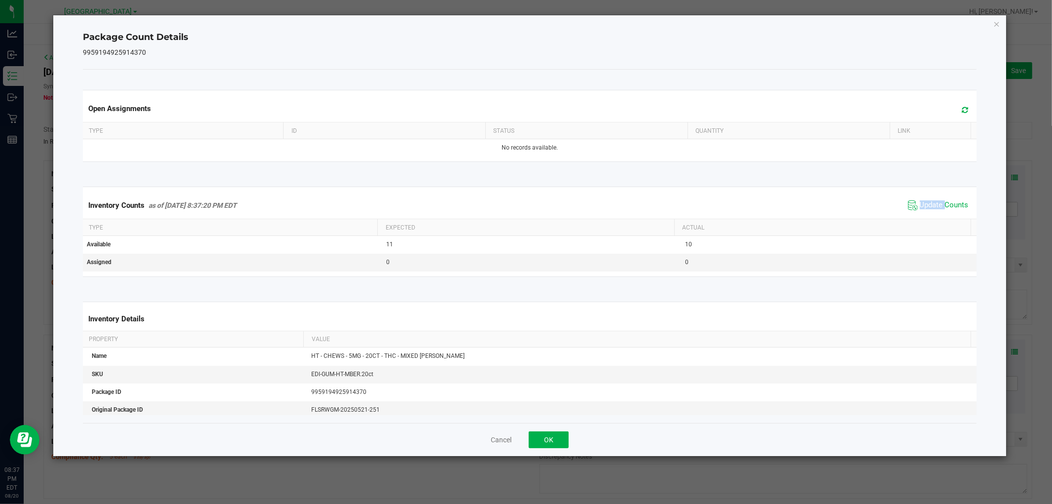
click at [926, 215] on div "Inventory Counts as of [DATE] 8:37:20 PM EDT Update Counts" at bounding box center [529, 205] width 897 height 27
click at [926, 211] on span "Update Counts" at bounding box center [938, 205] width 66 height 15
click at [926, 211] on span "Update Counts" at bounding box center [939, 205] width 63 height 14
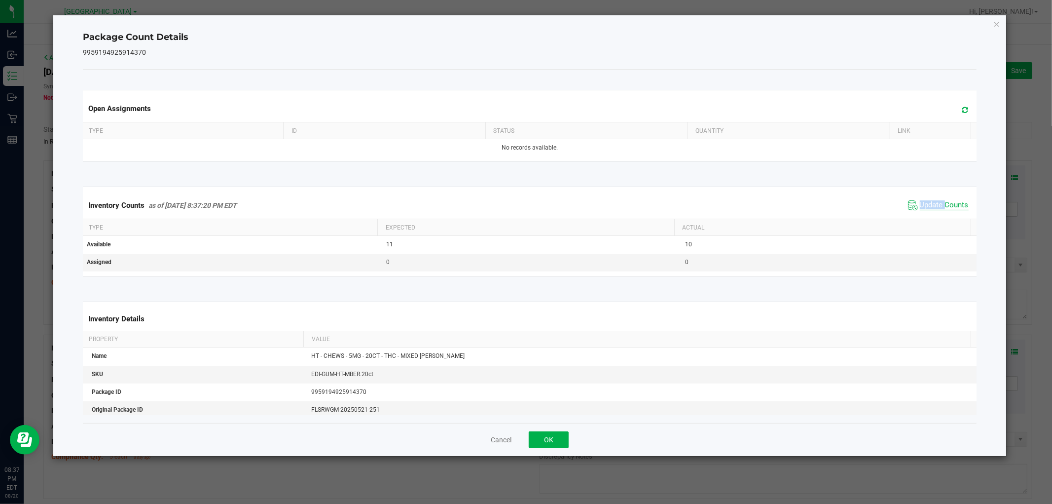
click at [928, 208] on span "Update Counts" at bounding box center [944, 205] width 49 height 10
click at [928, 207] on span "Update Counts" at bounding box center [944, 205] width 49 height 10
click at [928, 206] on span "Update Counts" at bounding box center [944, 205] width 49 height 10
click at [556, 438] on button "OK" at bounding box center [549, 439] width 40 height 17
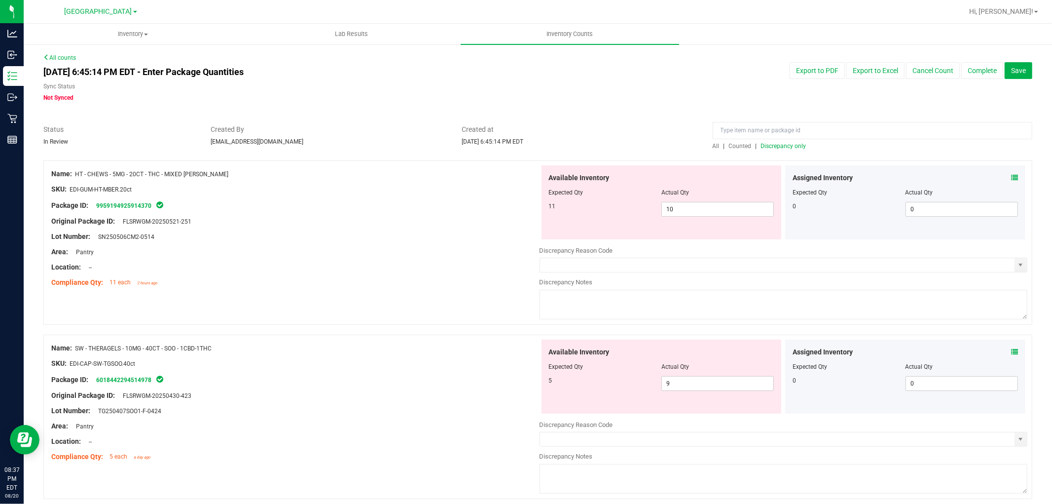
click at [1011, 350] on icon at bounding box center [1014, 351] width 7 height 7
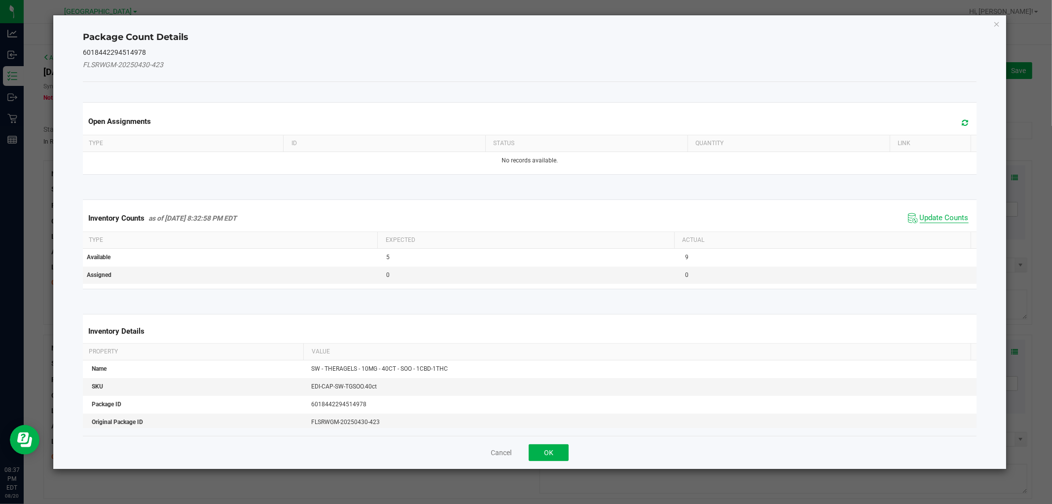
click at [927, 217] on span "Update Counts" at bounding box center [944, 218] width 49 height 10
click at [927, 215] on div "Inventory Counts as of [DATE] 8:32:58 PM EDT Update Counts" at bounding box center [529, 218] width 897 height 27
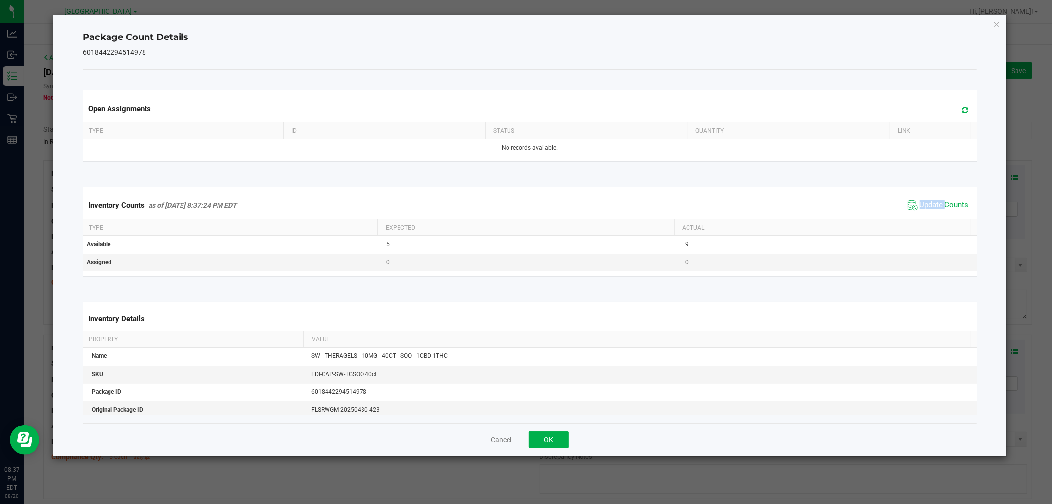
click at [929, 214] on div "Inventory Counts as of [DATE] 8:37:24 PM EDT Update Counts" at bounding box center [529, 205] width 897 height 27
click at [929, 213] on div "Inventory Counts as of [DATE] 8:37:24 PM EDT Update Counts" at bounding box center [529, 205] width 897 height 27
click at [929, 212] on span "Update Counts" at bounding box center [938, 205] width 66 height 15
click at [931, 210] on span "Update Counts" at bounding box center [939, 205] width 63 height 14
click at [565, 435] on button "OK" at bounding box center [549, 439] width 40 height 17
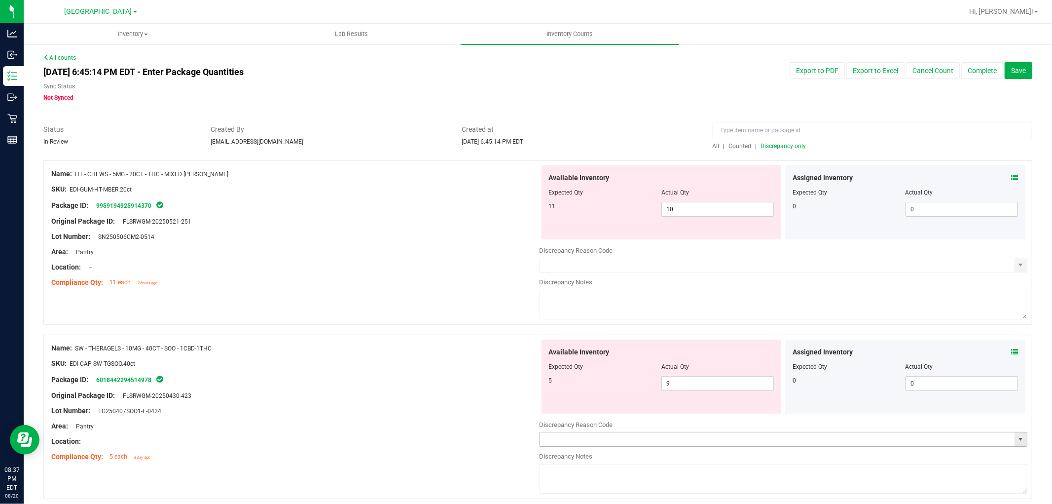
scroll to position [55, 0]
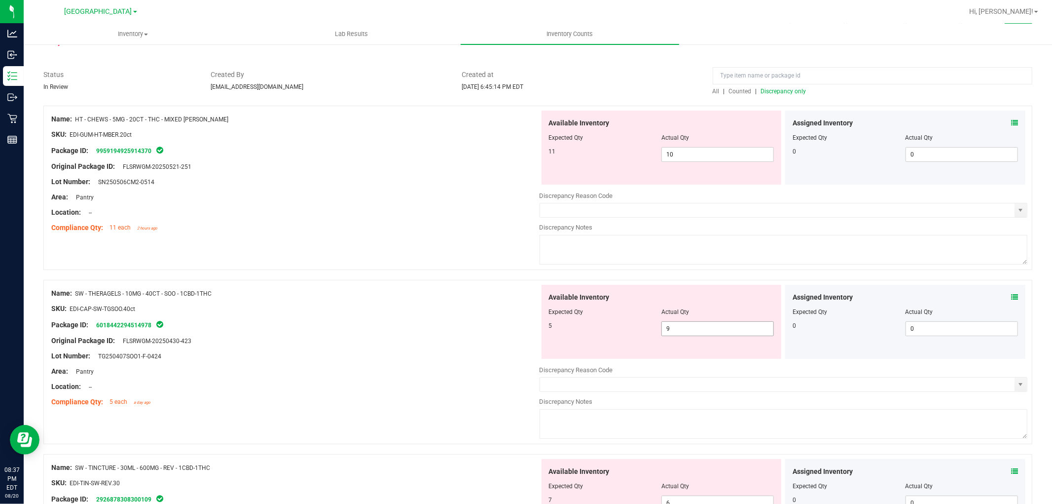
click at [693, 326] on span "9 9" at bounding box center [717, 328] width 112 height 15
click at [692, 326] on input "9" at bounding box center [717, 329] width 111 height 14
type input "5"
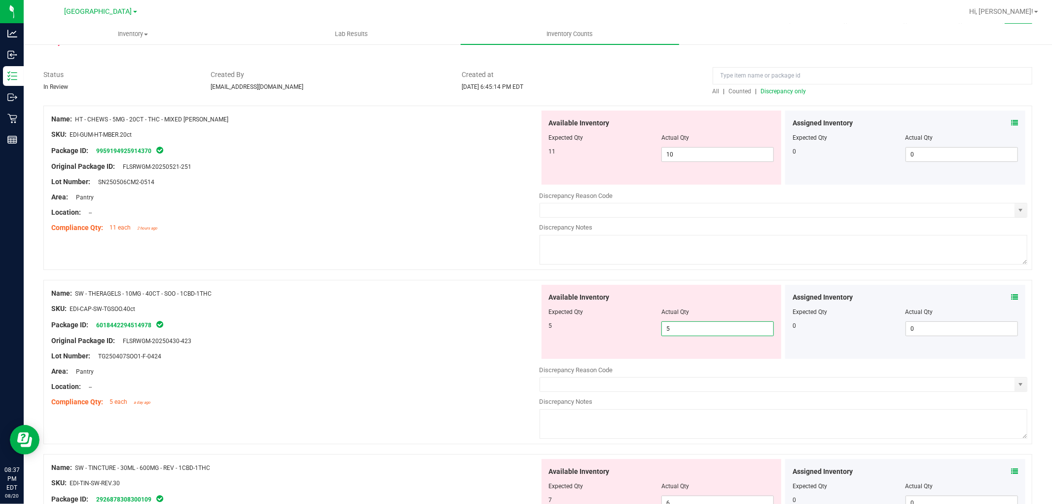
type input "5"
click at [469, 327] on div "Package ID: 6018442294514978" at bounding box center [295, 325] width 488 height 12
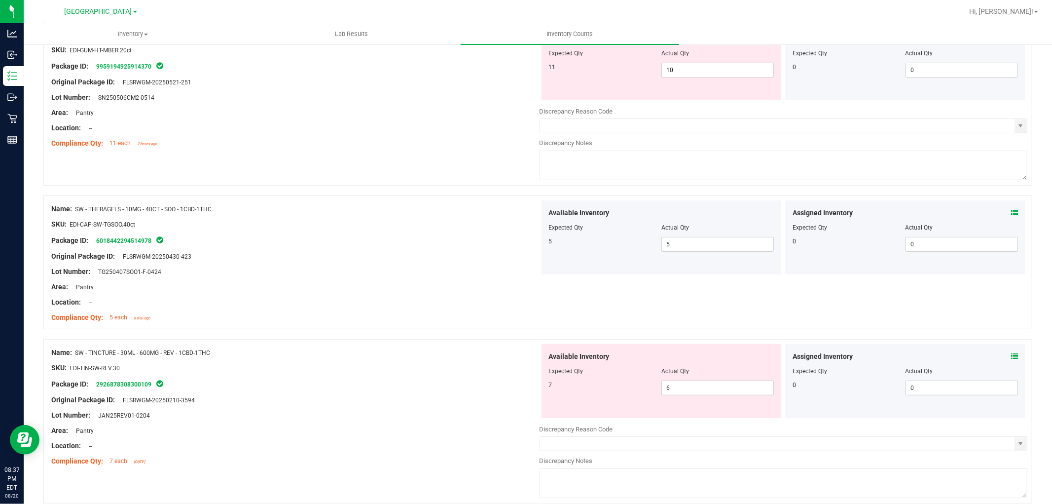
scroll to position [164, 0]
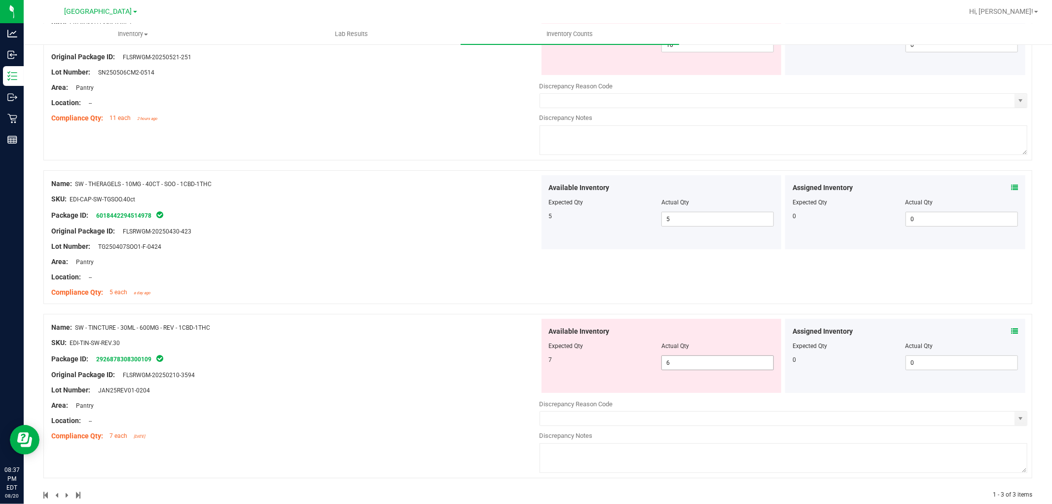
click at [694, 366] on span "6 6" at bounding box center [717, 362] width 112 height 15
click at [694, 366] on input "6" at bounding box center [717, 363] width 111 height 14
type input "7"
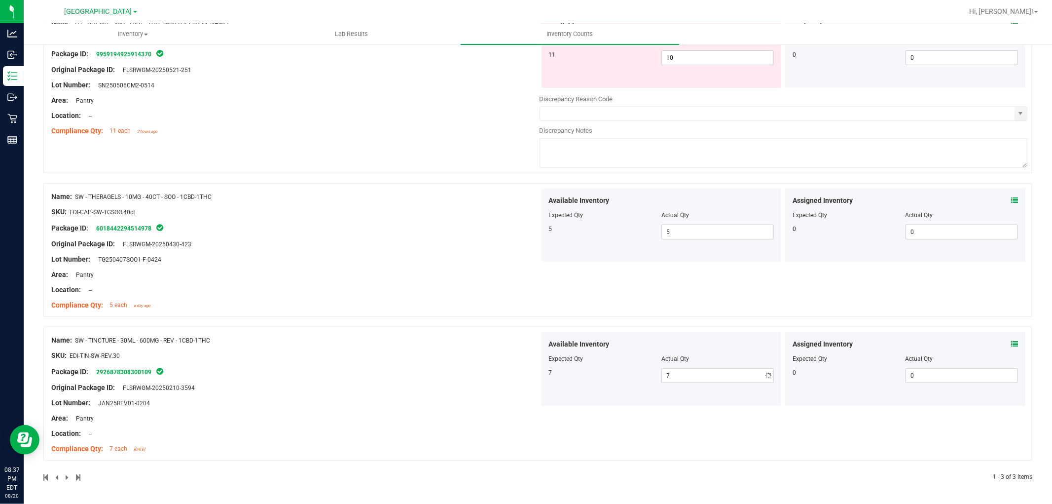
click at [420, 383] on div "Name: SW - TINCTURE - 30ML - 600MG - REV - 1CBD-1THC SKU: EDI-TIN-SW-REV.30 Pac…" at bounding box center [295, 394] width 488 height 126
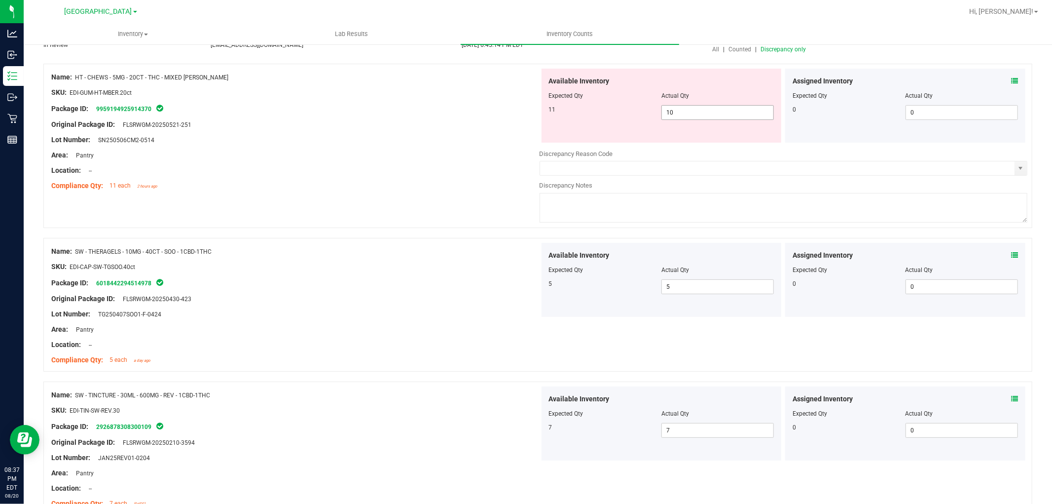
click at [706, 118] on span "10 10" at bounding box center [717, 112] width 112 height 15
click at [706, 116] on input "10" at bounding box center [717, 113] width 111 height 14
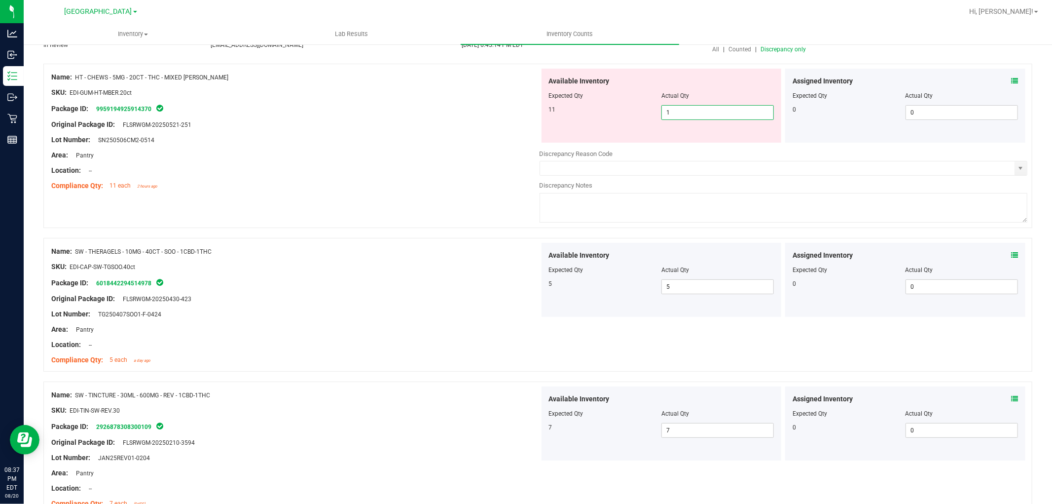
type input "11"
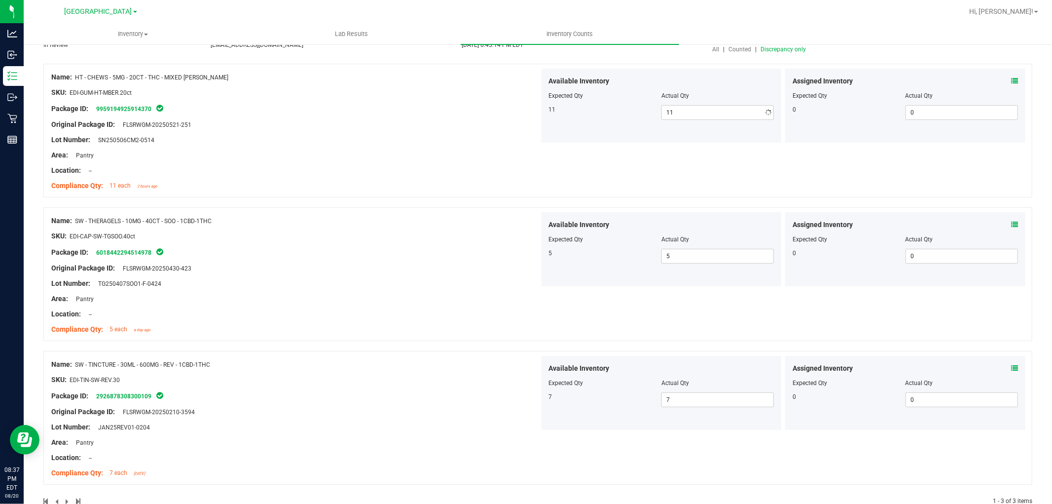
click at [406, 153] on div "Area: Pantry" at bounding box center [295, 155] width 488 height 10
click at [450, 253] on div "Package ID: 6018442294514978" at bounding box center [295, 252] width 488 height 12
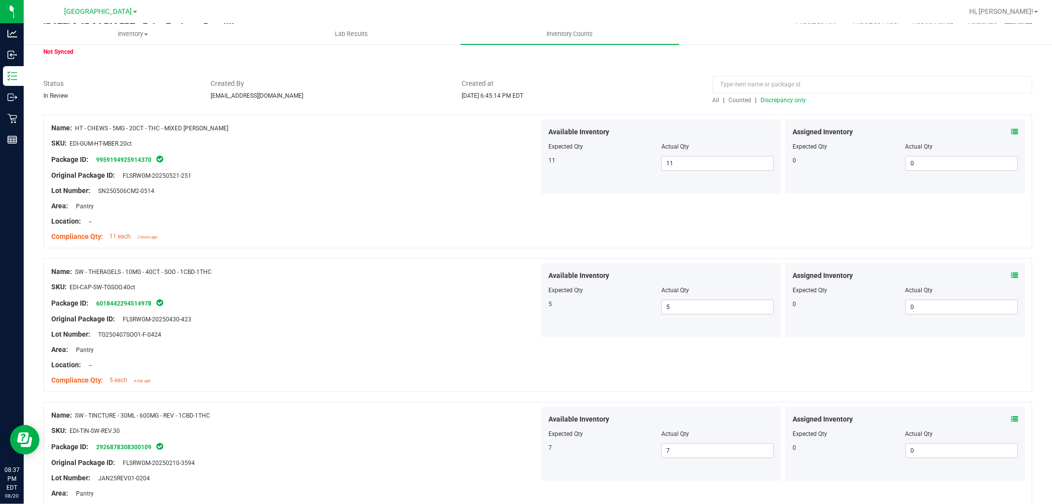
scroll to position [0, 0]
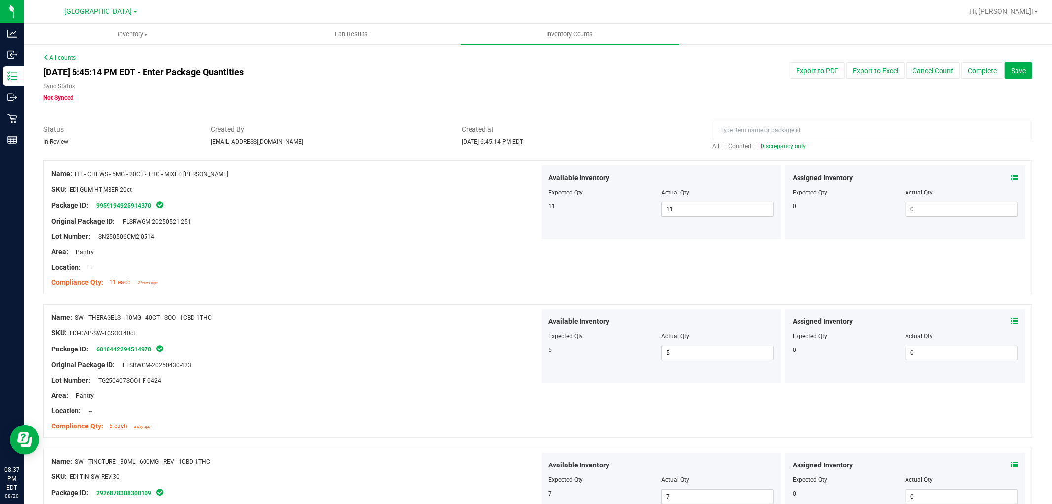
click at [787, 144] on span "Discrepancy only" at bounding box center [783, 146] width 45 height 7
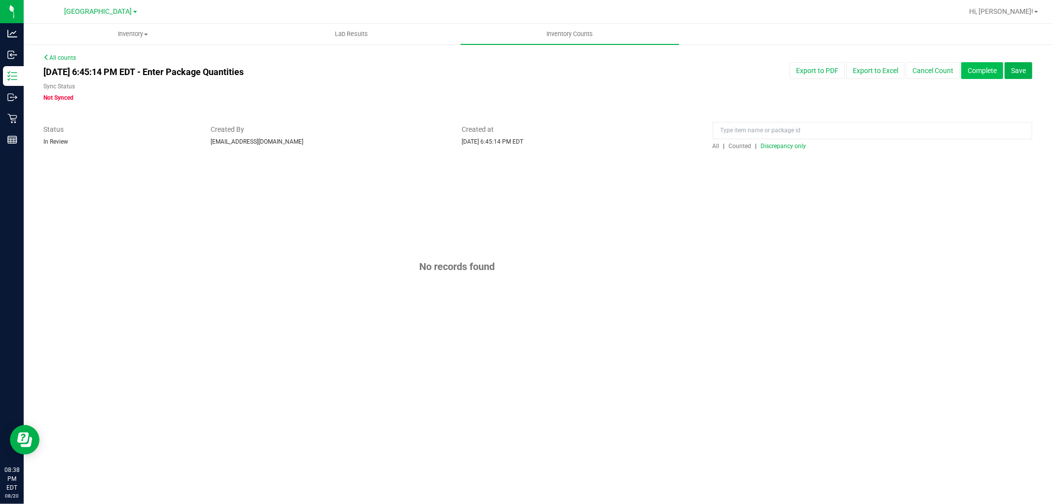
click at [993, 72] on button "Complete" at bounding box center [982, 70] width 42 height 17
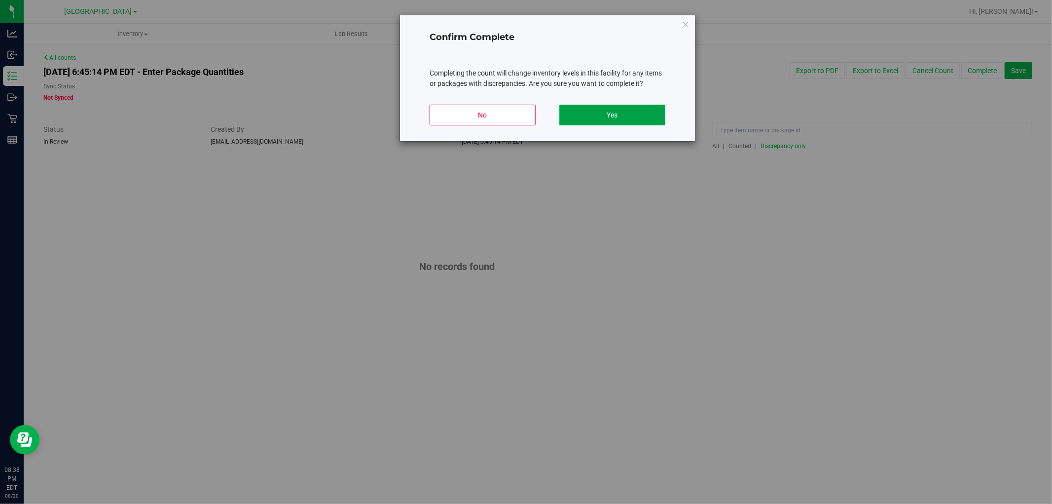
click at [588, 117] on button "Yes" at bounding box center [612, 115] width 106 height 21
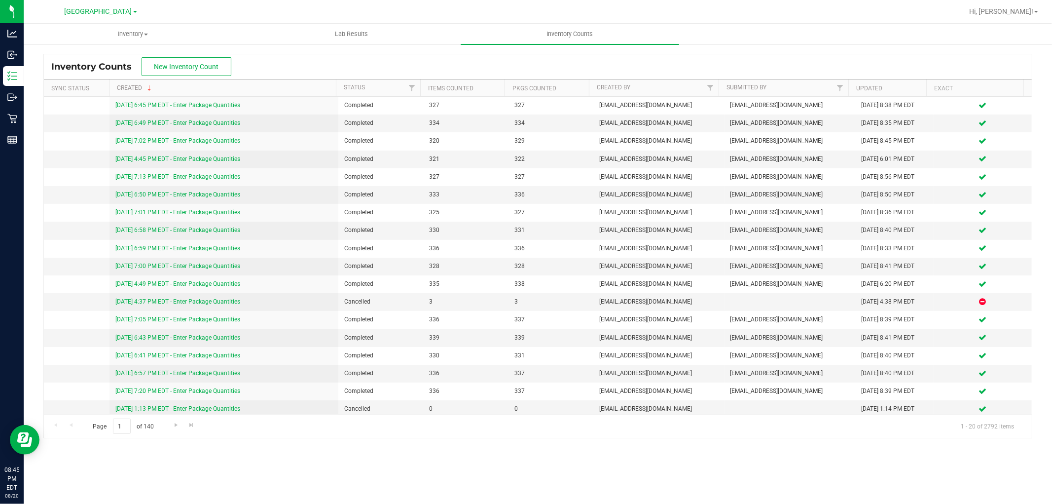
click at [1010, 19] on div "Hi, [PERSON_NAME]!" at bounding box center [1003, 11] width 77 height 17
click at [1012, 17] on div "Hi, [PERSON_NAME]!" at bounding box center [1003, 11] width 77 height 17
click at [1013, 11] on span "Hi, [PERSON_NAME]!" at bounding box center [1001, 11] width 64 height 8
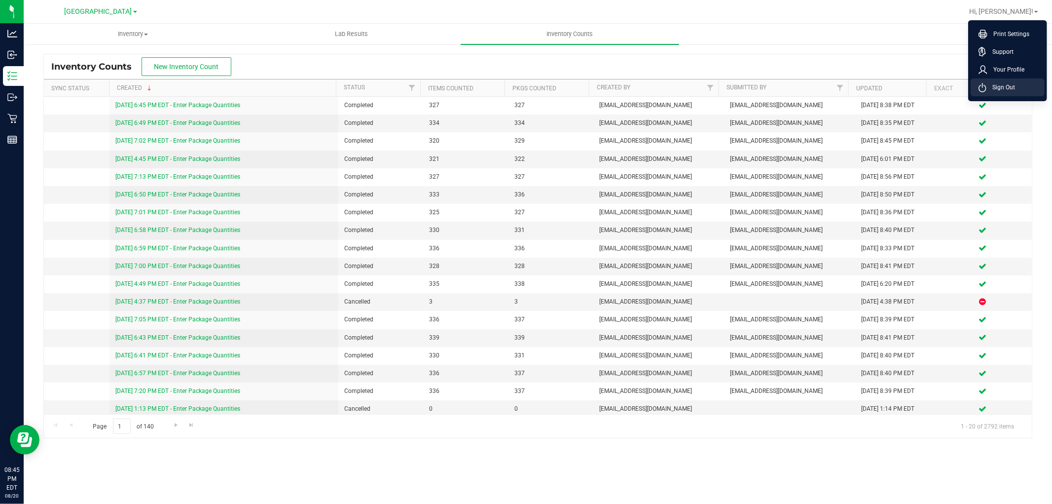
click at [1006, 85] on span "Sign Out" at bounding box center [1000, 87] width 29 height 10
